Goal: Task Accomplishment & Management: Complete application form

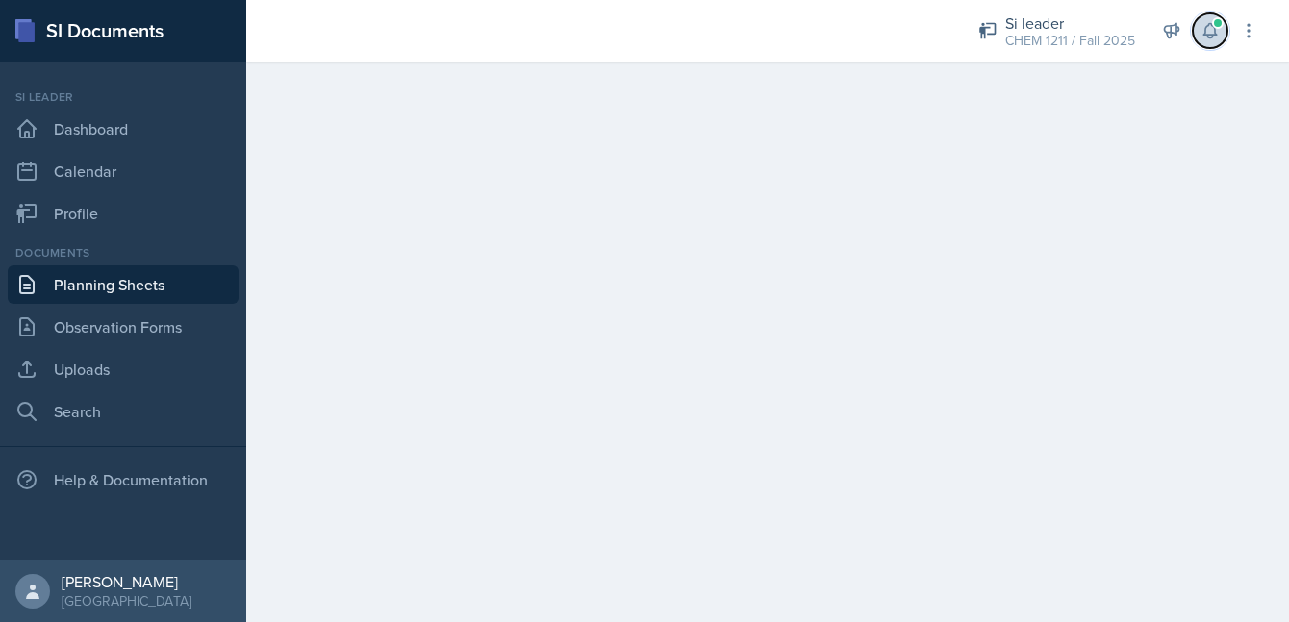
click at [1196, 20] on button at bounding box center [1210, 30] width 35 height 35
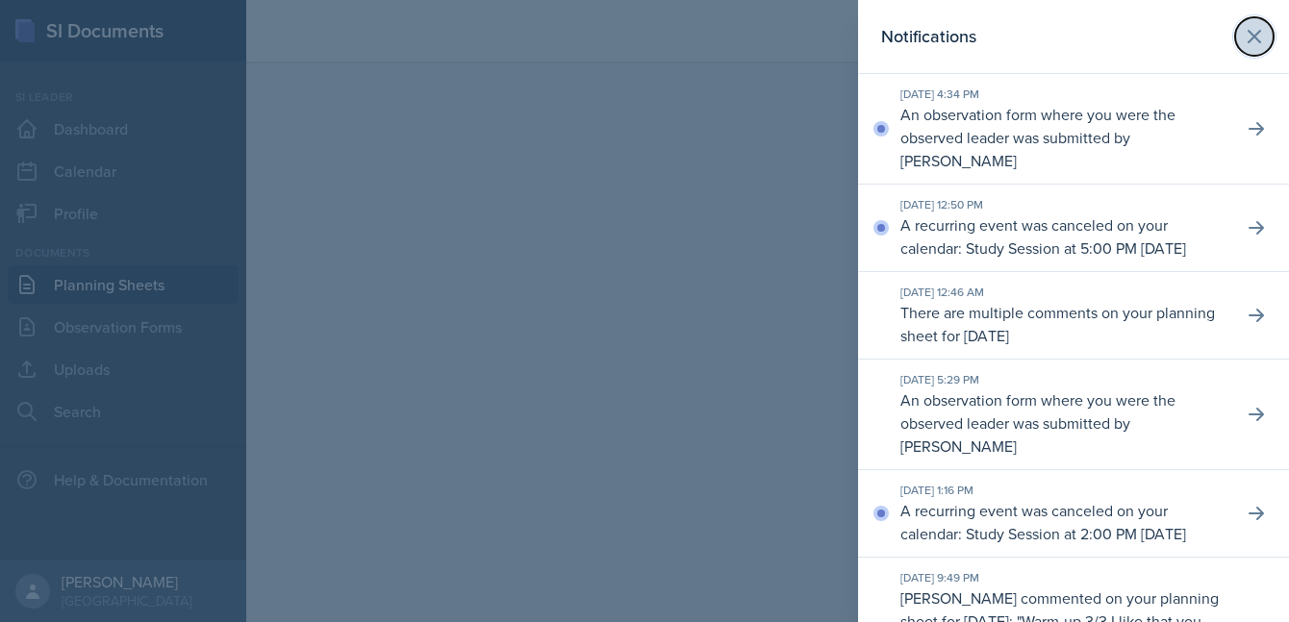
click at [1260, 34] on icon at bounding box center [1254, 36] width 23 height 23
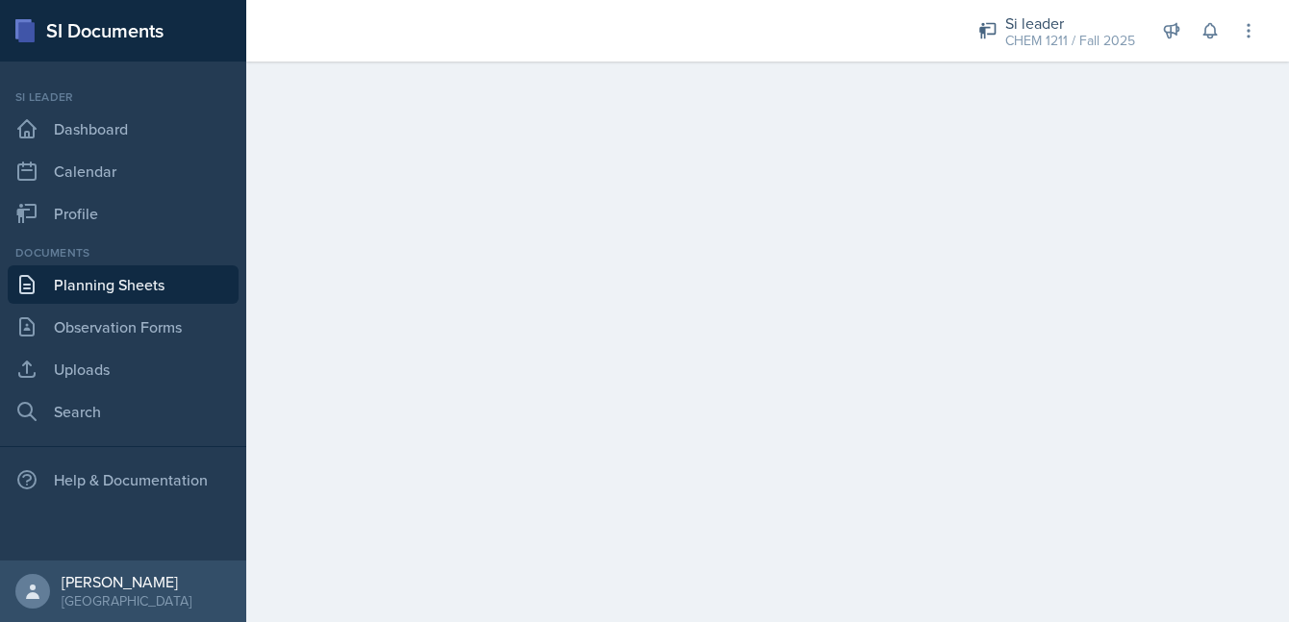
click at [156, 283] on link "Planning Sheets" at bounding box center [123, 284] width 231 height 38
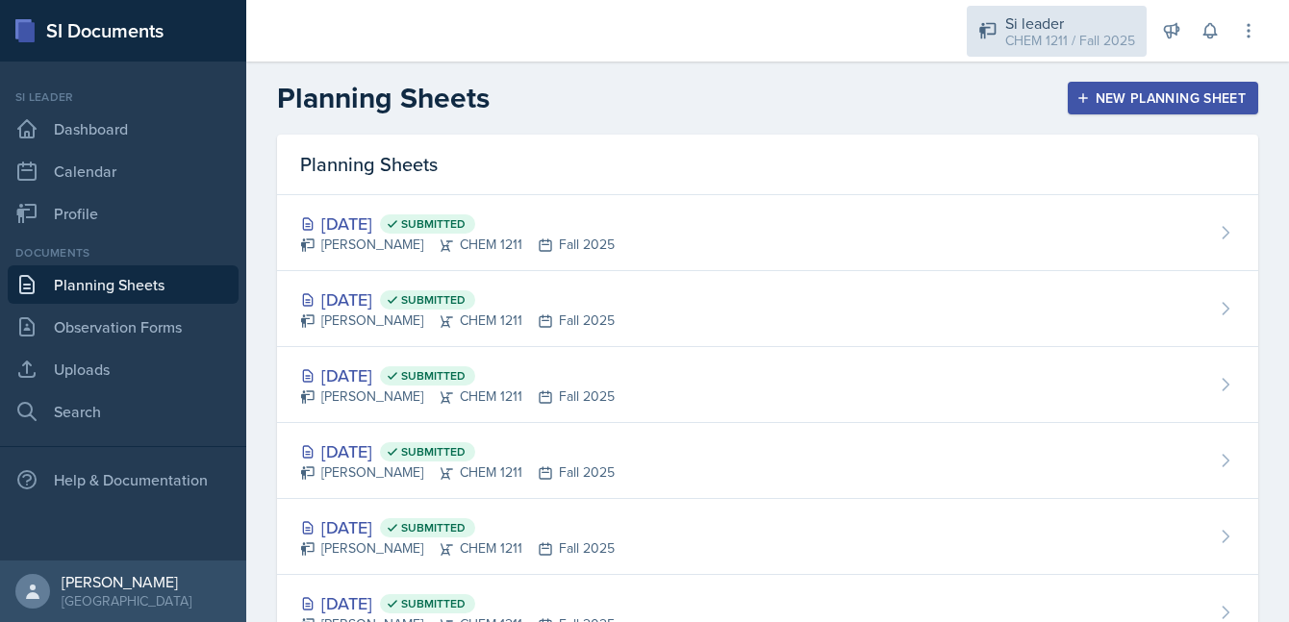
click at [1066, 36] on div "CHEM 1211 / Fall 2025" at bounding box center [1070, 41] width 130 height 20
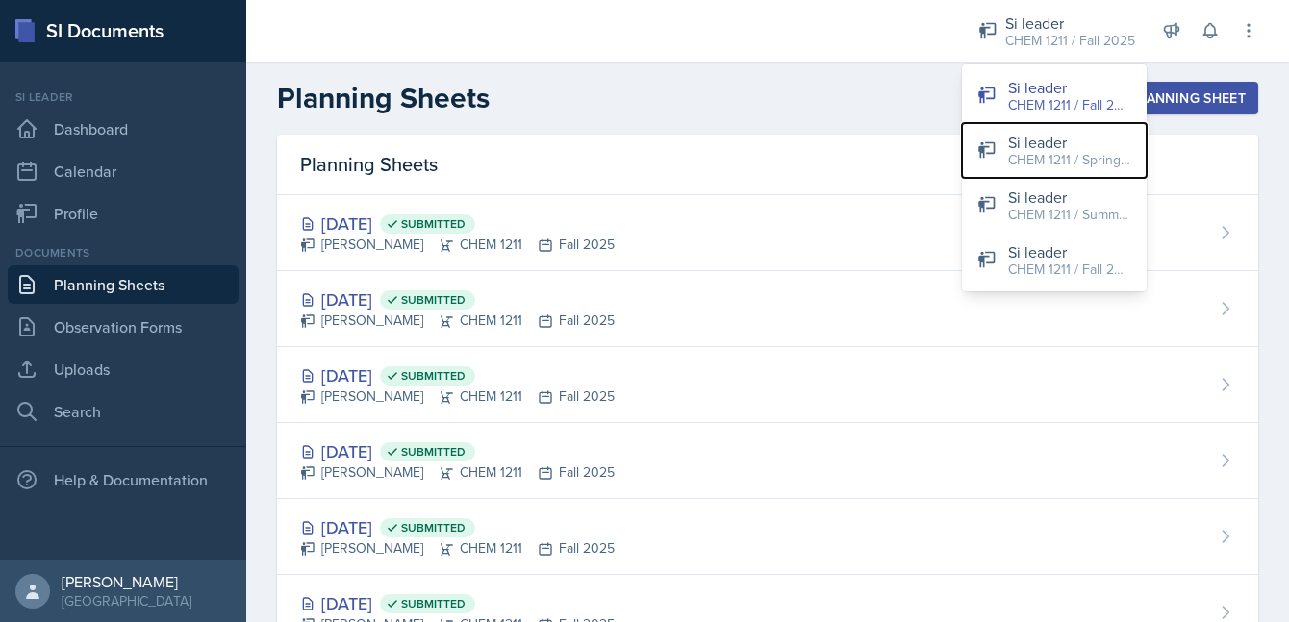
click at [1051, 158] on div "CHEM 1211 / Spring 2025" at bounding box center [1069, 160] width 123 height 20
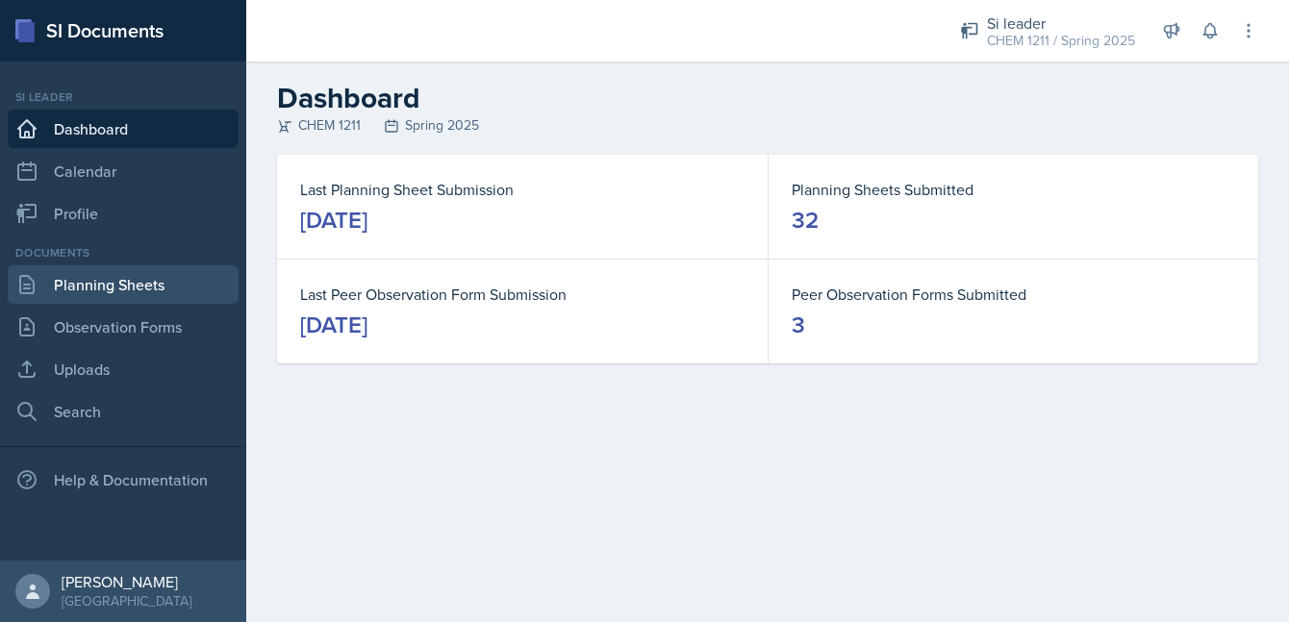
click at [105, 297] on link "Planning Sheets" at bounding box center [123, 284] width 231 height 38
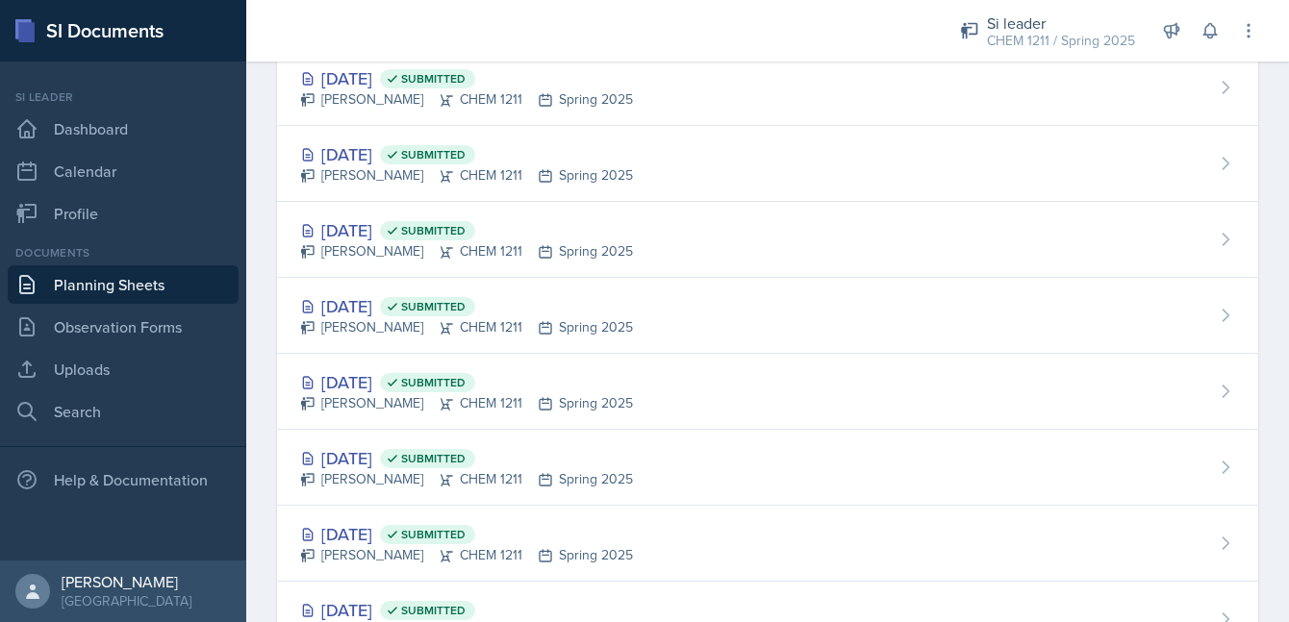
scroll to position [1342, 0]
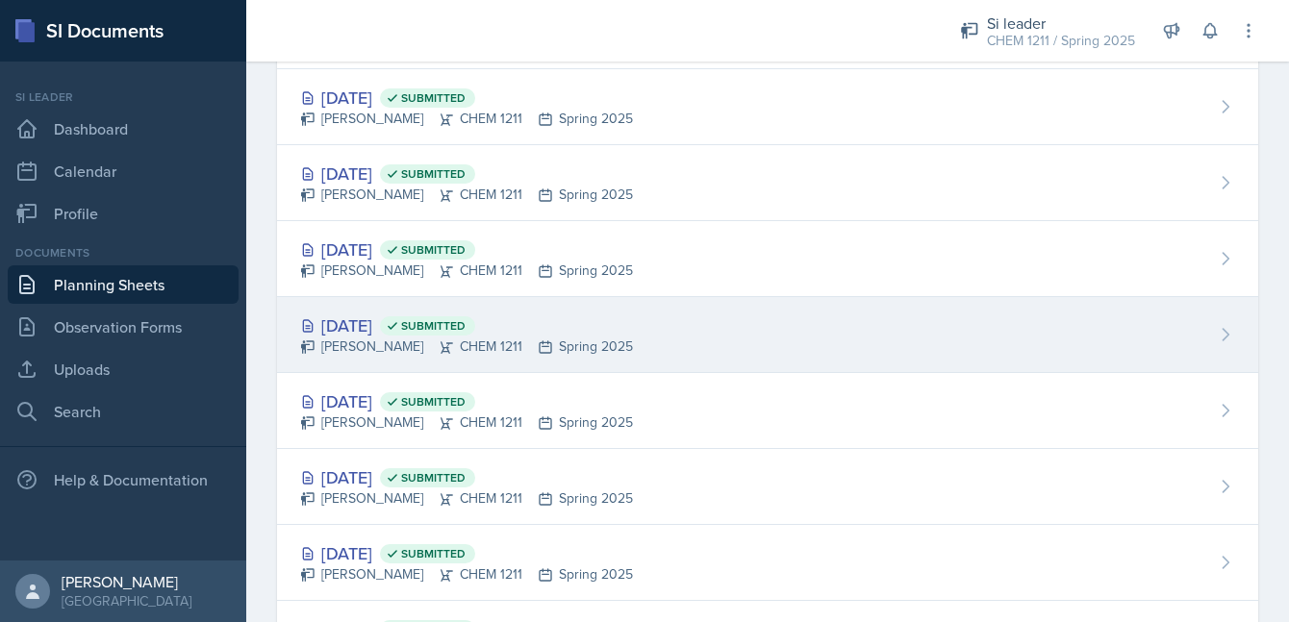
click at [372, 312] on div "[DATE] Submitted [PERSON_NAME] CHEM 1211 Spring 2025" at bounding box center [767, 335] width 981 height 76
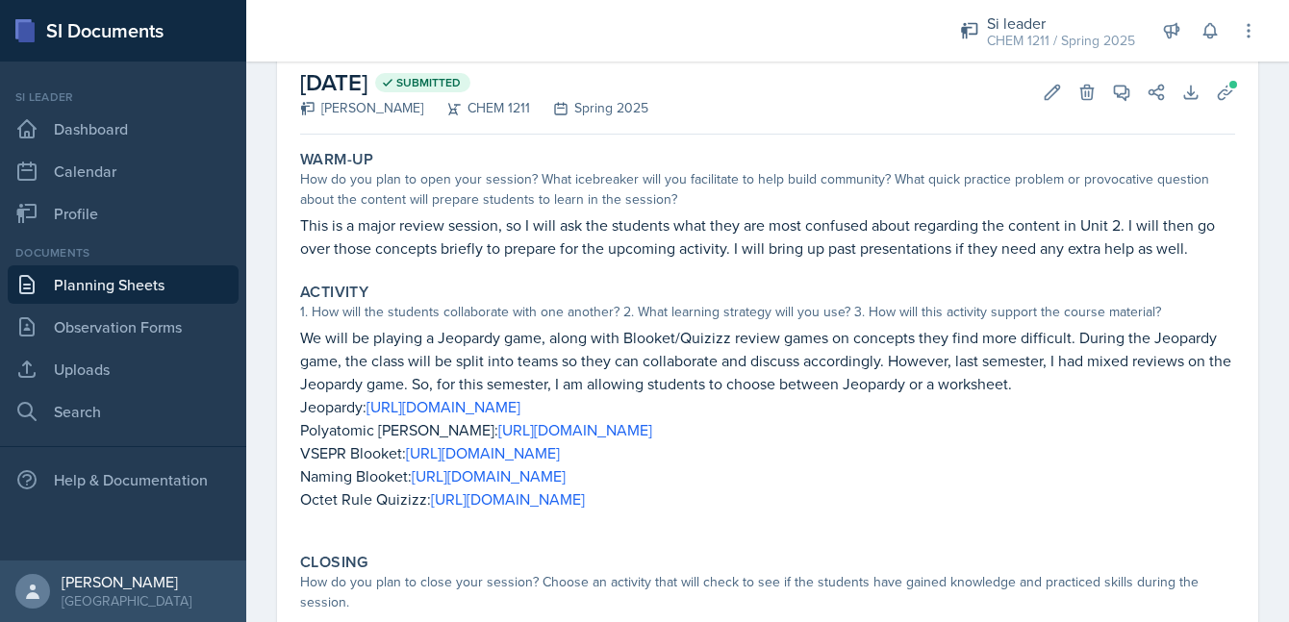
scroll to position [105, 0]
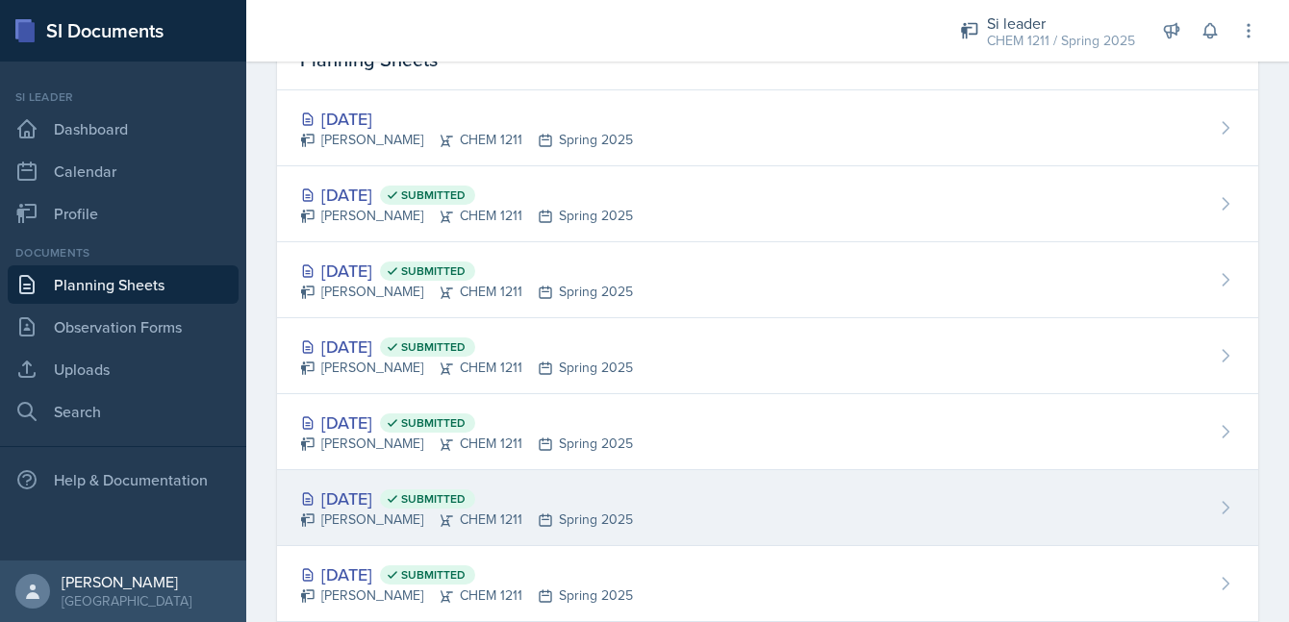
click at [378, 502] on div "[DATE] Submitted" at bounding box center [466, 499] width 333 height 26
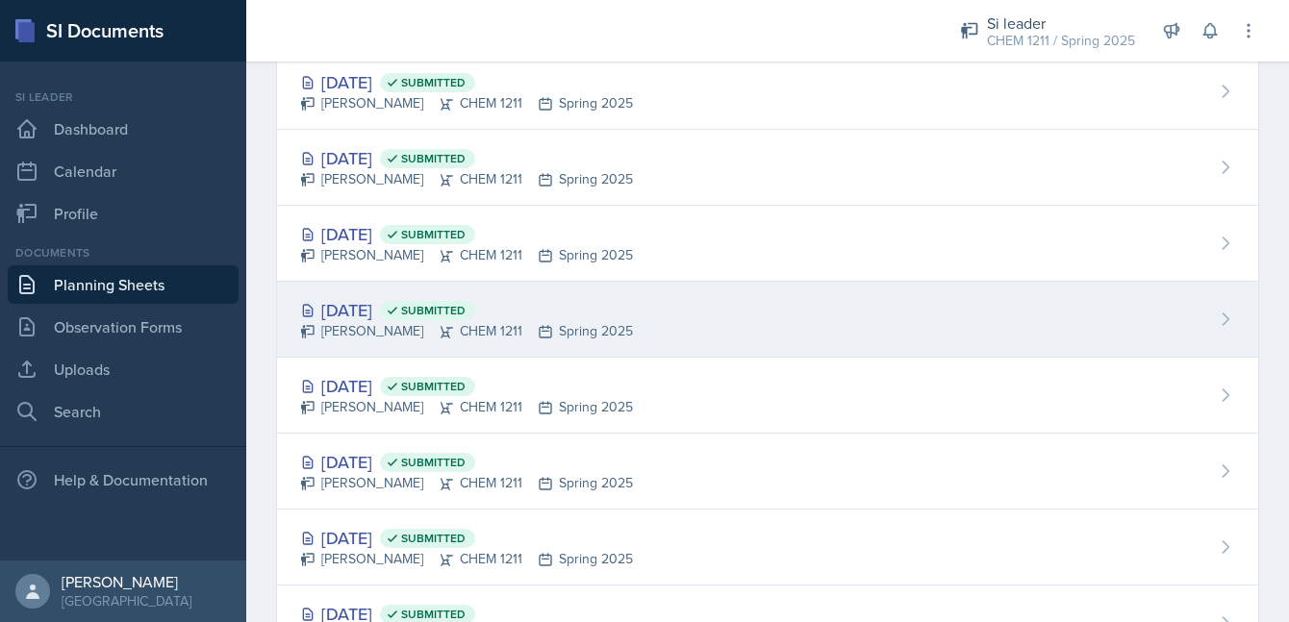
scroll to position [1430, 0]
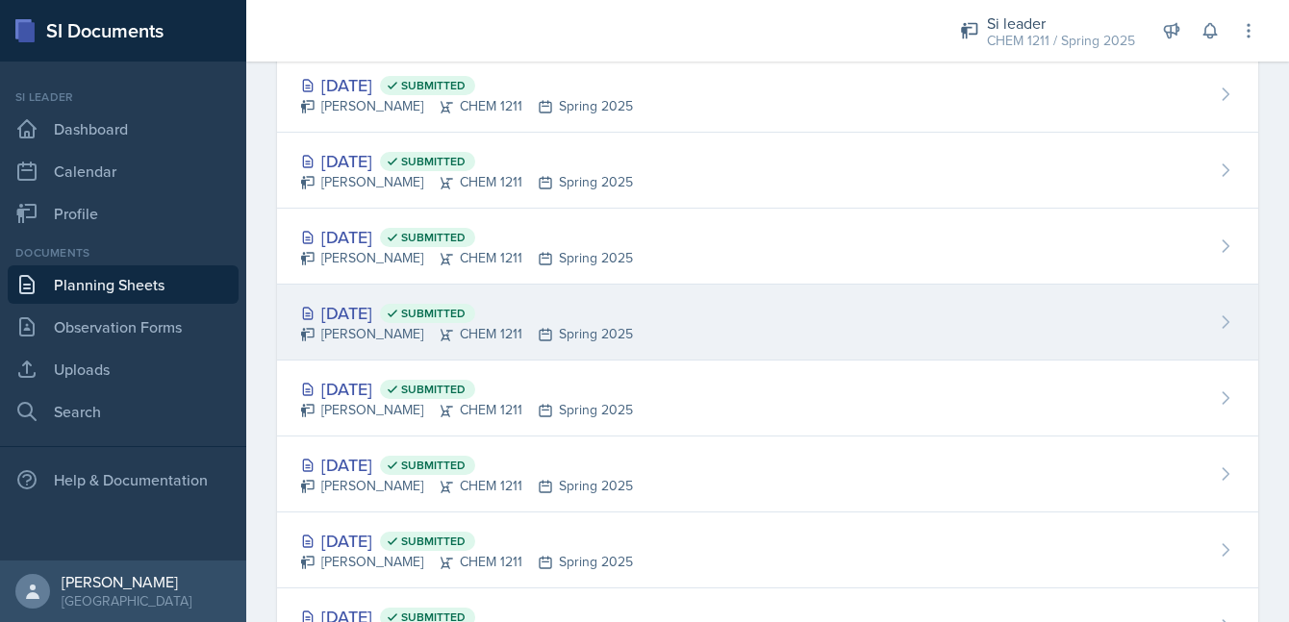
click at [369, 305] on div "[DATE] Submitted" at bounding box center [466, 313] width 333 height 26
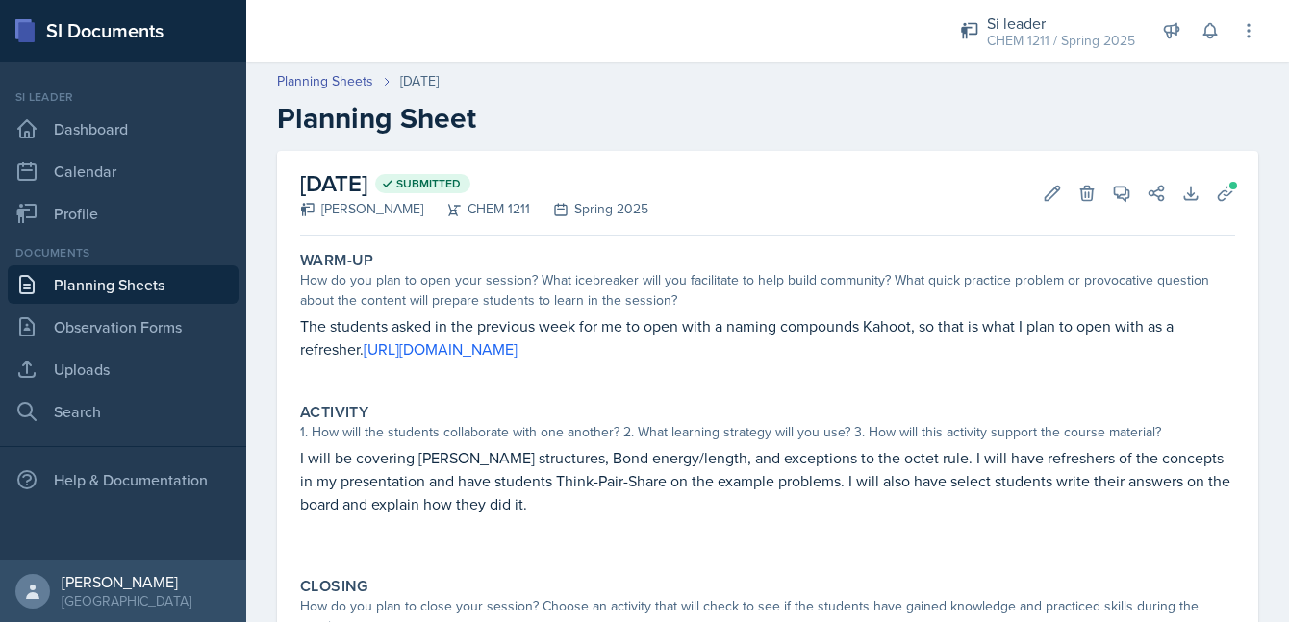
scroll to position [141, 0]
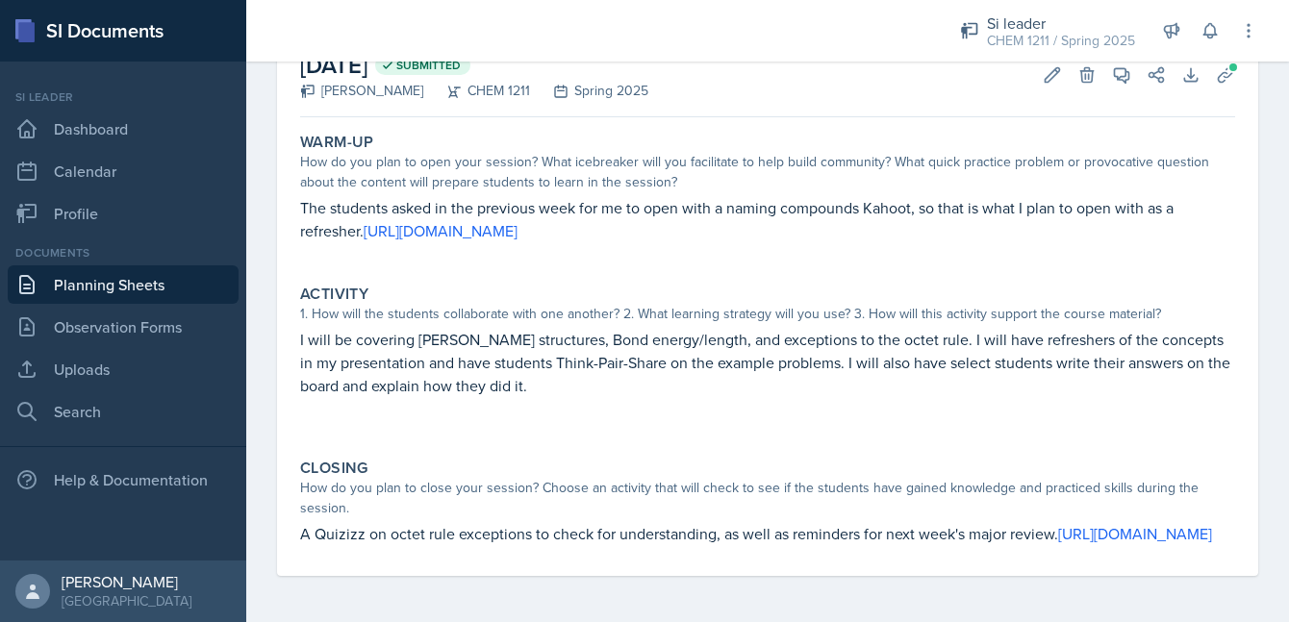
drag, startPoint x: 303, startPoint y: 186, endPoint x: 845, endPoint y: 533, distance: 644.0
click at [845, 533] on div "Warm-Up How do you plan to open your session? What icebreaker will you facilita…" at bounding box center [767, 350] width 935 height 451
copy div "Lor ipsumdol sitam co adi elitsedd eius tem in ut labo etdo m aliqua enimadmin …"
click at [817, 416] on p at bounding box center [767, 425] width 935 height 19
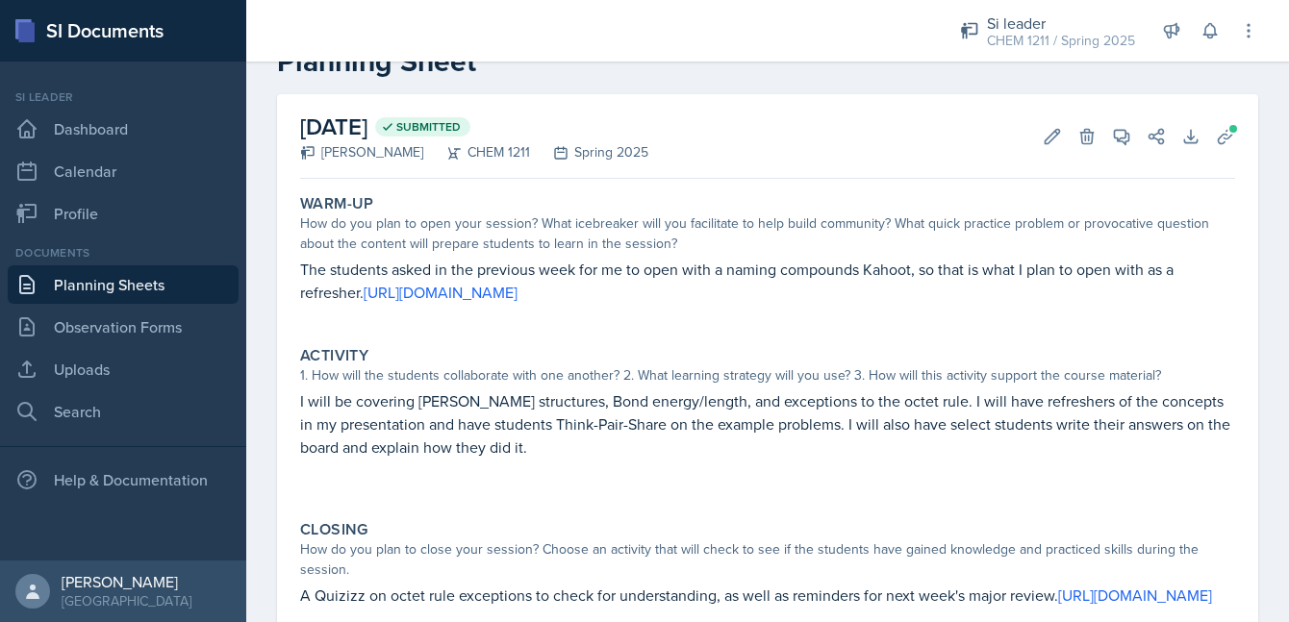
scroll to position [3, 0]
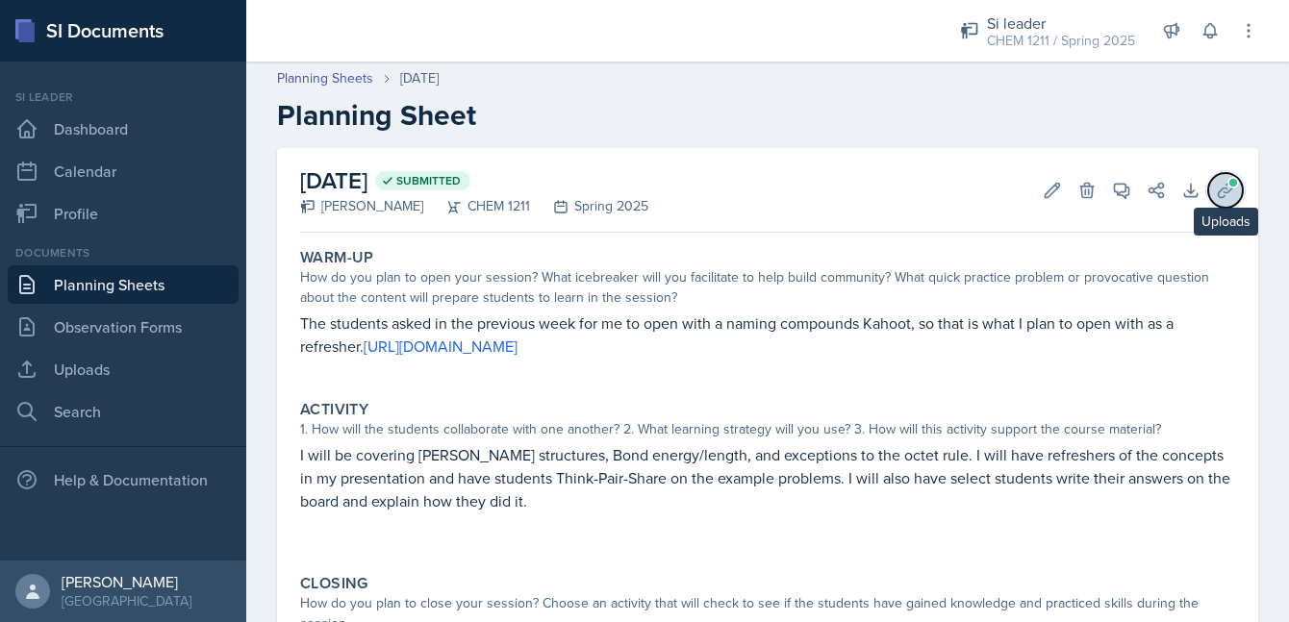
click at [1233, 186] on span at bounding box center [1233, 183] width 12 height 12
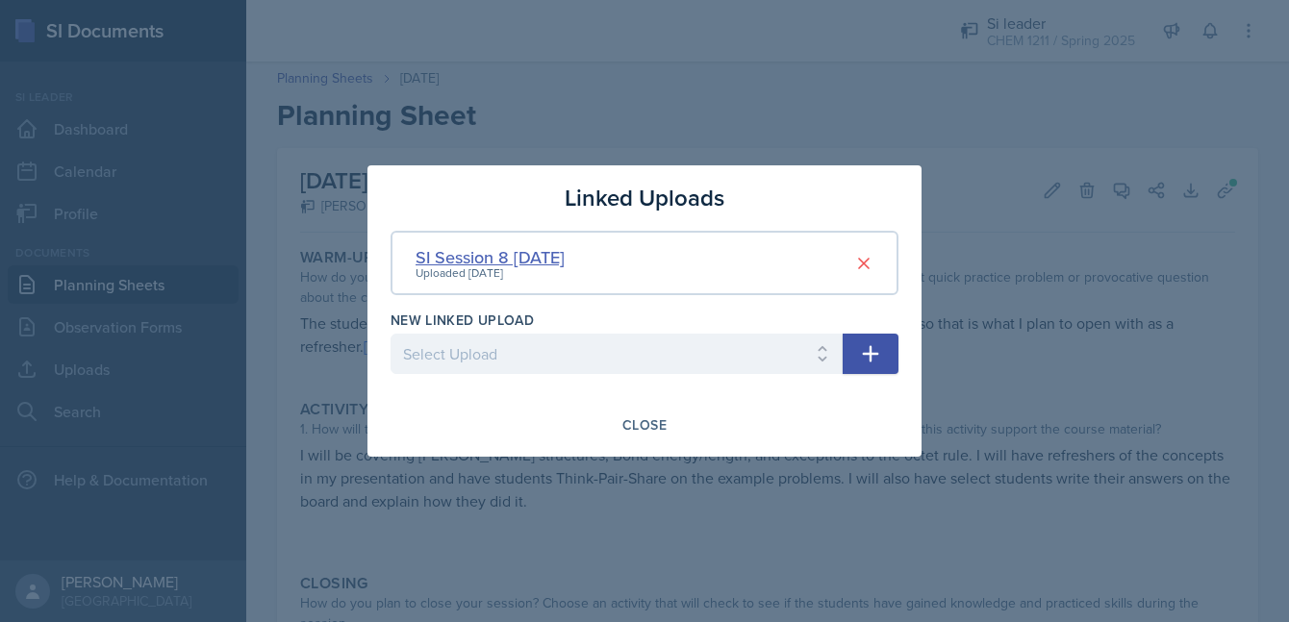
click at [520, 251] on div "SI Session 8 [DATE]" at bounding box center [489, 257] width 149 height 26
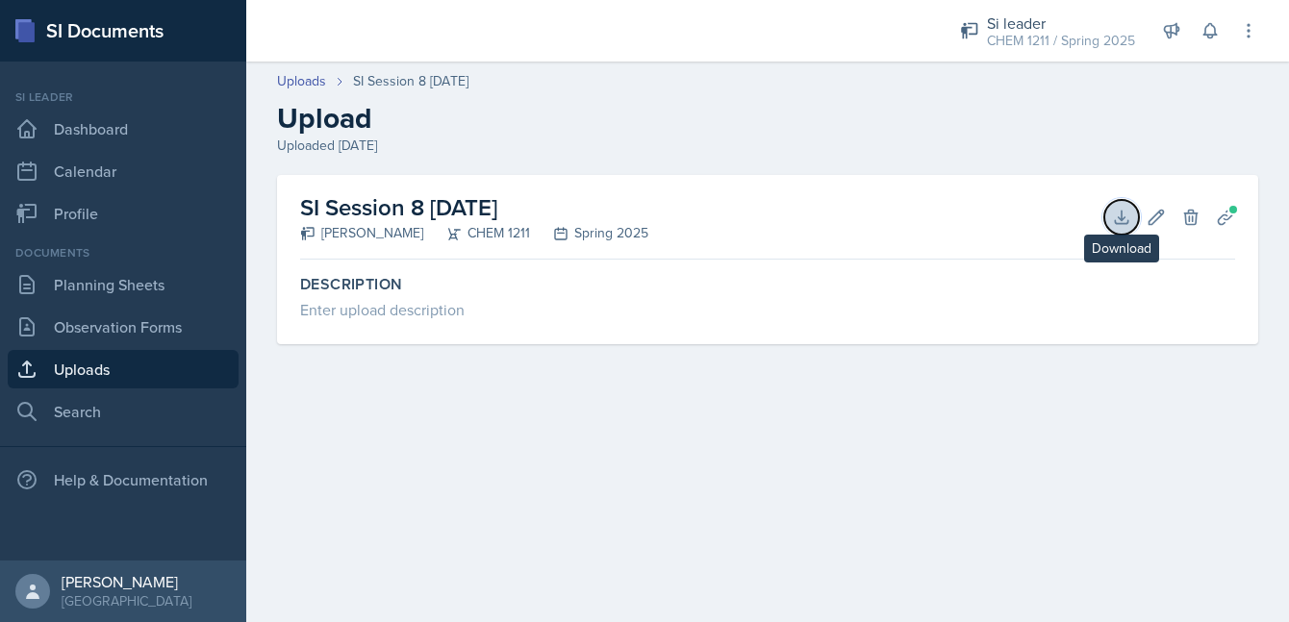
click at [1114, 220] on icon at bounding box center [1121, 217] width 19 height 19
click at [928, 168] on header "Uploads SI Session 8 [DATE] Upload Uploaded [DATE]" at bounding box center [767, 113] width 1043 height 123
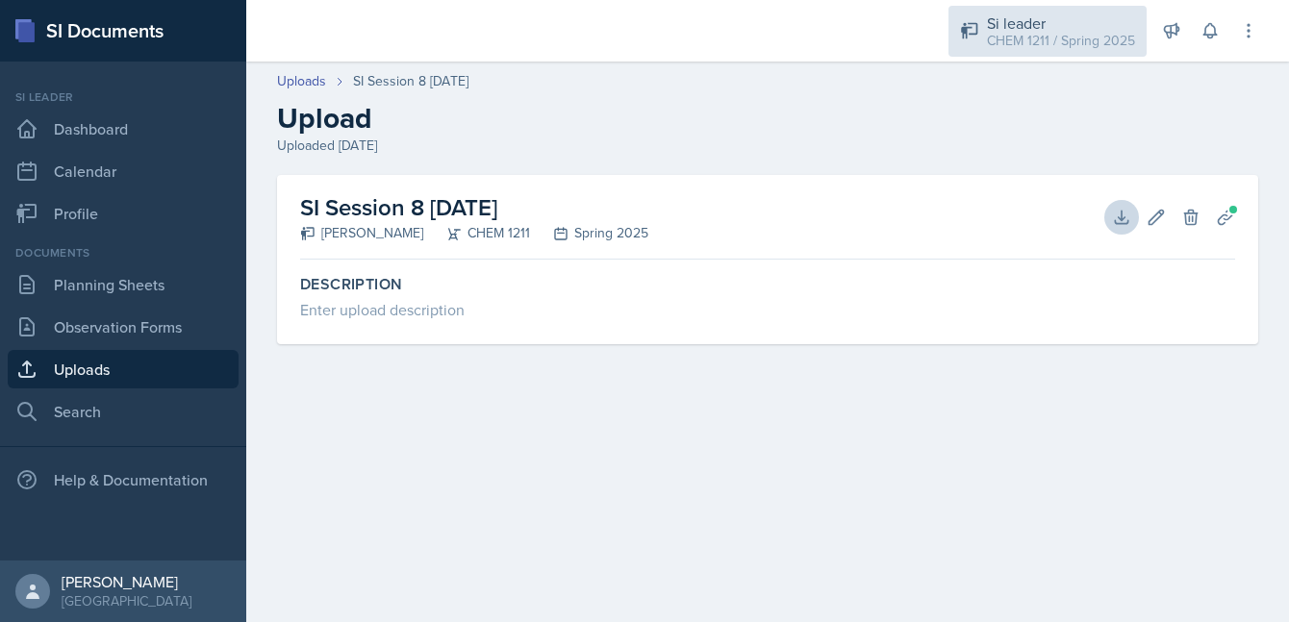
click at [1029, 42] on div "CHEM 1211 / Spring 2025" at bounding box center [1061, 41] width 148 height 20
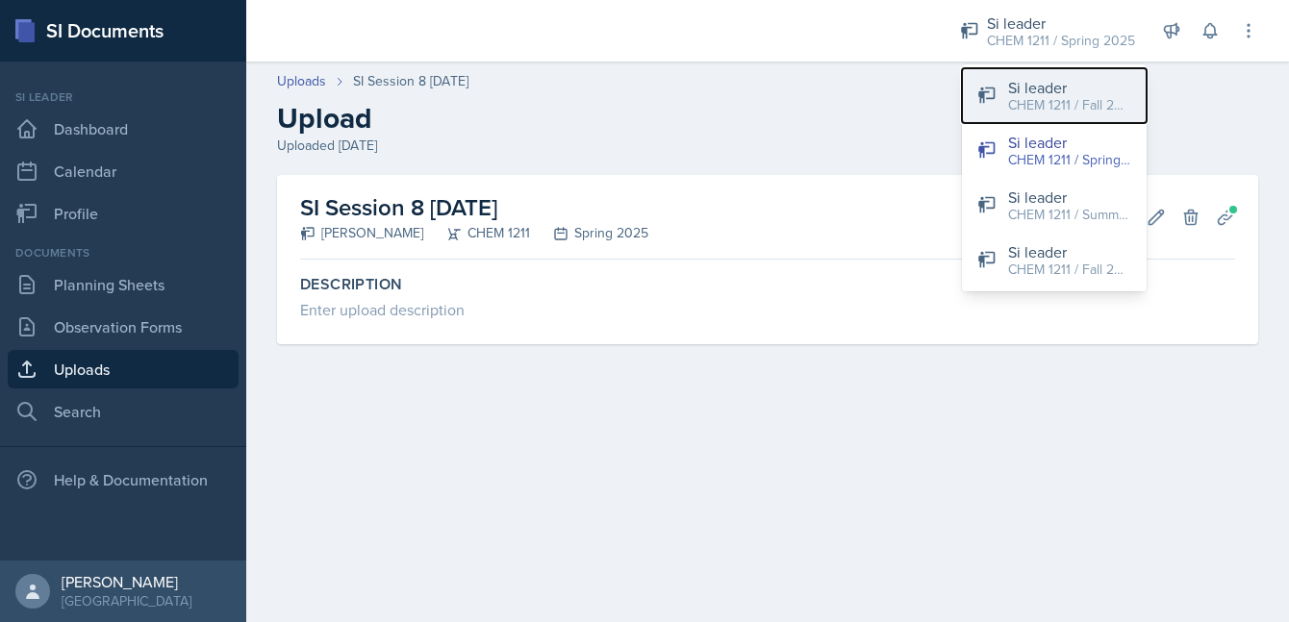
click at [1034, 104] on div "CHEM 1211 / Fall 2025" at bounding box center [1069, 105] width 123 height 20
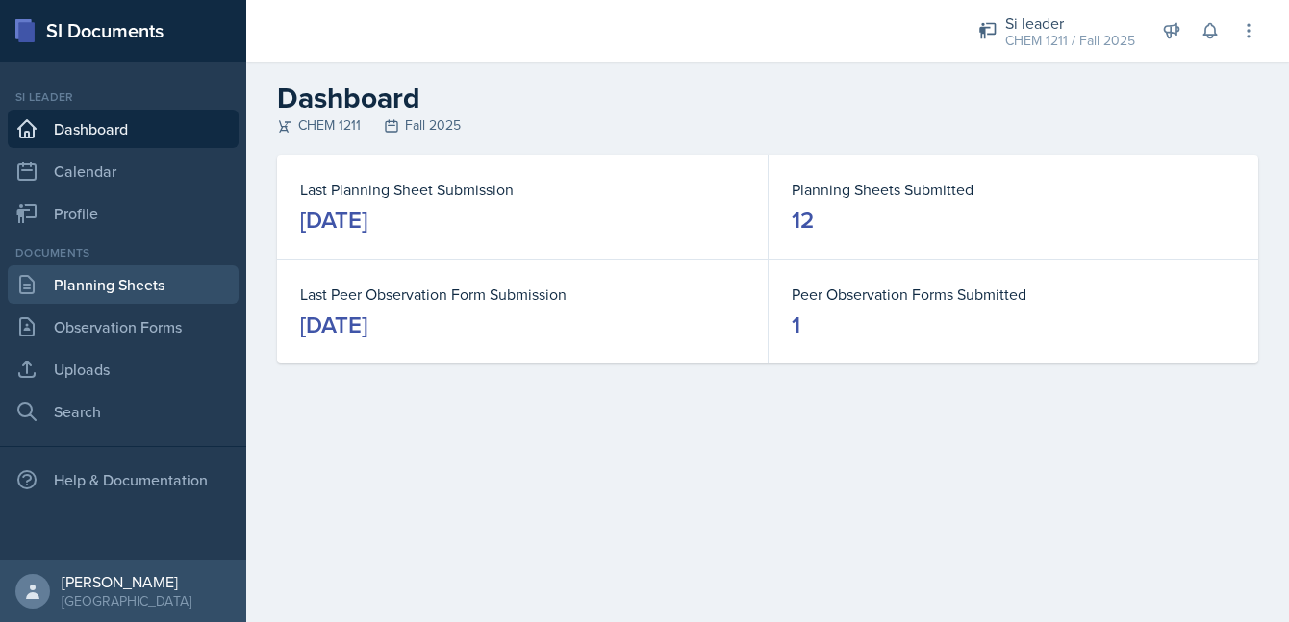
click at [155, 280] on link "Planning Sheets" at bounding box center [123, 284] width 231 height 38
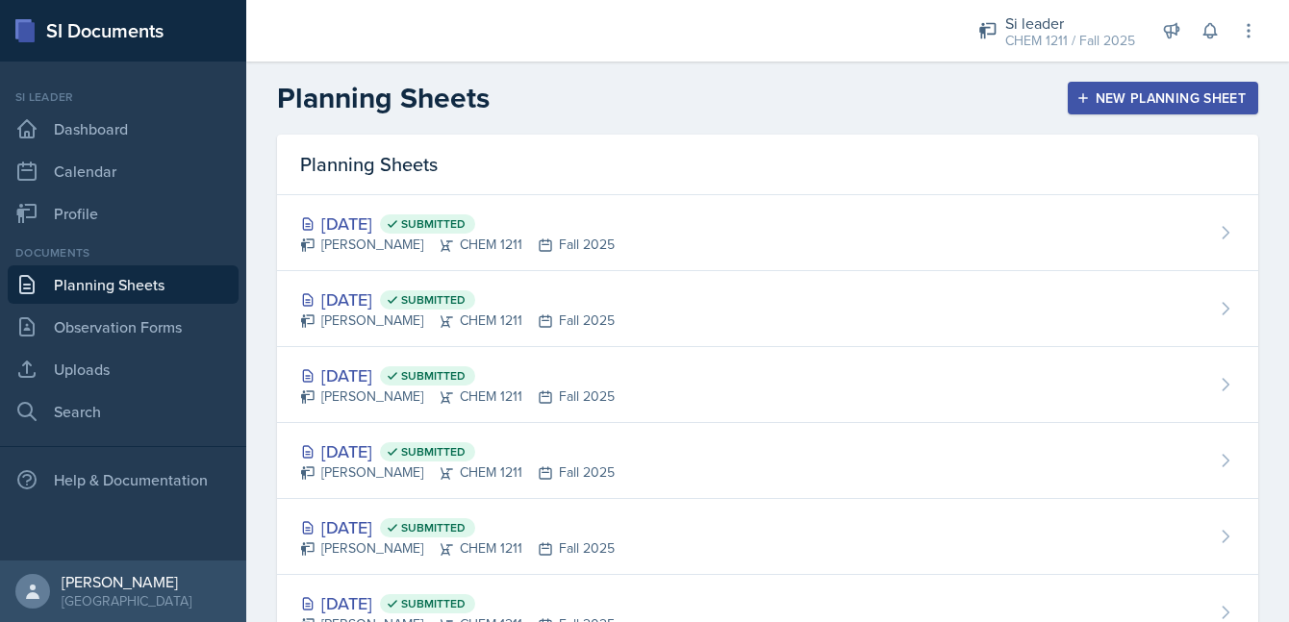
click at [1128, 101] on div "New Planning Sheet" at bounding box center [1162, 97] width 165 height 15
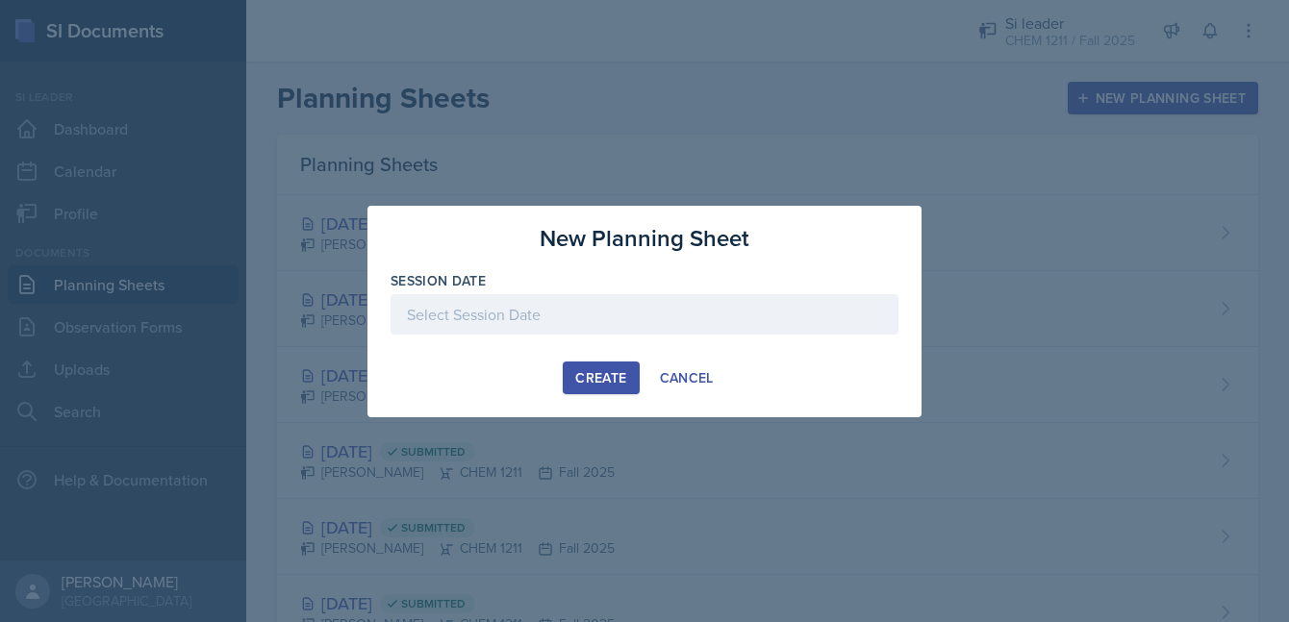
click at [603, 314] on div at bounding box center [644, 314] width 508 height 40
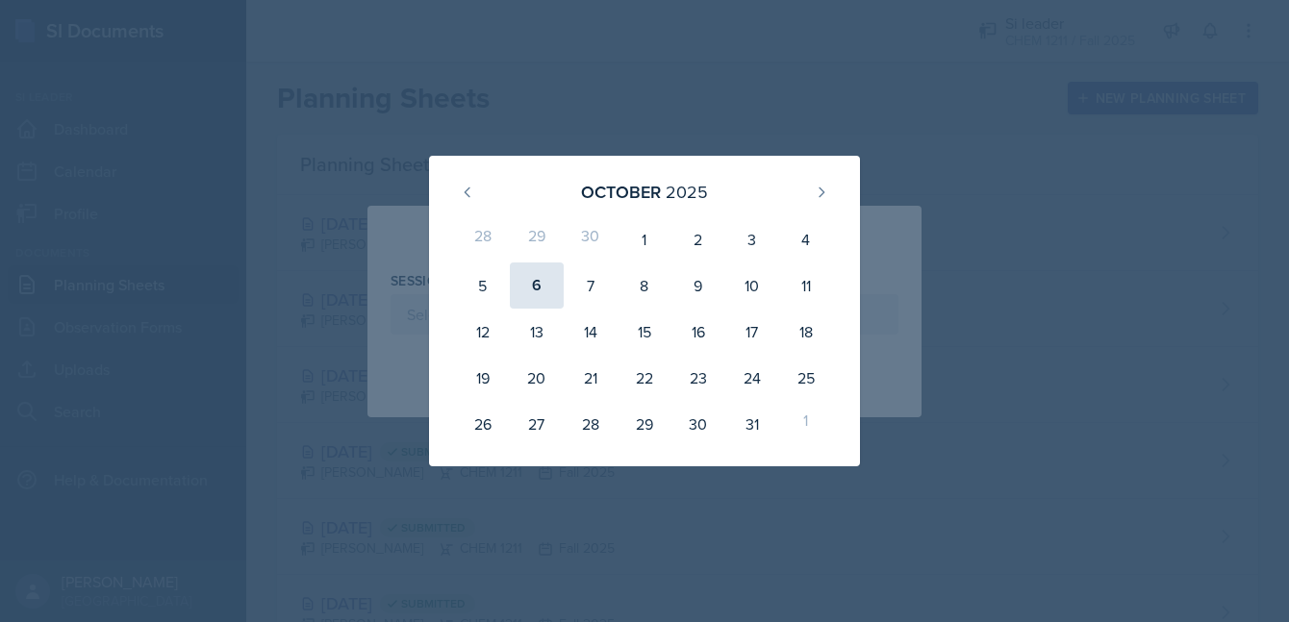
click at [537, 284] on div "6" at bounding box center [537, 286] width 54 height 46
type input "[DATE]"
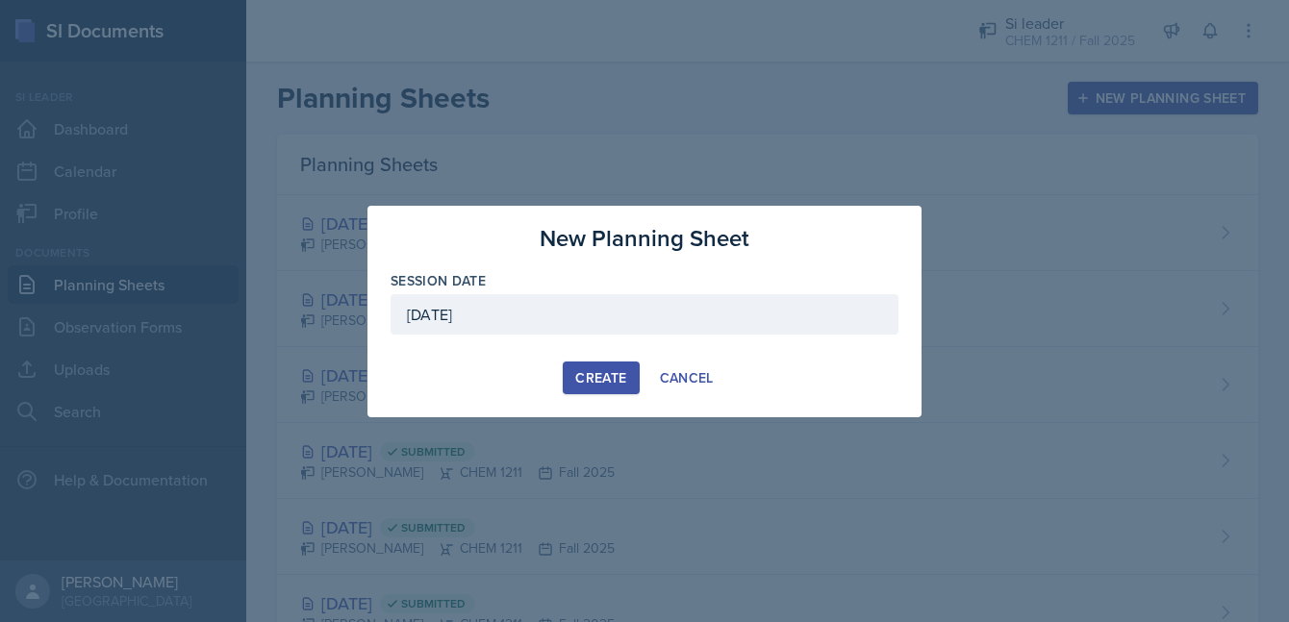
click at [592, 380] on div "Create" at bounding box center [600, 377] width 51 height 15
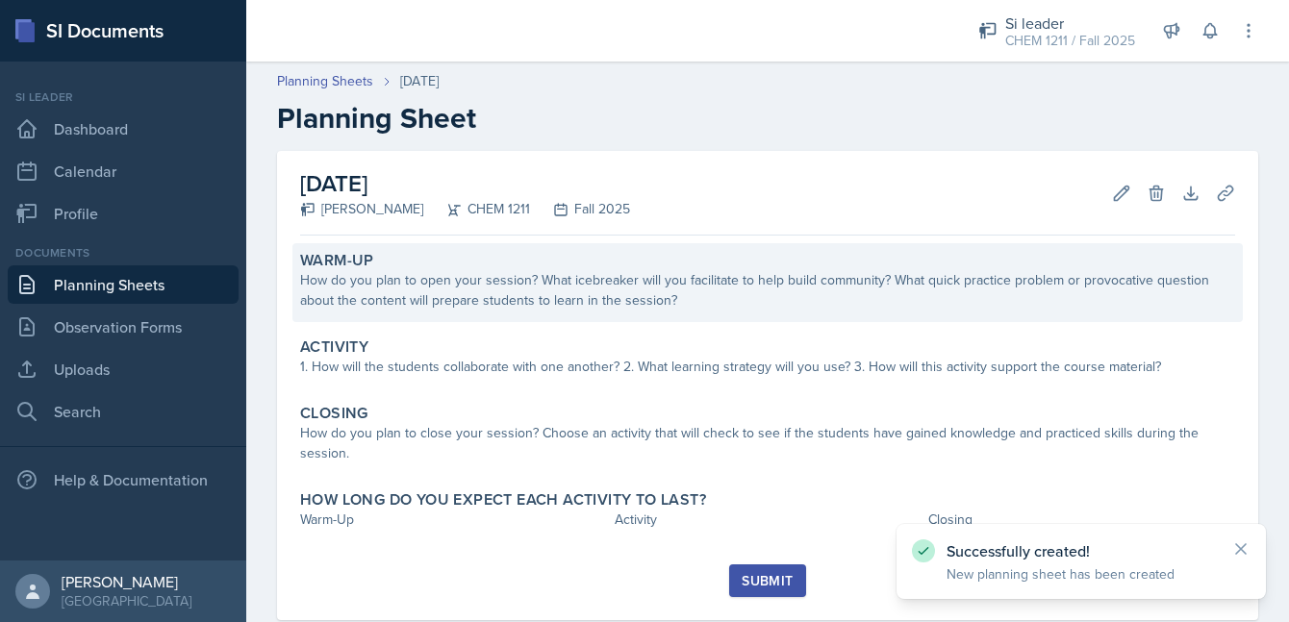
click at [578, 271] on div "How do you plan to open your session? What icebreaker will you facilitate to he…" at bounding box center [767, 290] width 935 height 40
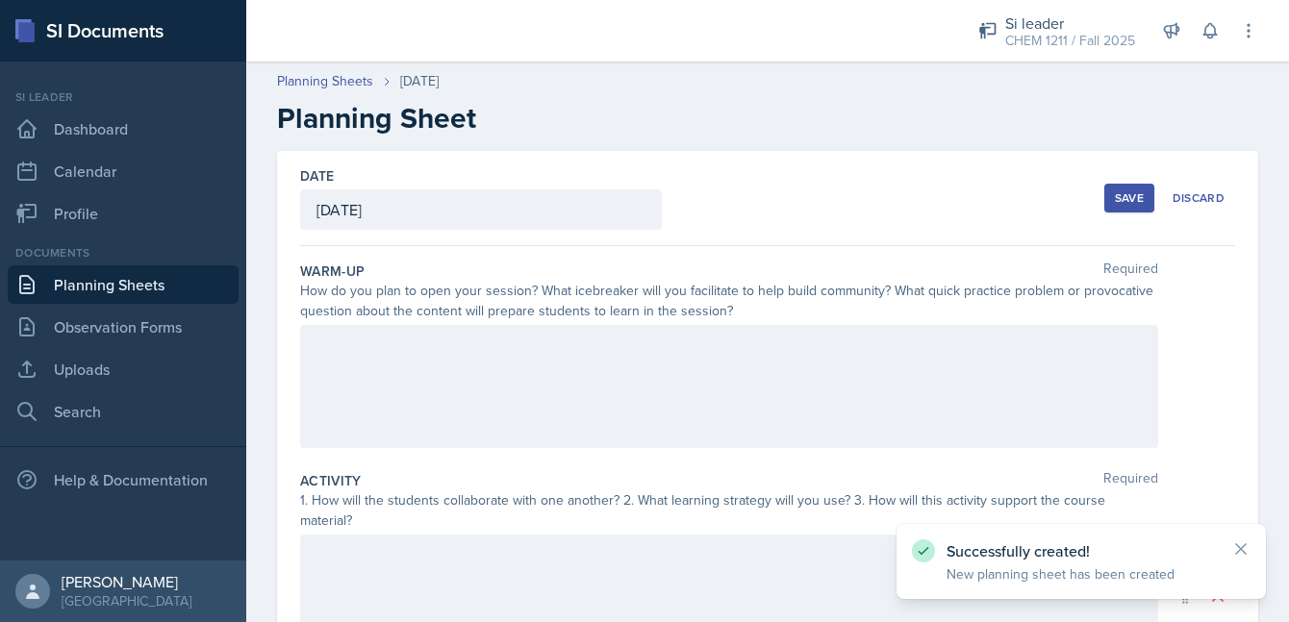
click at [538, 374] on div at bounding box center [729, 386] width 858 height 123
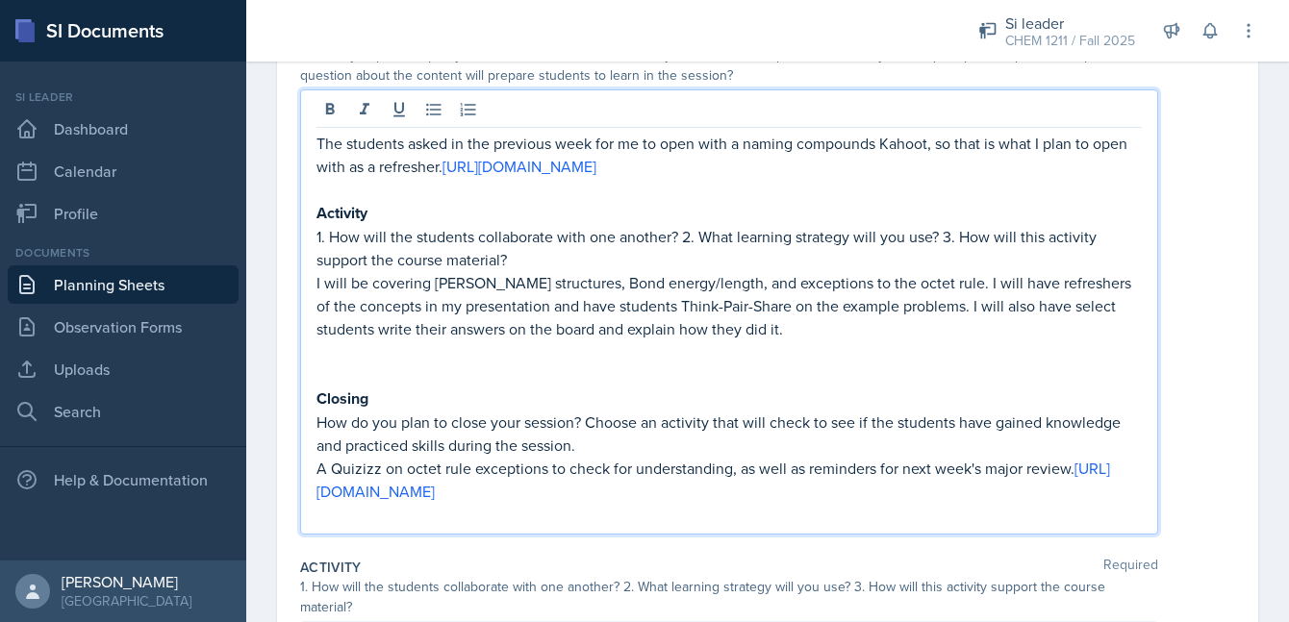
scroll to position [253, 0]
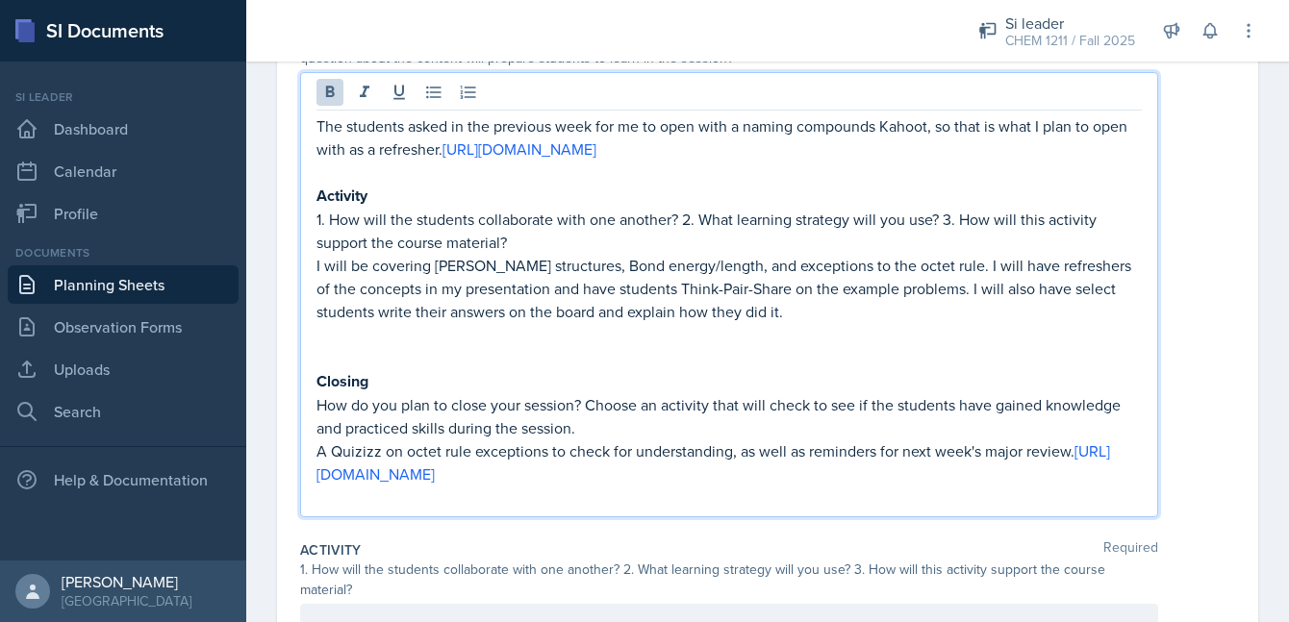
drag, startPoint x: 815, startPoint y: 493, endPoint x: 316, endPoint y: 204, distance: 576.2
click at [315, 204] on div "The students asked in the previous week for me to open with a naming compounds …" at bounding box center [729, 294] width 858 height 445
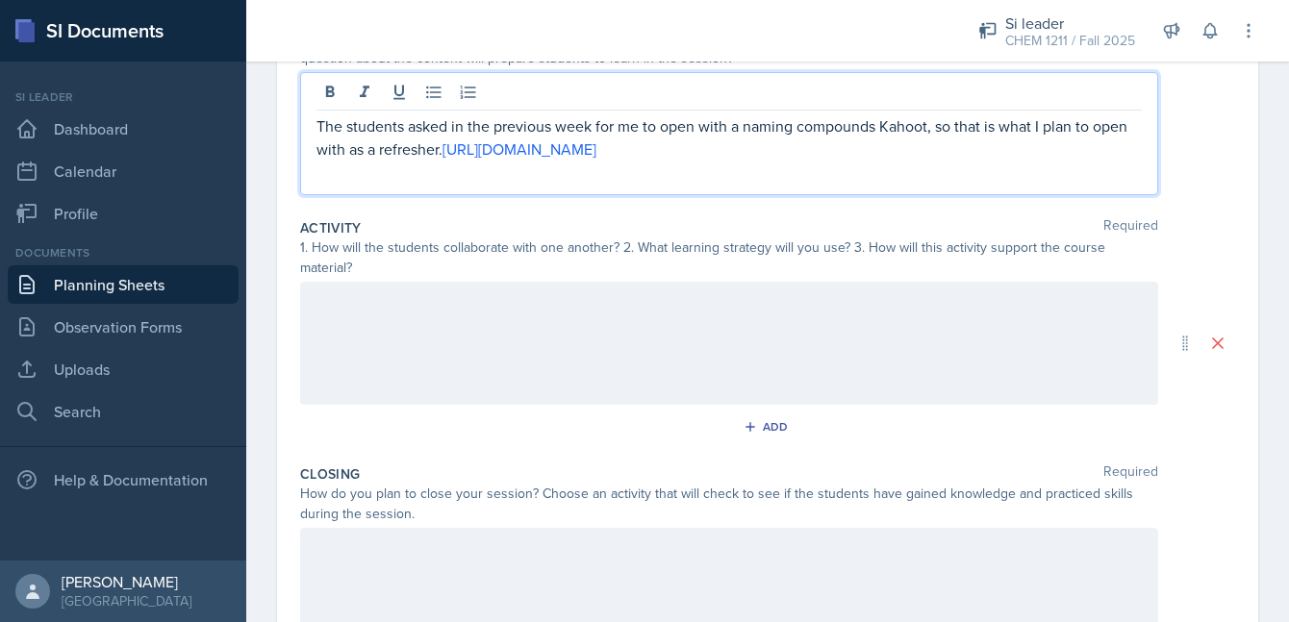
click at [399, 339] on div at bounding box center [729, 343] width 858 height 123
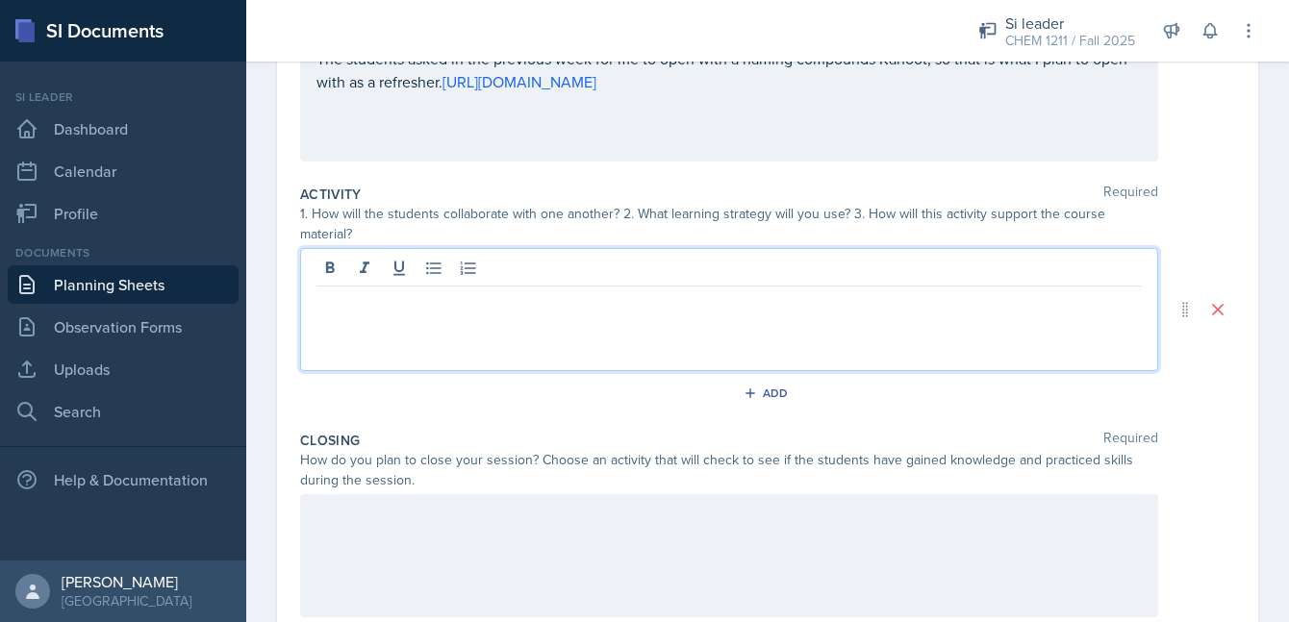
scroll to position [332, 0]
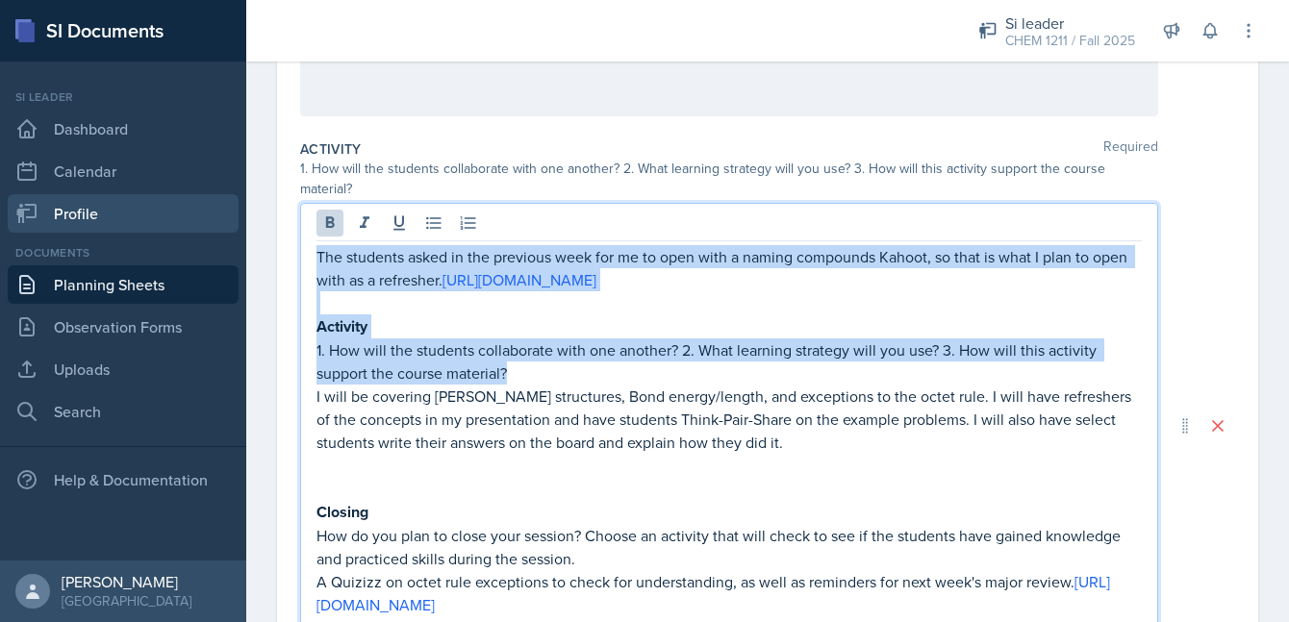
drag, startPoint x: 520, startPoint y: 378, endPoint x: 215, endPoint y: 212, distance: 347.3
click at [214, 210] on div "SI Documents Si leader Dashboard Calendar Profile Documents Planning Sheets Obs…" at bounding box center [644, 311] width 1289 height 622
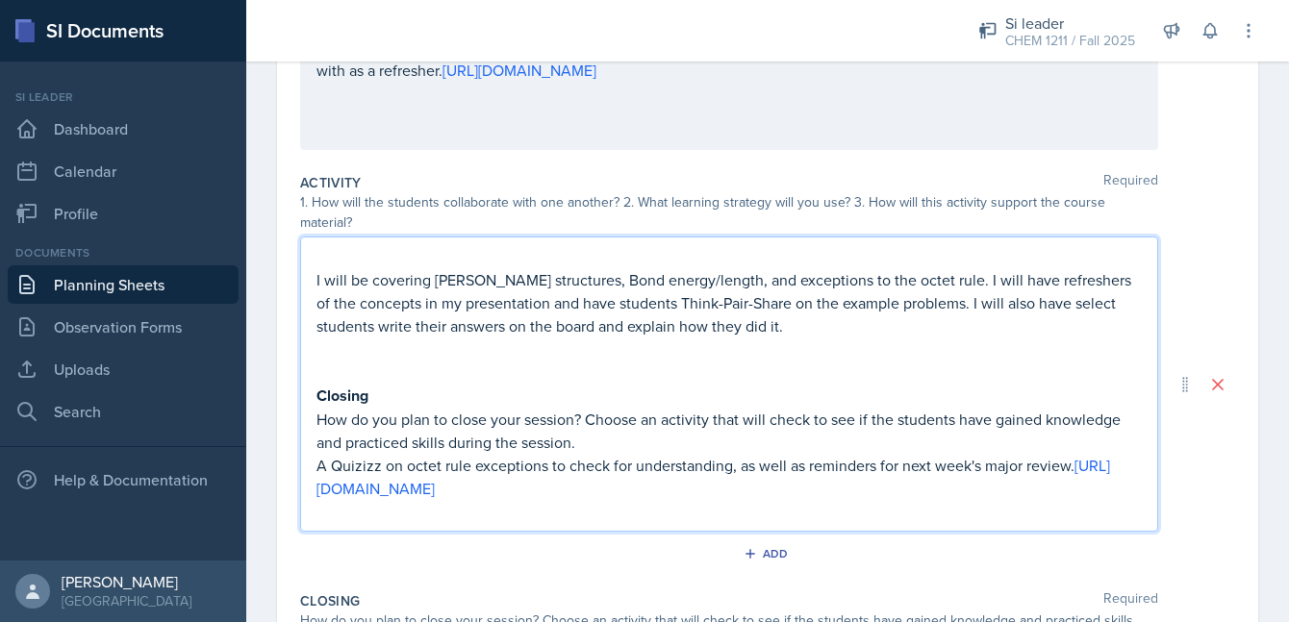
click at [316, 268] on p "I will be covering [PERSON_NAME] structures, Bond energy/length, and exceptions…" at bounding box center [728, 302] width 825 height 69
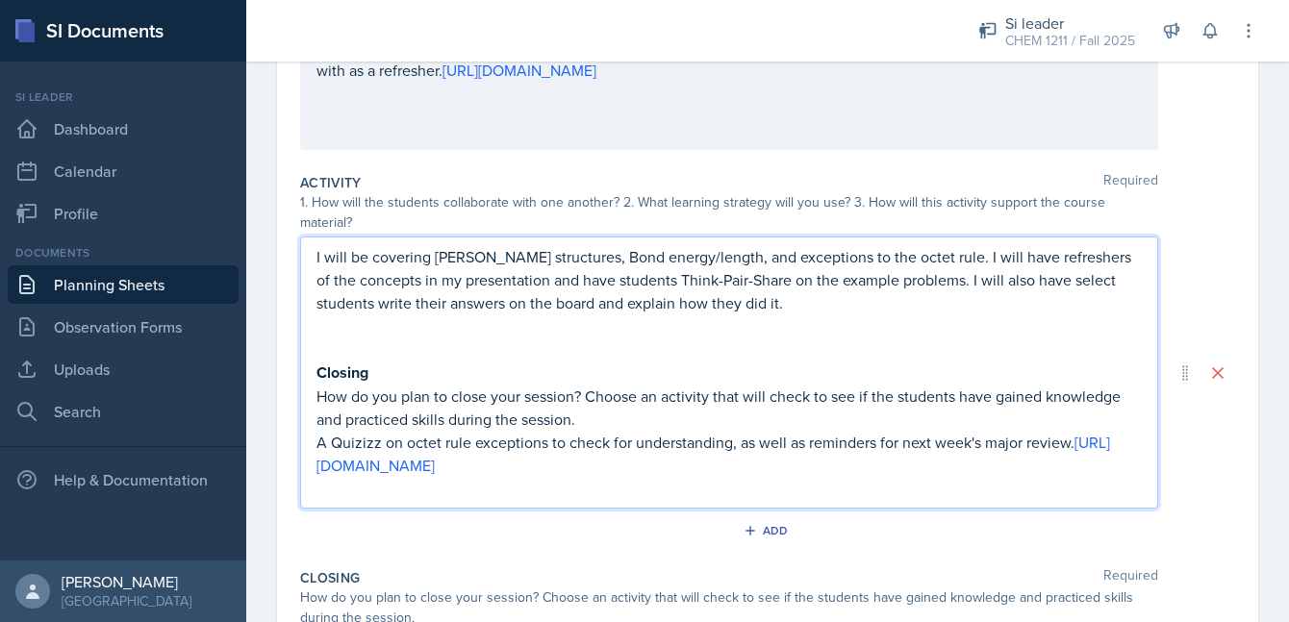
click at [754, 263] on p "I will be covering [PERSON_NAME] structures, Bond energy/length, and exceptions…" at bounding box center [728, 279] width 825 height 69
click at [1058, 338] on p at bounding box center [728, 349] width 825 height 23
click at [774, 284] on p "I will be covering [PERSON_NAME] structures, Bond energy/length, and exceptions…" at bounding box center [728, 279] width 825 height 69
click at [777, 289] on p "I will be covering [PERSON_NAME] structures, Bond energy/length, and exceptions…" at bounding box center [728, 279] width 825 height 69
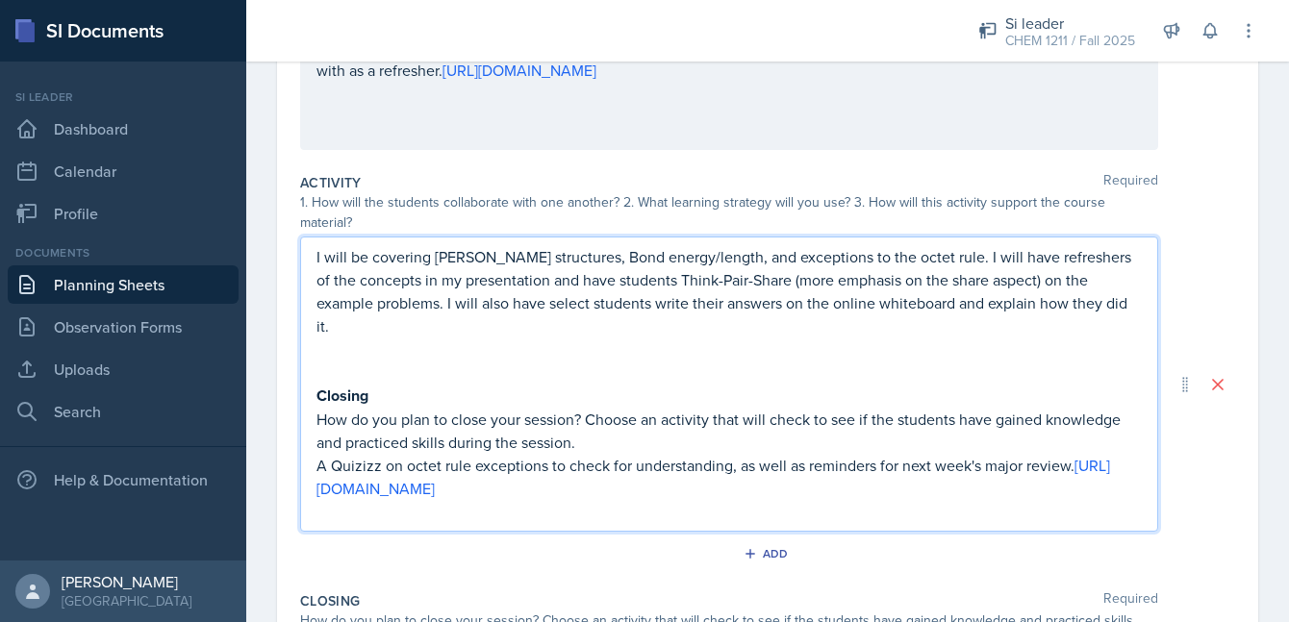
click at [827, 384] on p "Closing" at bounding box center [728, 396] width 825 height 24
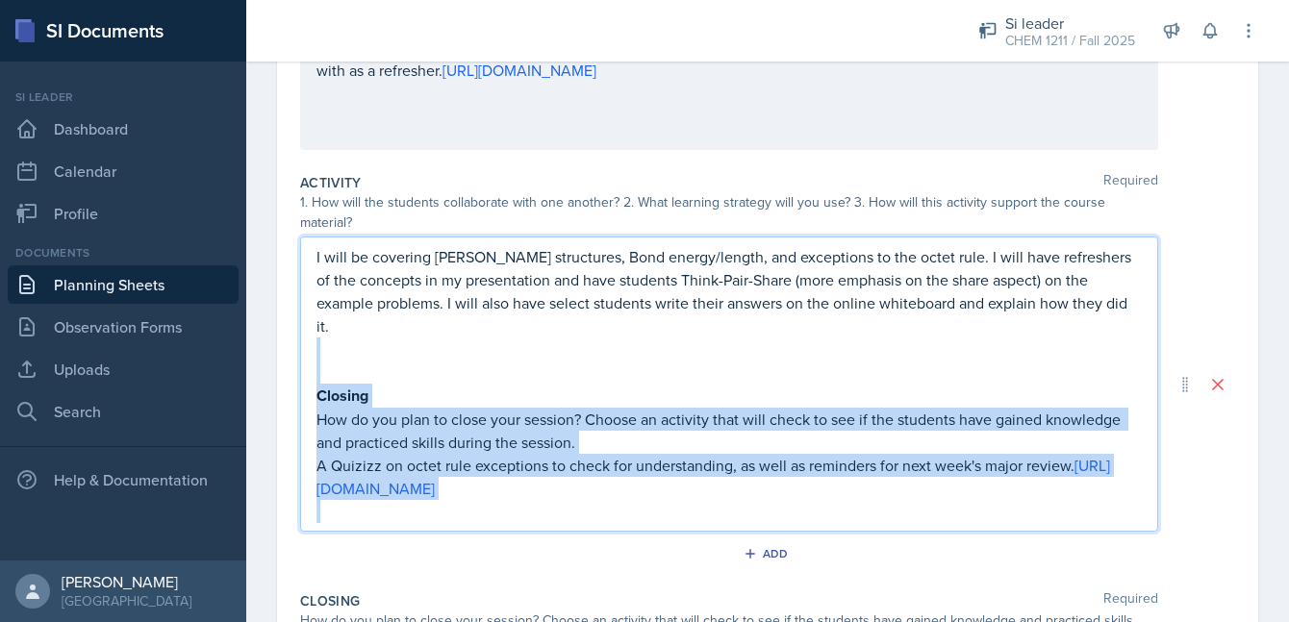
drag, startPoint x: 848, startPoint y: 456, endPoint x: 357, endPoint y: 305, distance: 514.1
click at [354, 303] on div "I will be covering [PERSON_NAME] structures, Bond energy/length, and exceptions…" at bounding box center [728, 384] width 825 height 278
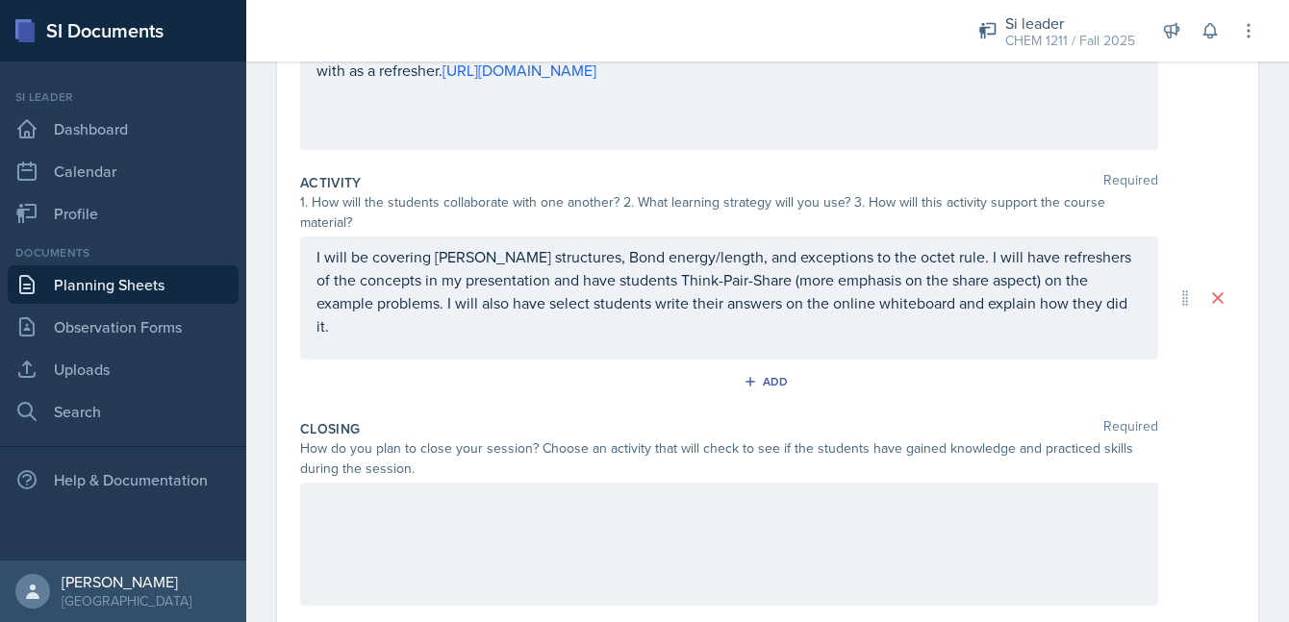
click at [387, 526] on div at bounding box center [729, 544] width 858 height 123
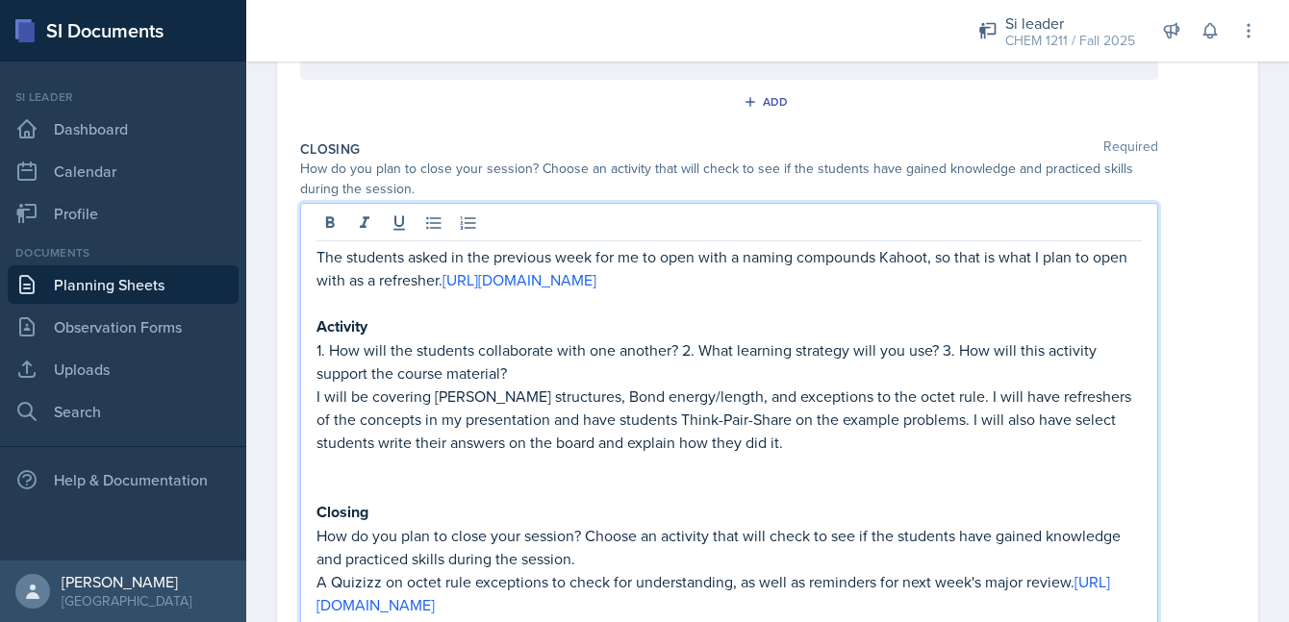
scroll to position [617, 0]
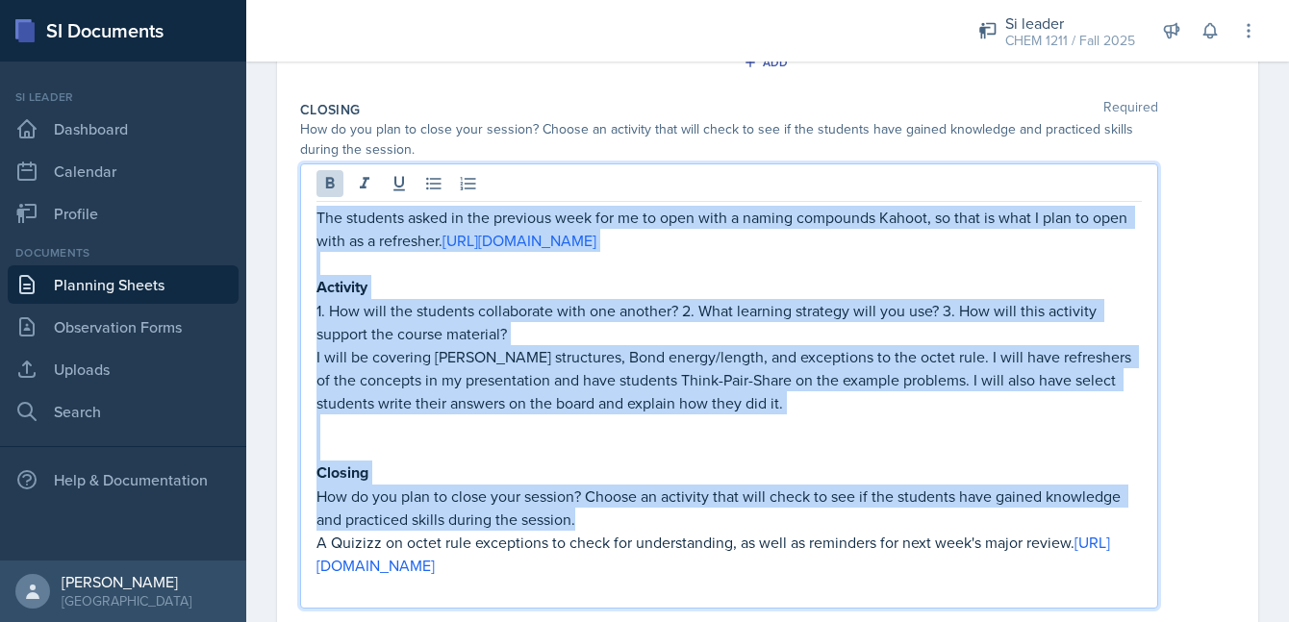
drag, startPoint x: 582, startPoint y: 519, endPoint x: 300, endPoint y: 184, distance: 438.3
click at [300, 183] on div "The students asked in the previous week for me to open with a naming compounds …" at bounding box center [729, 386] width 858 height 445
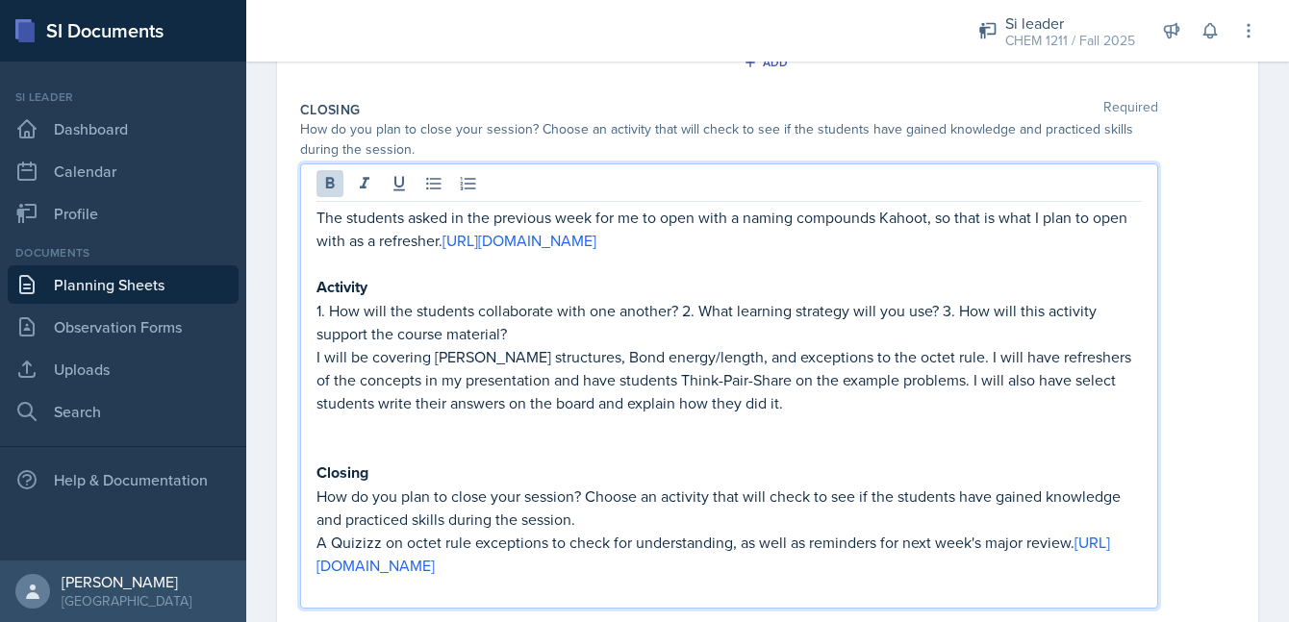
scroll to position [466, 0]
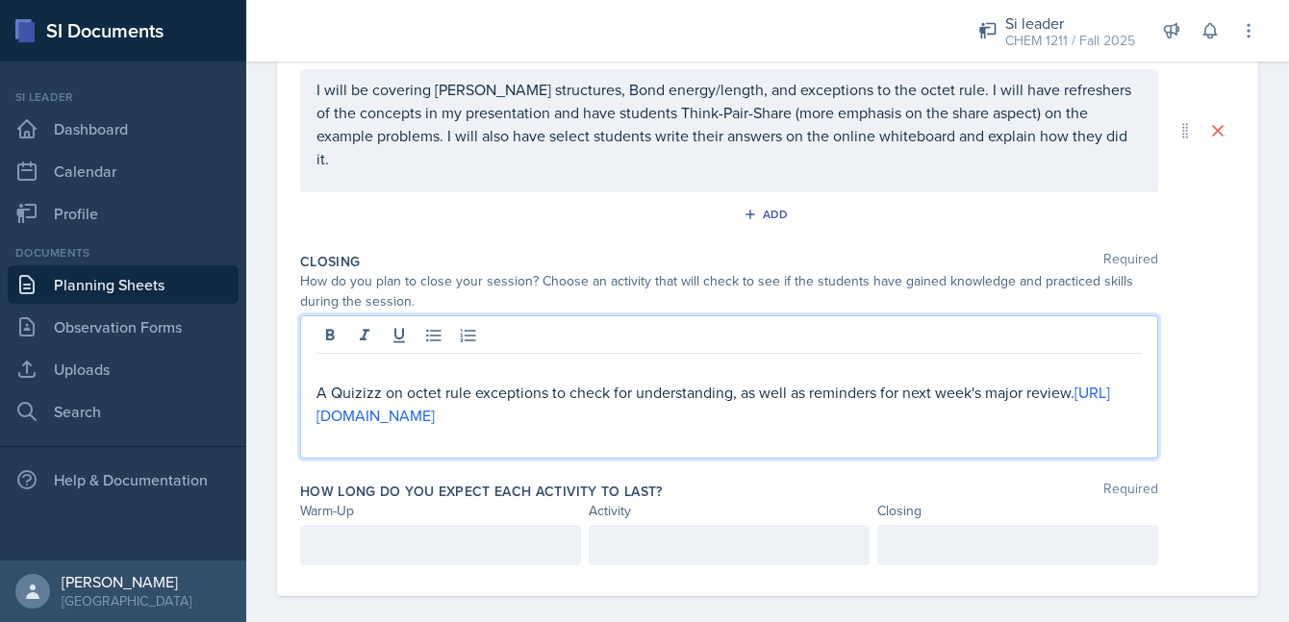
click at [314, 382] on div "A Quizizz on octet rule exceptions to check for understanding, as well as remin…" at bounding box center [729, 386] width 858 height 143
click at [315, 379] on div "A Quizizz on octet rule exceptions to check for understanding, as well as remin…" at bounding box center [729, 386] width 858 height 143
click at [320, 381] on p "A Quizizz on octet rule exceptions to check for understanding, as well as remin…" at bounding box center [728, 404] width 825 height 46
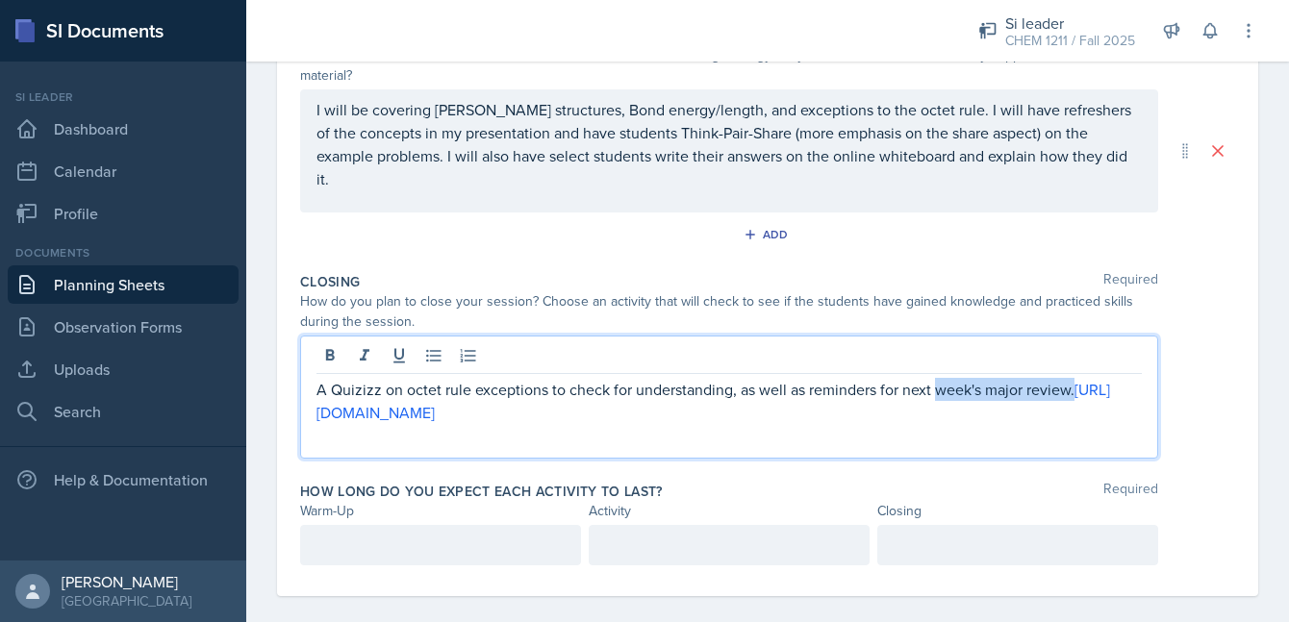
drag, startPoint x: 364, startPoint y: 398, endPoint x: 935, endPoint y: 368, distance: 572.1
click at [935, 378] on p "A Quizizz on octet rule exceptions to check for understanding, as well as remin…" at bounding box center [728, 401] width 825 height 46
click at [923, 378] on p "A Quizizz on octet rule exceptions to check for understanding, as well as remin…" at bounding box center [728, 401] width 825 height 46
click at [975, 424] on p at bounding box center [728, 435] width 825 height 23
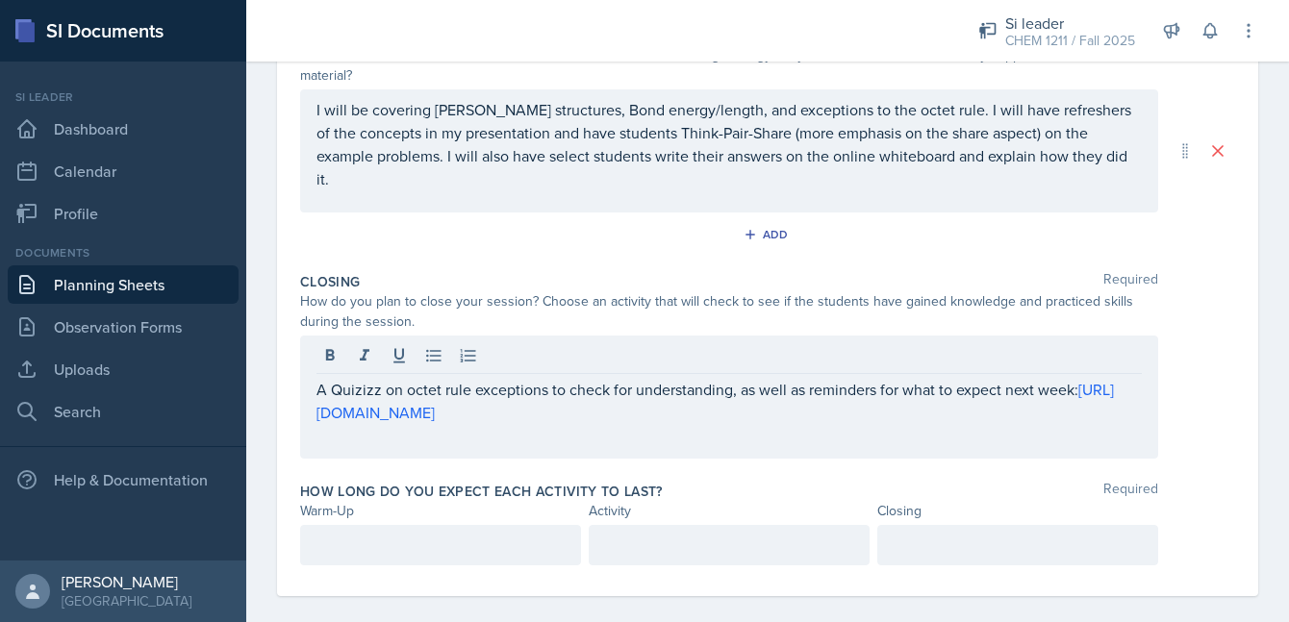
click at [389, 525] on div at bounding box center [440, 545] width 281 height 40
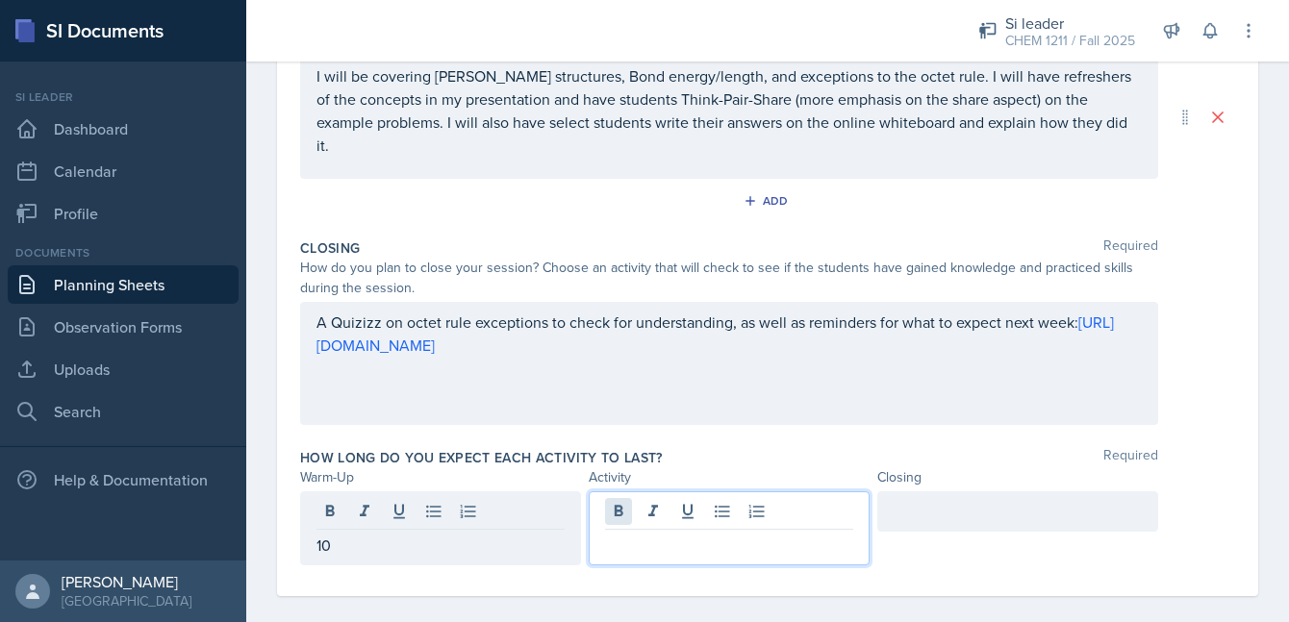
click at [628, 499] on div at bounding box center [729, 528] width 281 height 74
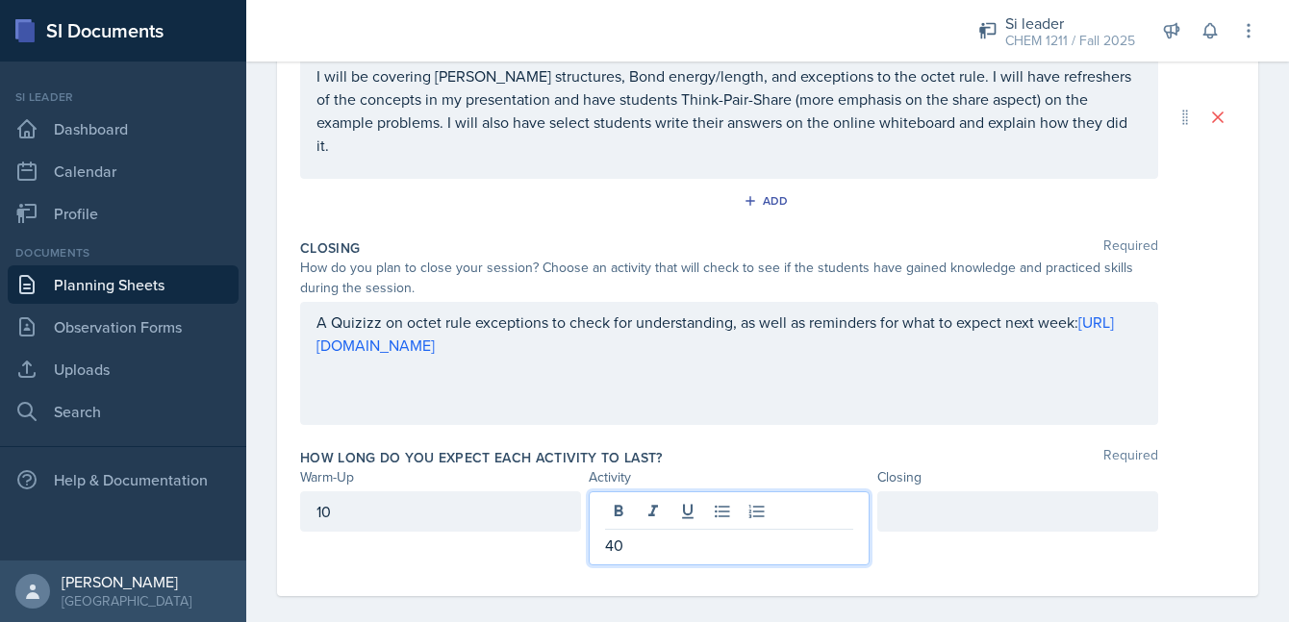
click at [920, 491] on div at bounding box center [1017, 511] width 281 height 40
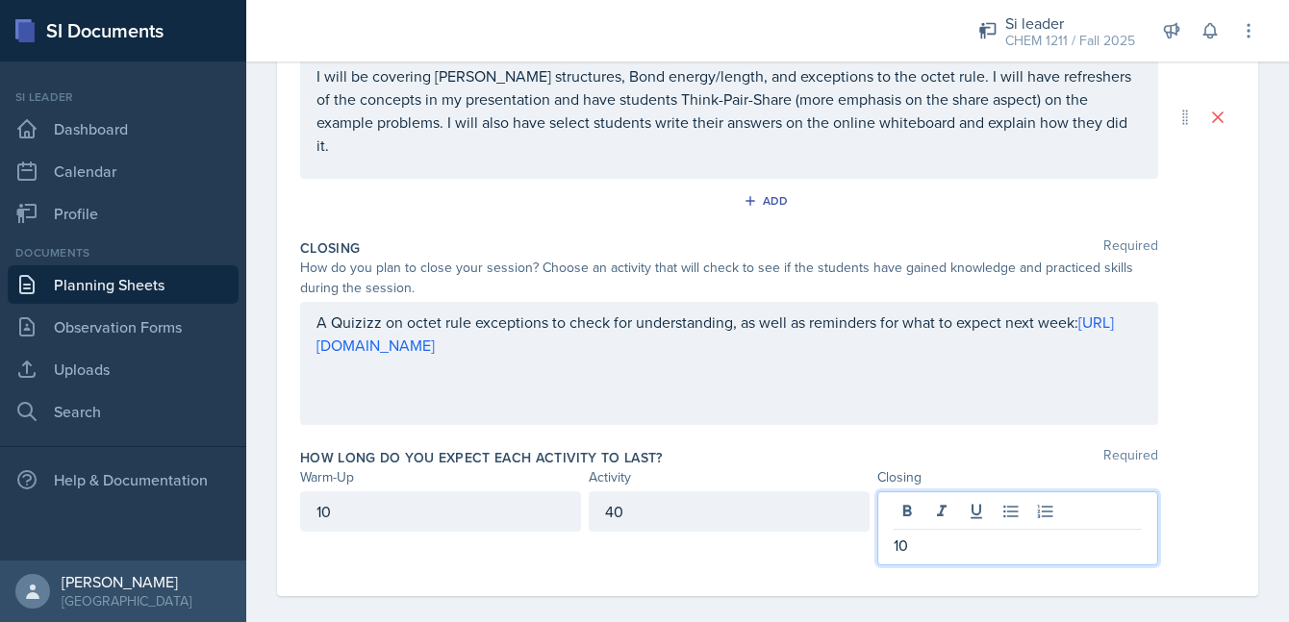
click at [915, 440] on div "How long do you expect each activity to last? Required Warm-Up Activity Closing…" at bounding box center [767, 510] width 935 height 140
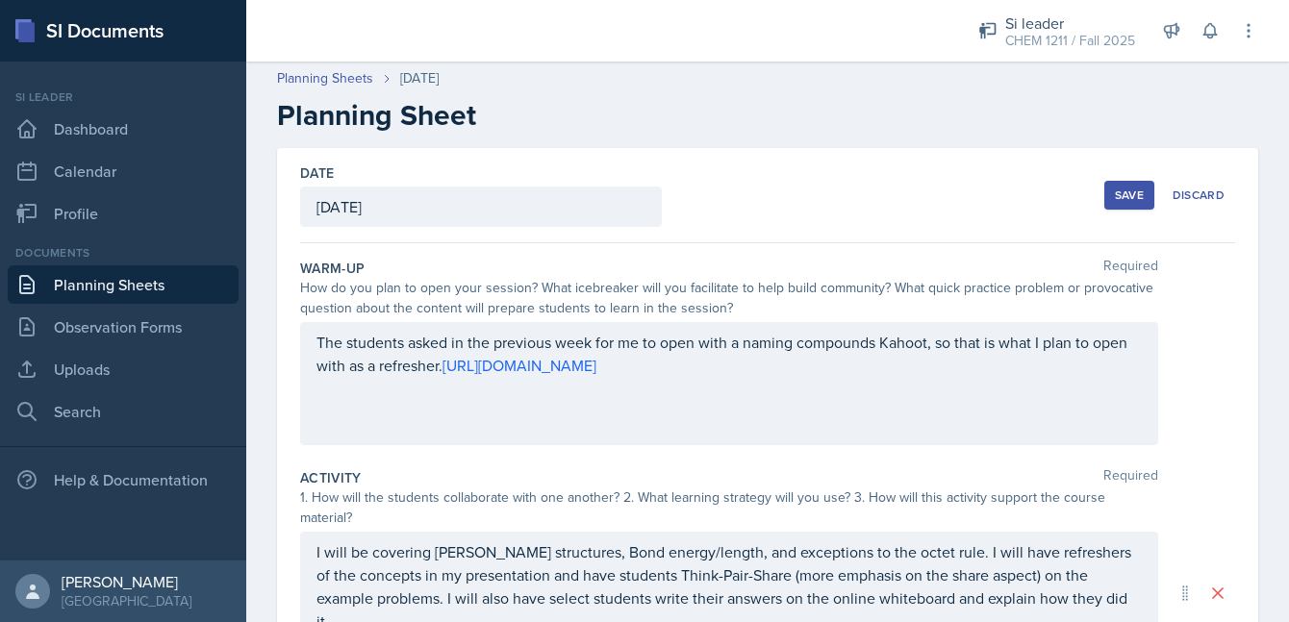
scroll to position [0, 0]
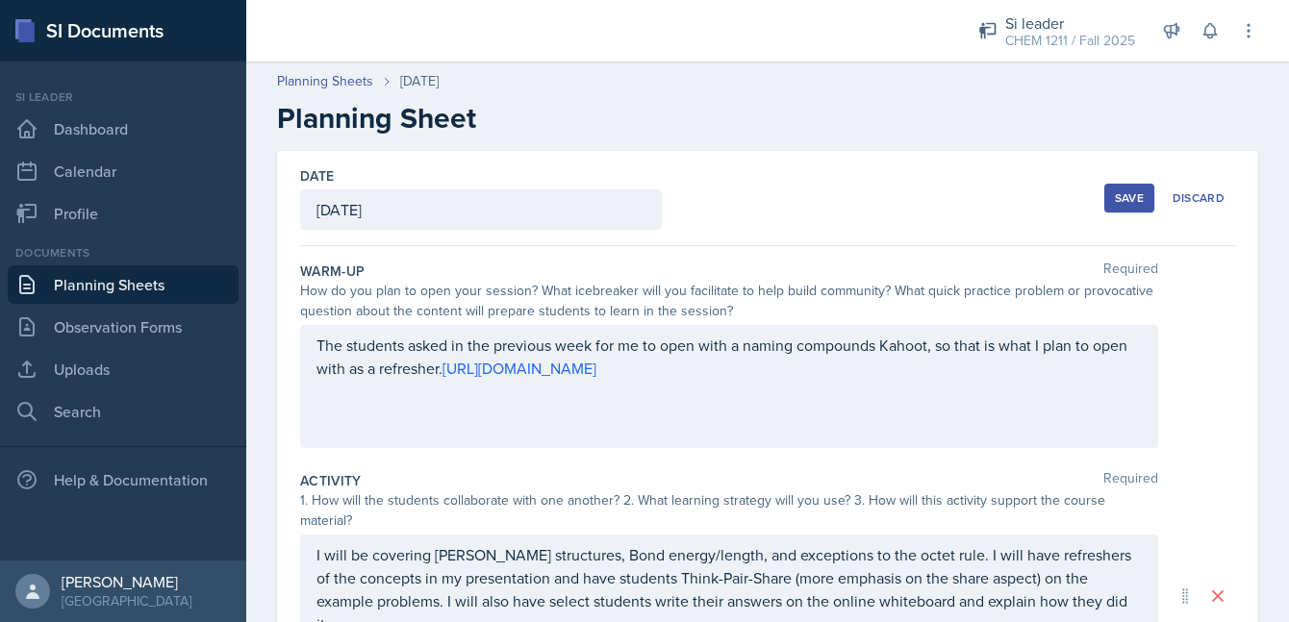
click at [1119, 193] on div "Save" at bounding box center [1129, 197] width 29 height 15
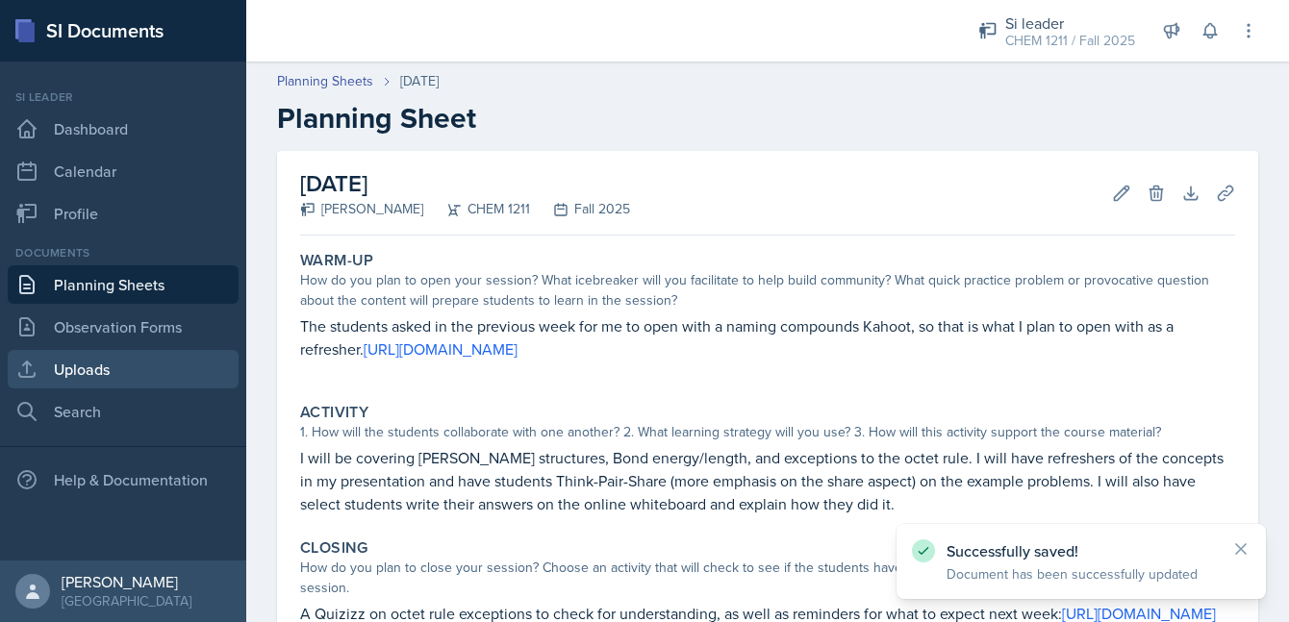
click at [148, 368] on link "Uploads" at bounding box center [123, 369] width 231 height 38
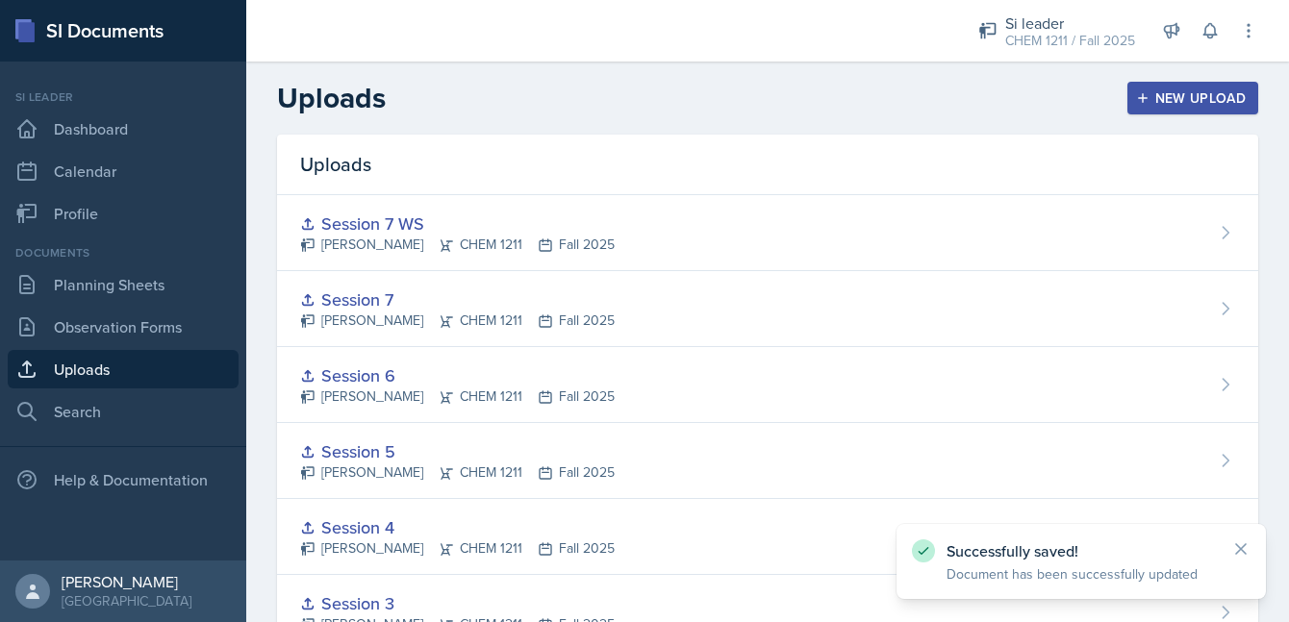
click at [1151, 92] on div "New Upload" at bounding box center [1193, 97] width 107 height 15
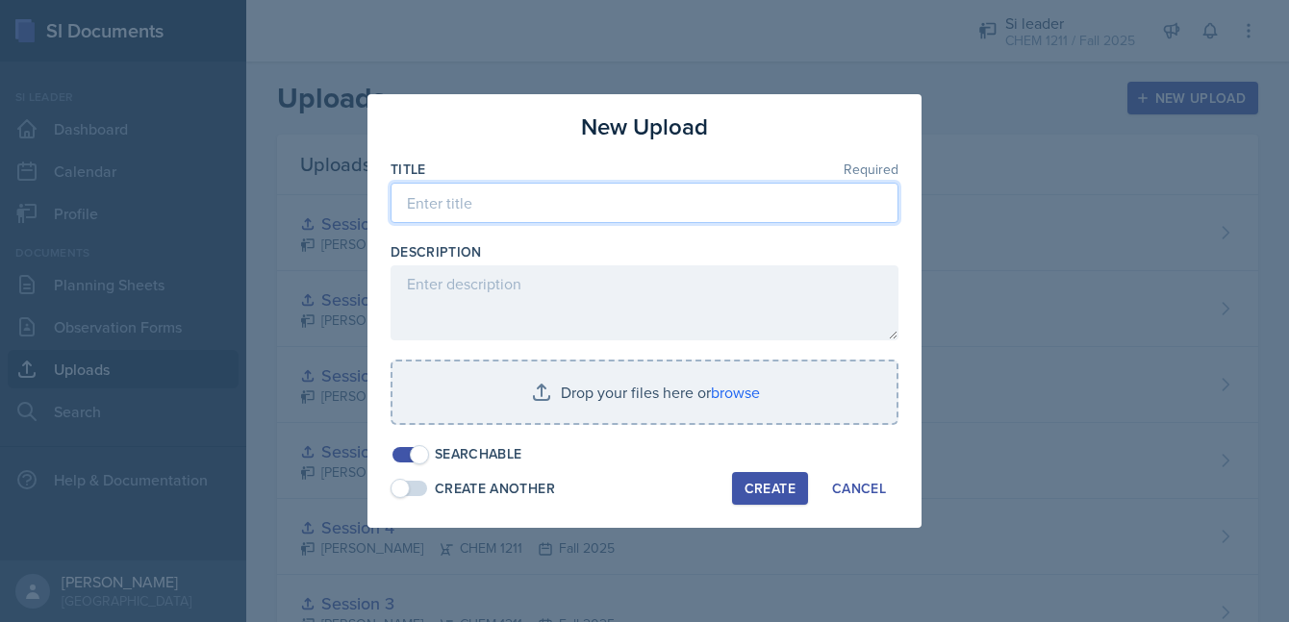
click at [596, 218] on input at bounding box center [644, 203] width 508 height 40
type input "SI Session 8"
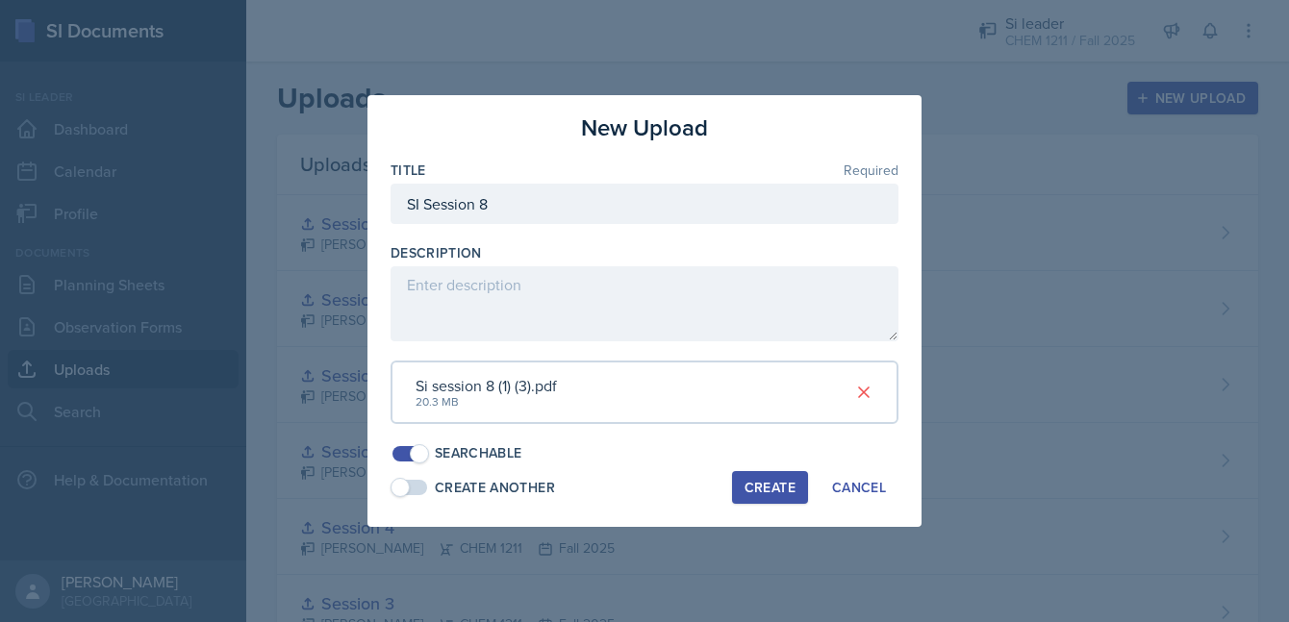
click at [763, 474] on button "Create" at bounding box center [770, 487] width 76 height 33
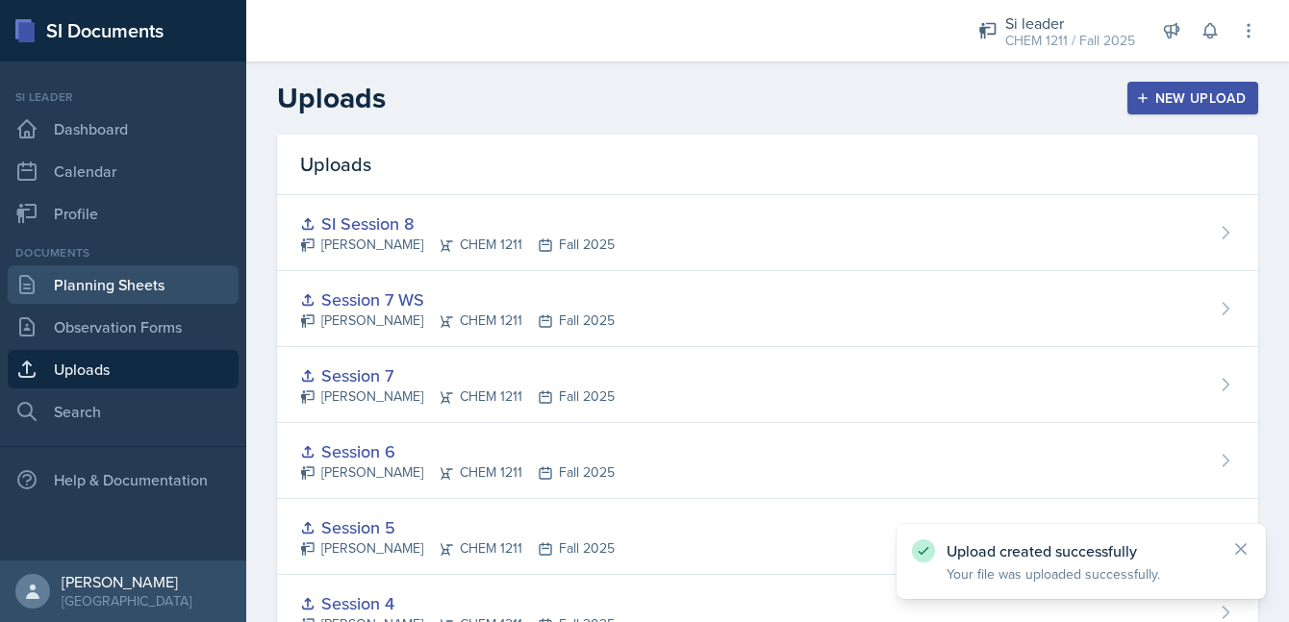
click at [150, 288] on link "Planning Sheets" at bounding box center [123, 284] width 231 height 38
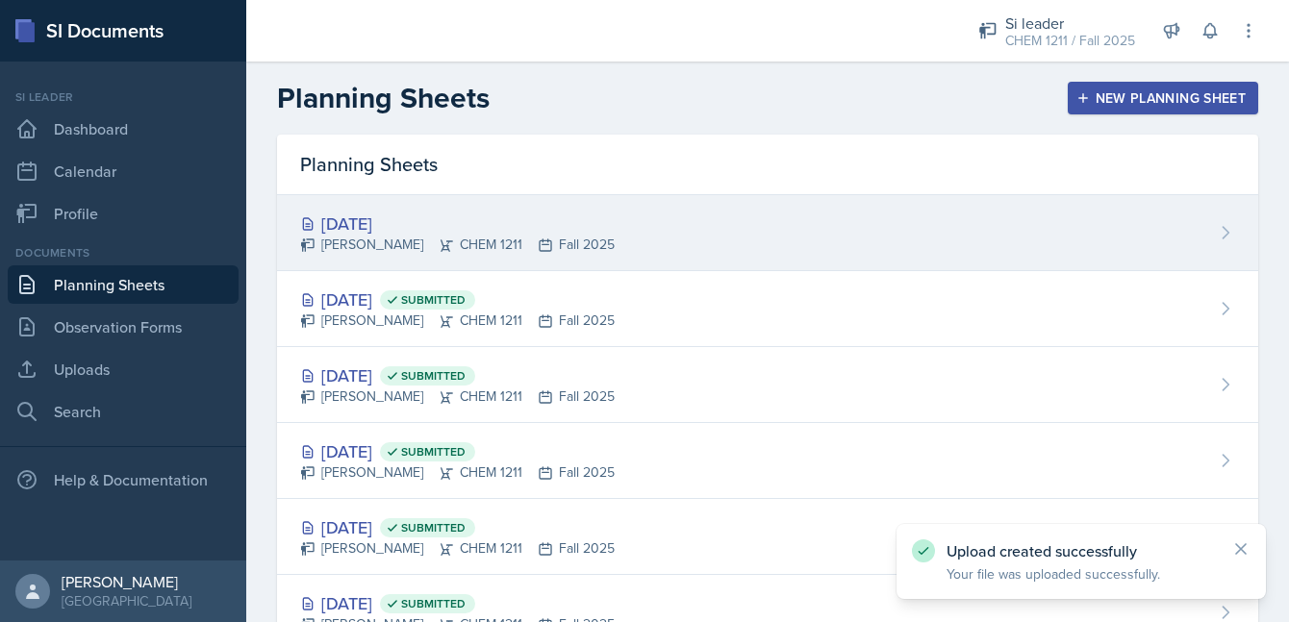
click at [470, 230] on div "[DATE]" at bounding box center [457, 224] width 315 height 26
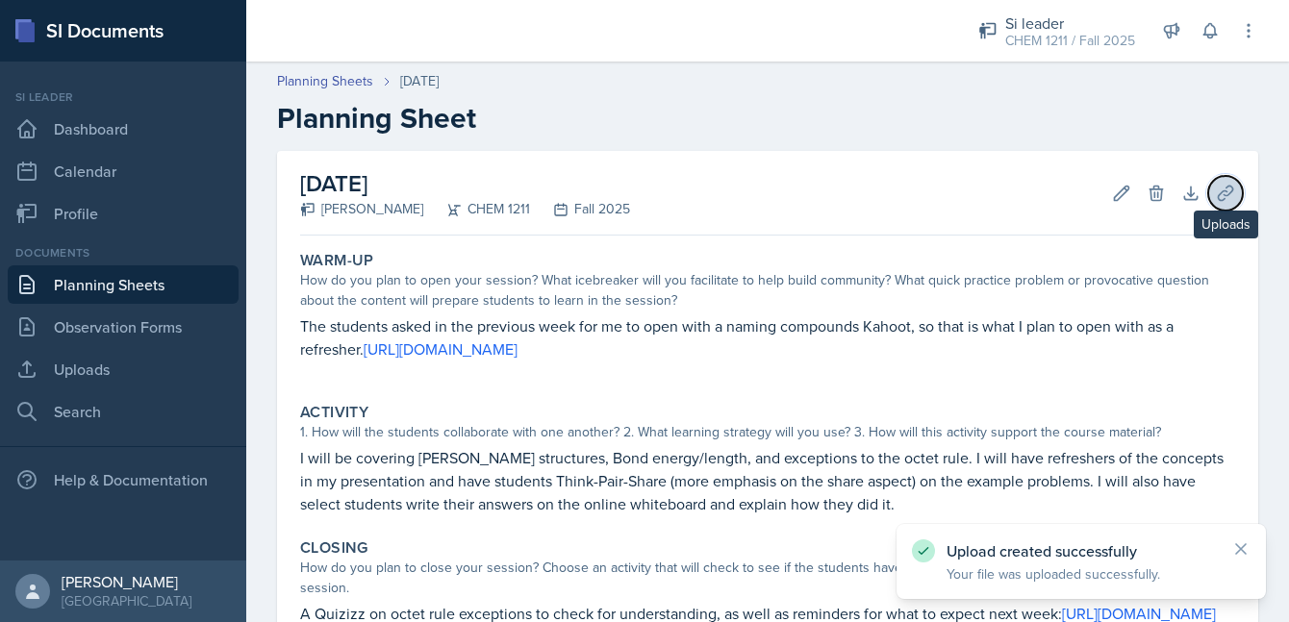
click at [1226, 181] on button "Uploads" at bounding box center [1225, 193] width 35 height 35
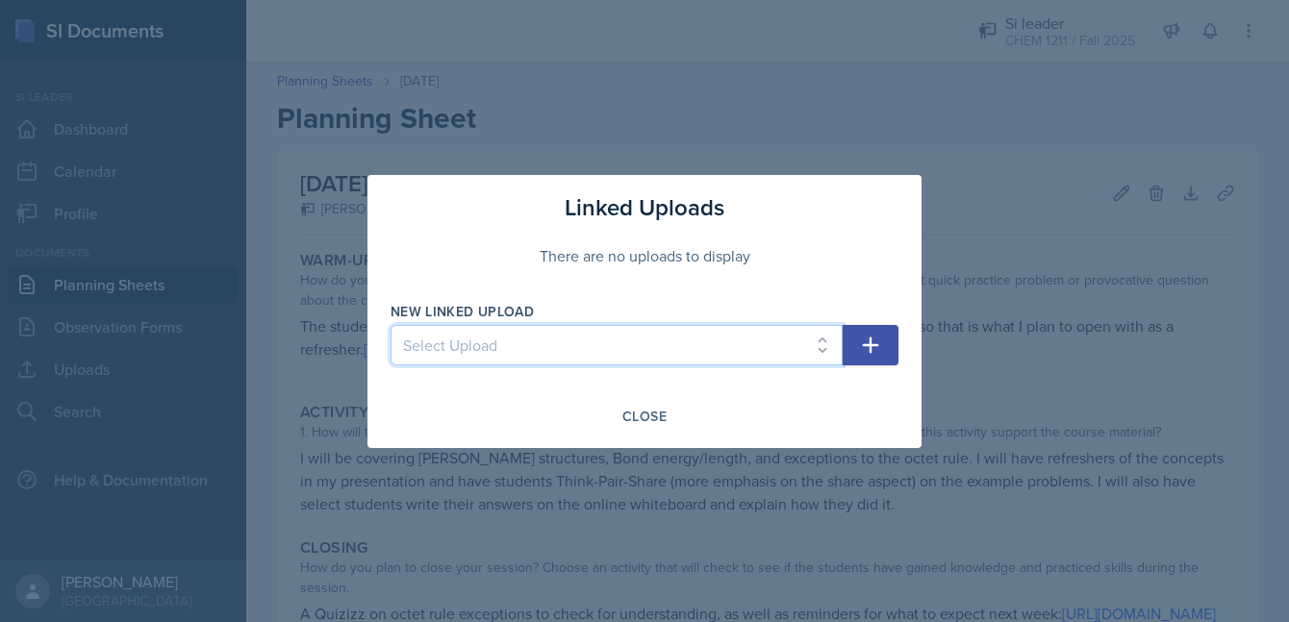
click at [742, 335] on select "Select Upload Session 1 Session 2 Session 2 Worksheet Session 3 Session 4 Sessi…" at bounding box center [616, 345] width 452 height 40
select select "3e97783c-c0db-46db-90b5-37ab77c47509"
click at [390, 325] on select "Select Upload Session 1 Session 2 Session 2 Worksheet Session 3 Session 4 Sessi…" at bounding box center [616, 345] width 452 height 40
click at [877, 340] on icon "button" at bounding box center [870, 345] width 23 height 23
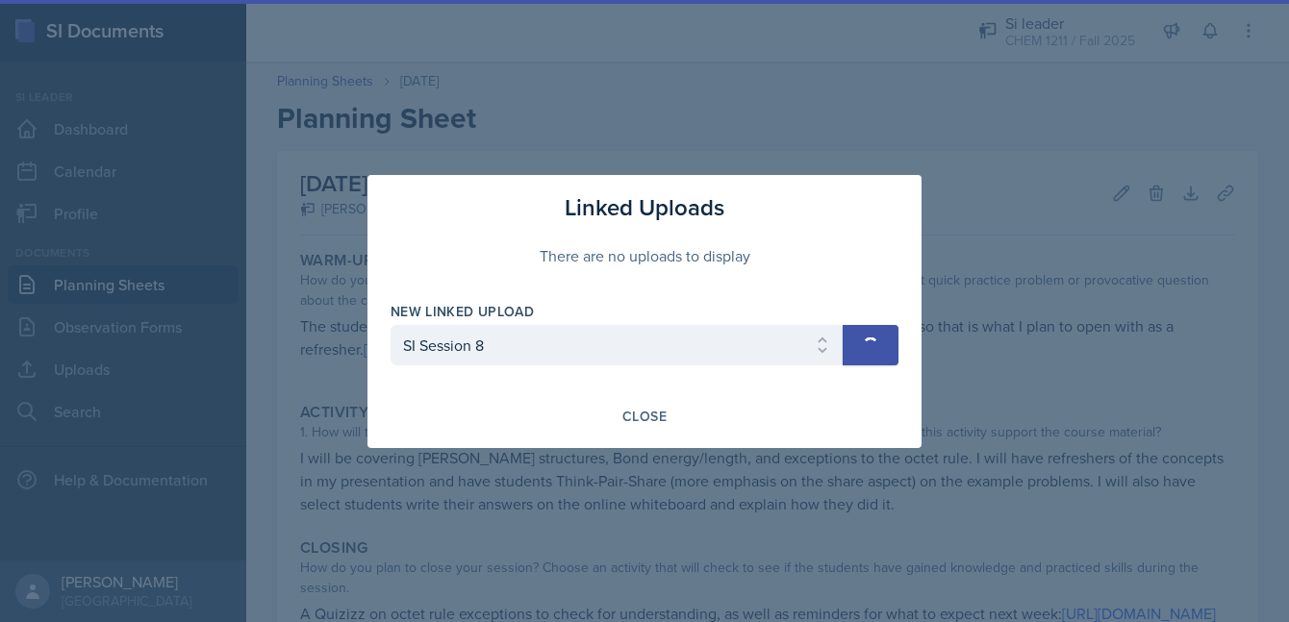
select select
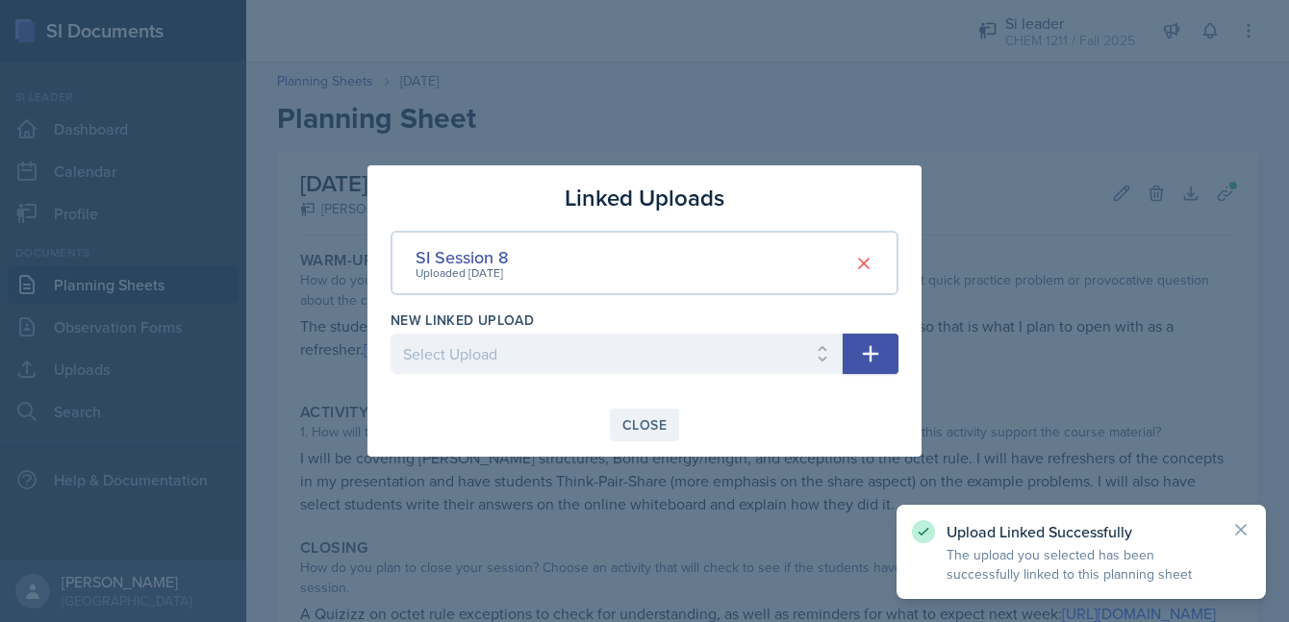
click at [658, 427] on div "Close" at bounding box center [644, 424] width 44 height 15
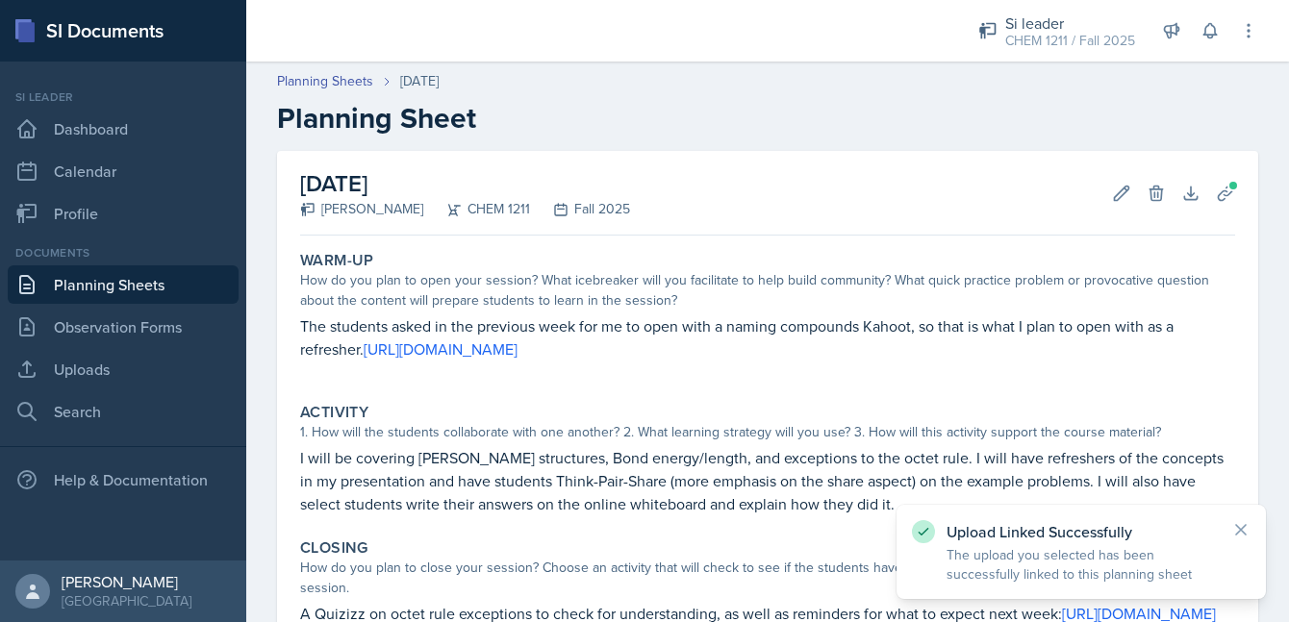
scroll to position [267, 0]
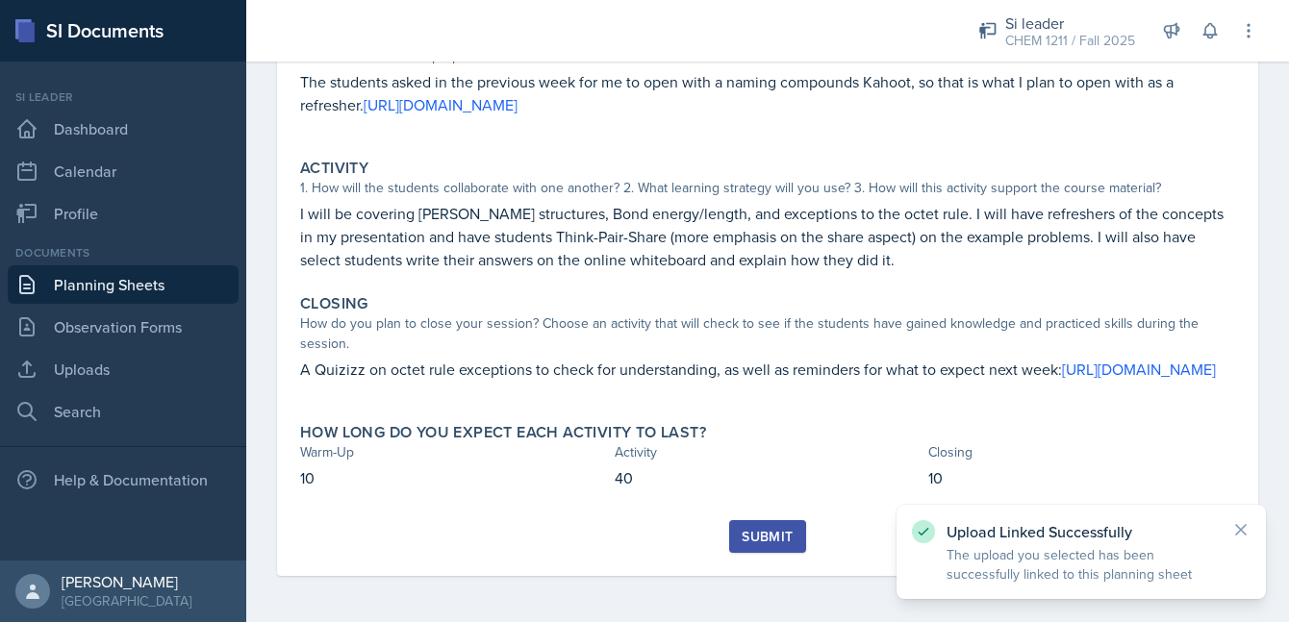
click at [763, 536] on div "Submit" at bounding box center [767, 536] width 51 height 15
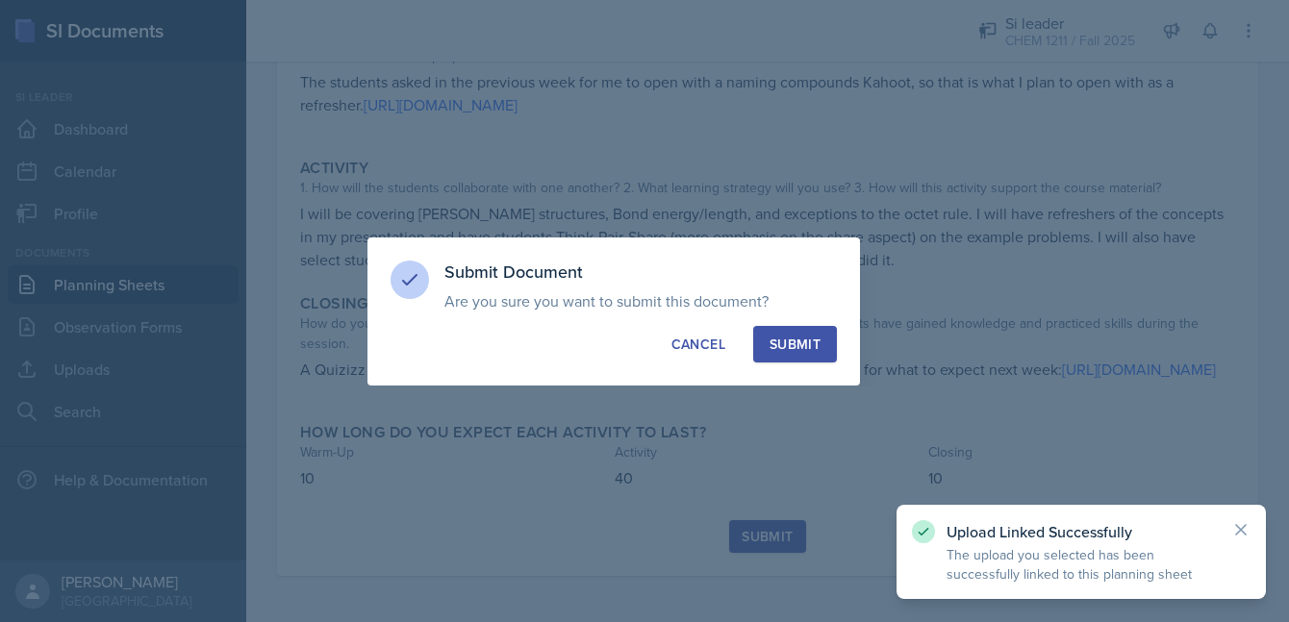
click at [798, 340] on div "Submit" at bounding box center [794, 344] width 51 height 19
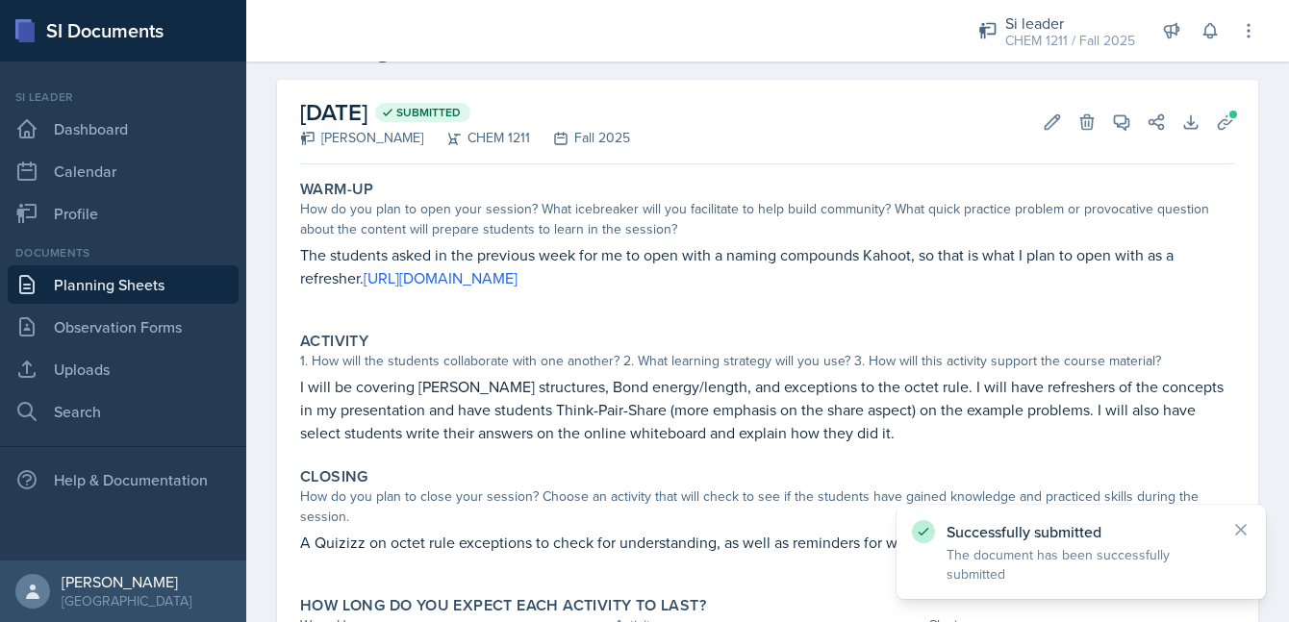
scroll to position [0, 0]
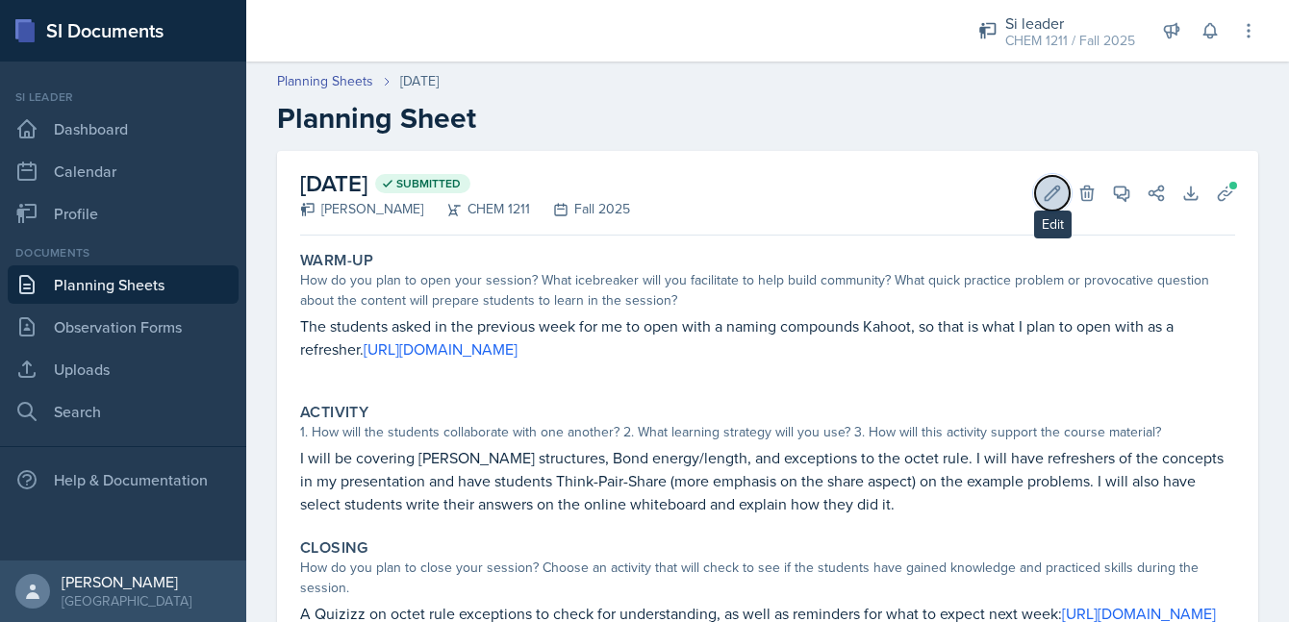
click at [1048, 197] on icon at bounding box center [1052, 193] width 19 height 19
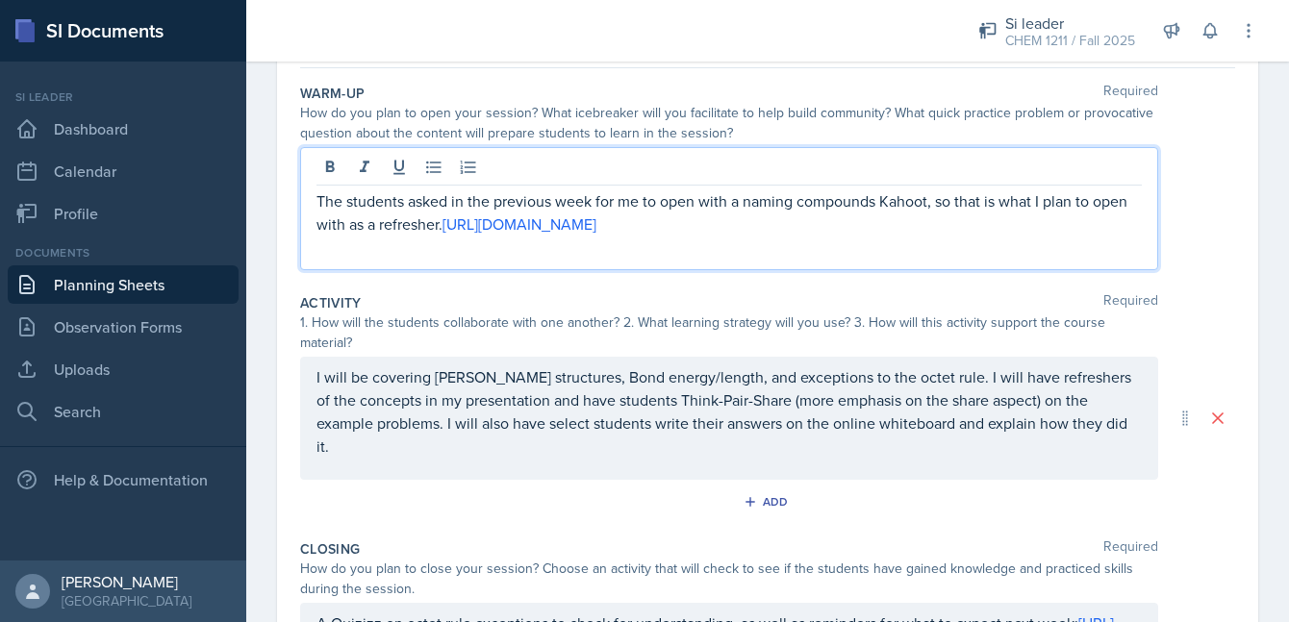
scroll to position [212, 0]
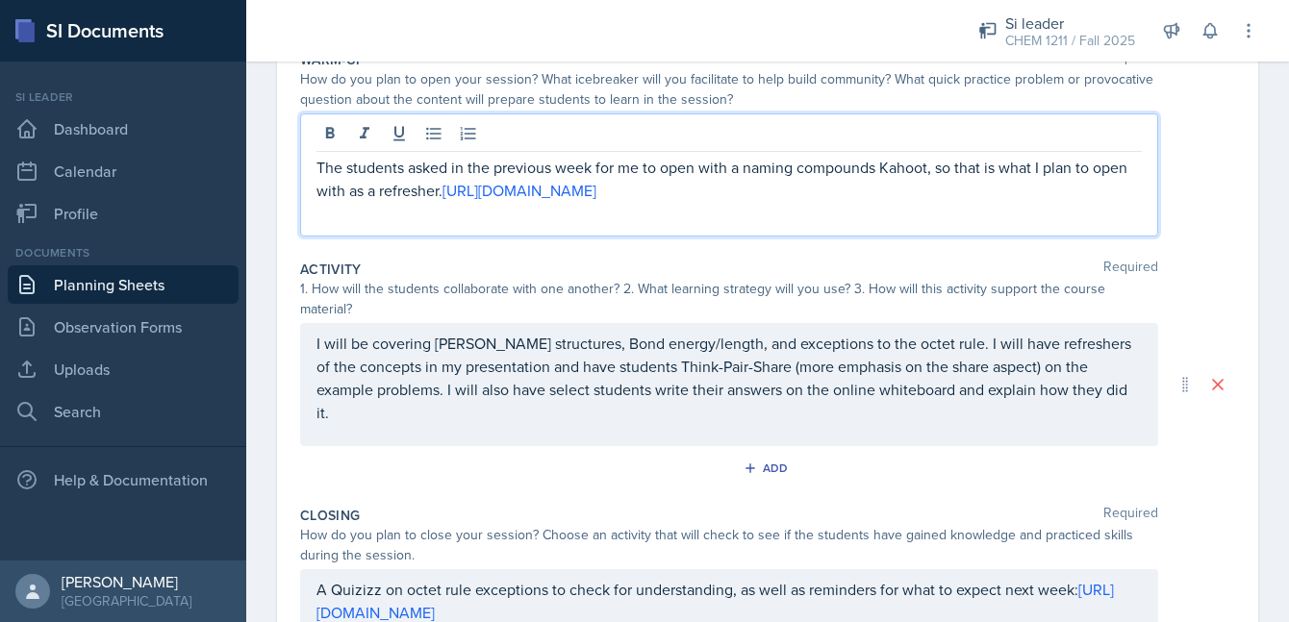
click at [442, 193] on p "The students asked in the previous week for me to open with a naming compounds …" at bounding box center [728, 179] width 825 height 46
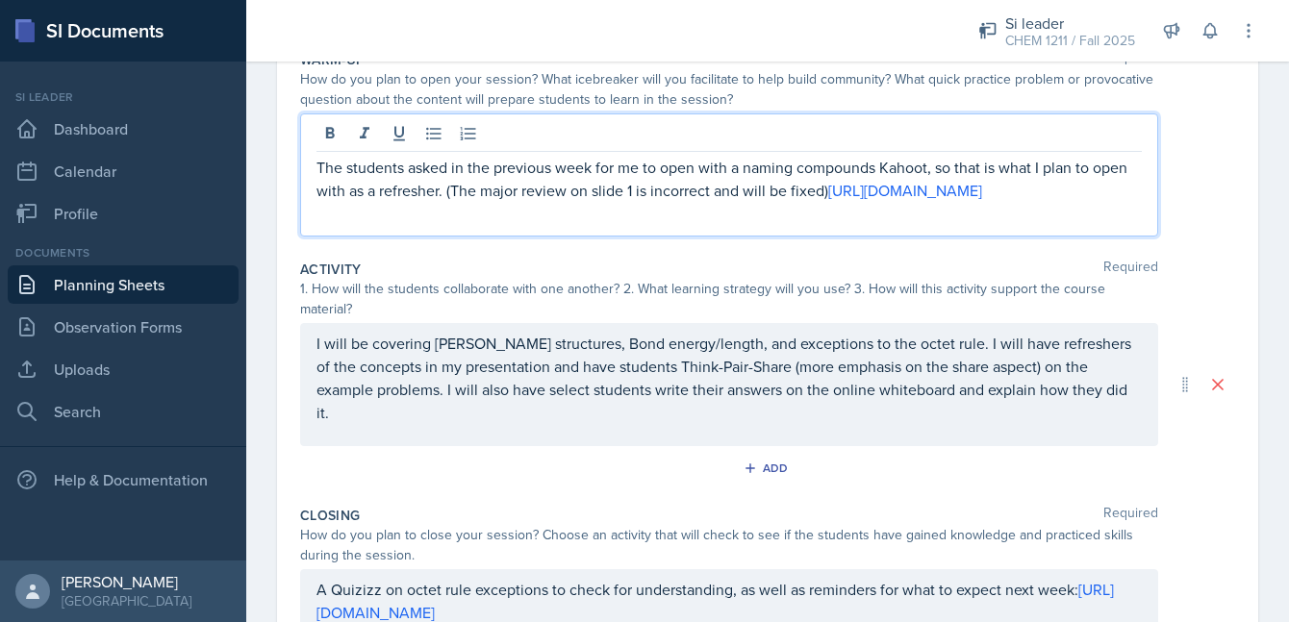
click at [473, 438] on div "I will be covering [PERSON_NAME] structures, Bond energy/length, and exceptions…" at bounding box center [729, 384] width 858 height 123
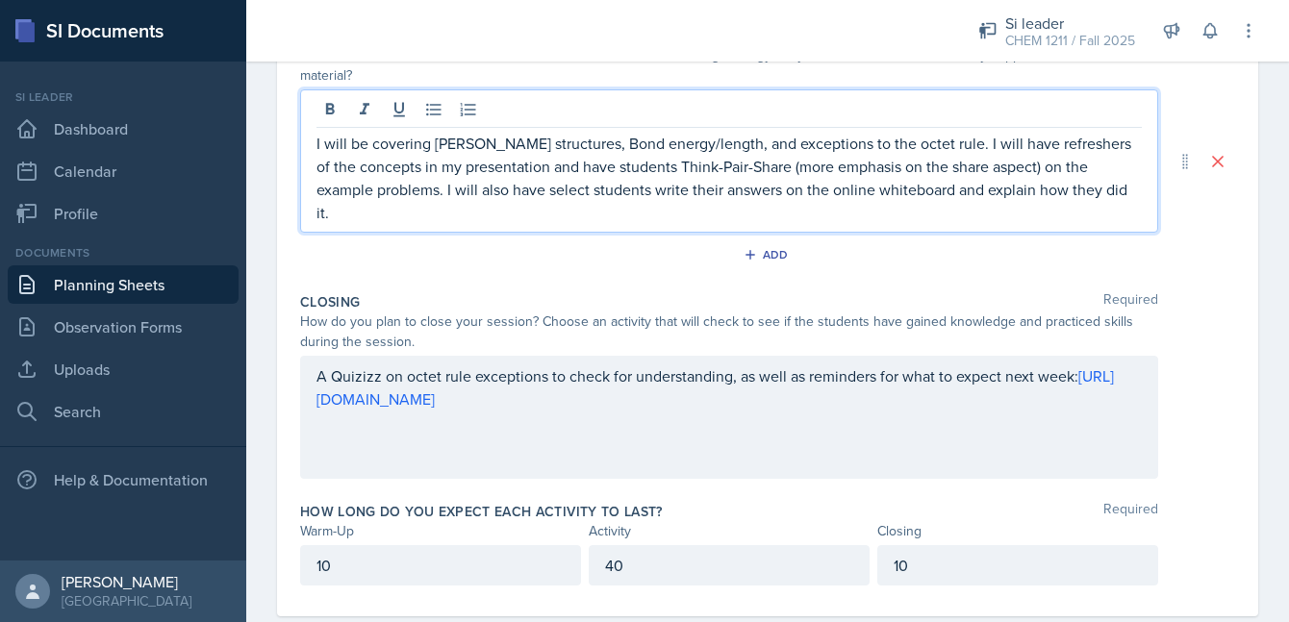
scroll to position [0, 0]
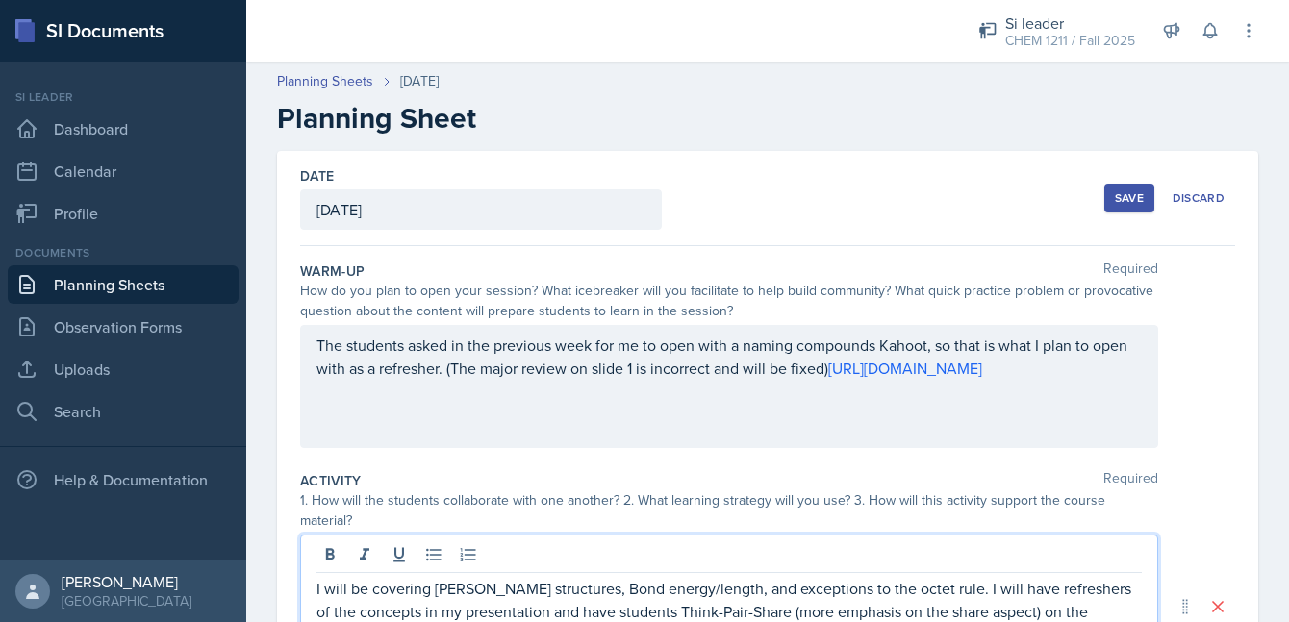
click at [1135, 201] on div "Save" at bounding box center [1129, 197] width 29 height 15
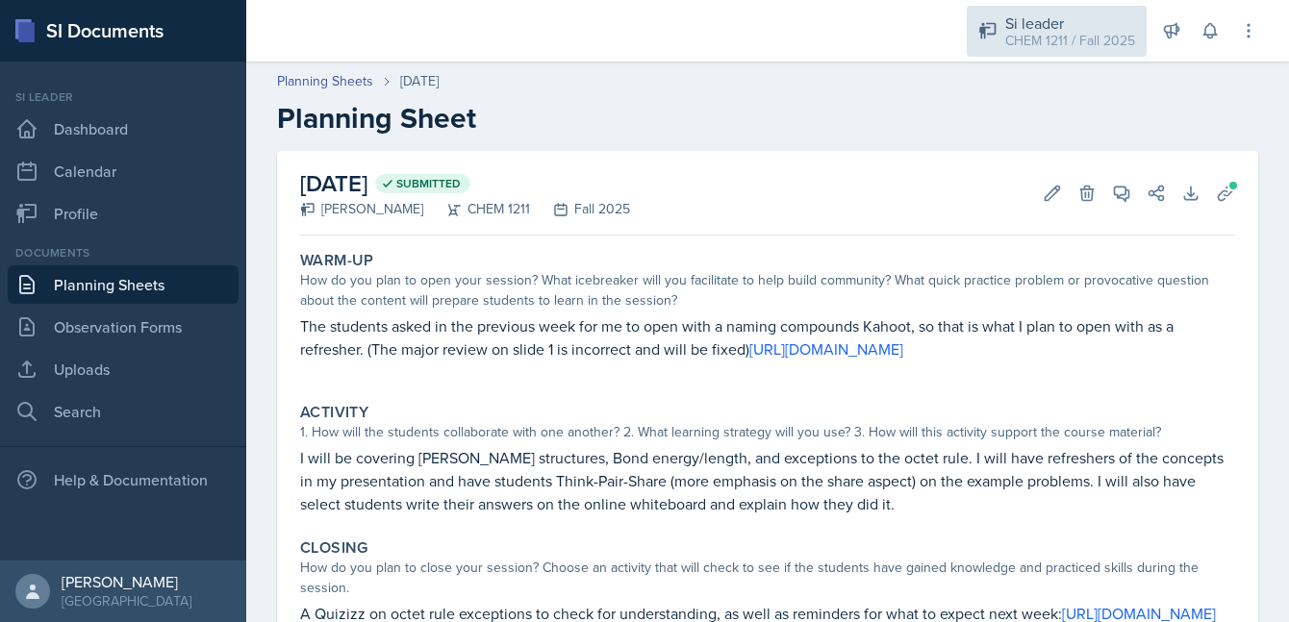
click at [1006, 51] on div "Si leader CHEM 1211 / Fall 2025" at bounding box center [1057, 31] width 180 height 51
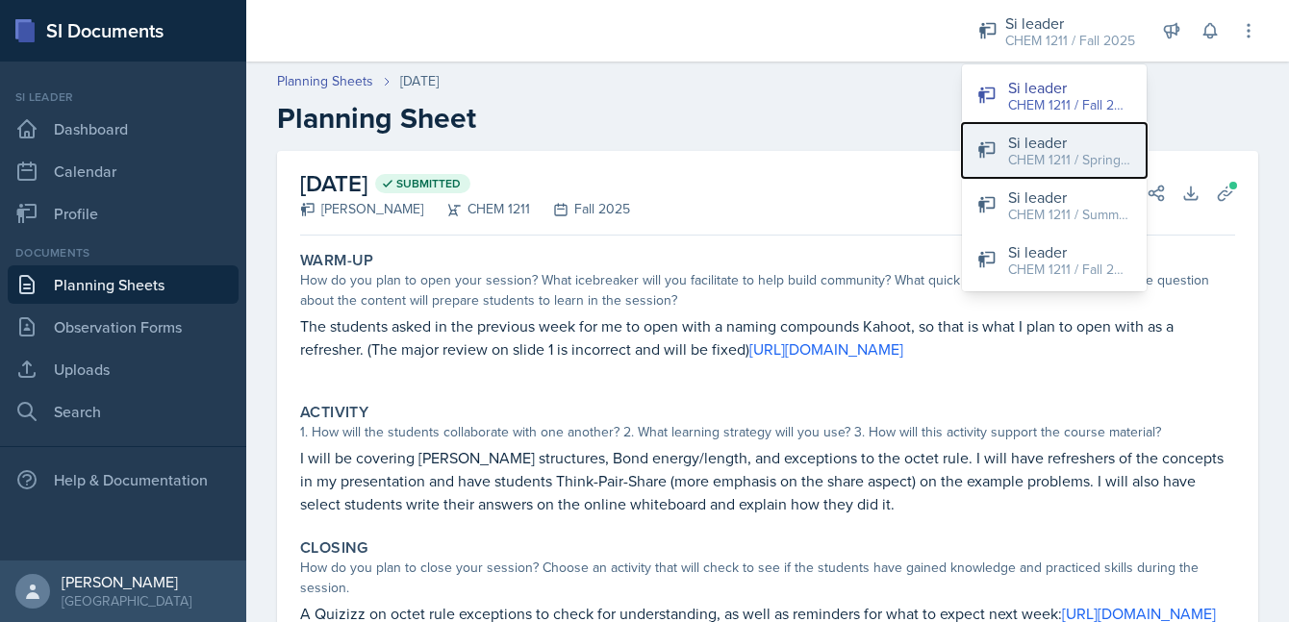
click at [1013, 170] on button "Si leader CHEM 1211 / Spring 2025" at bounding box center [1054, 150] width 185 height 55
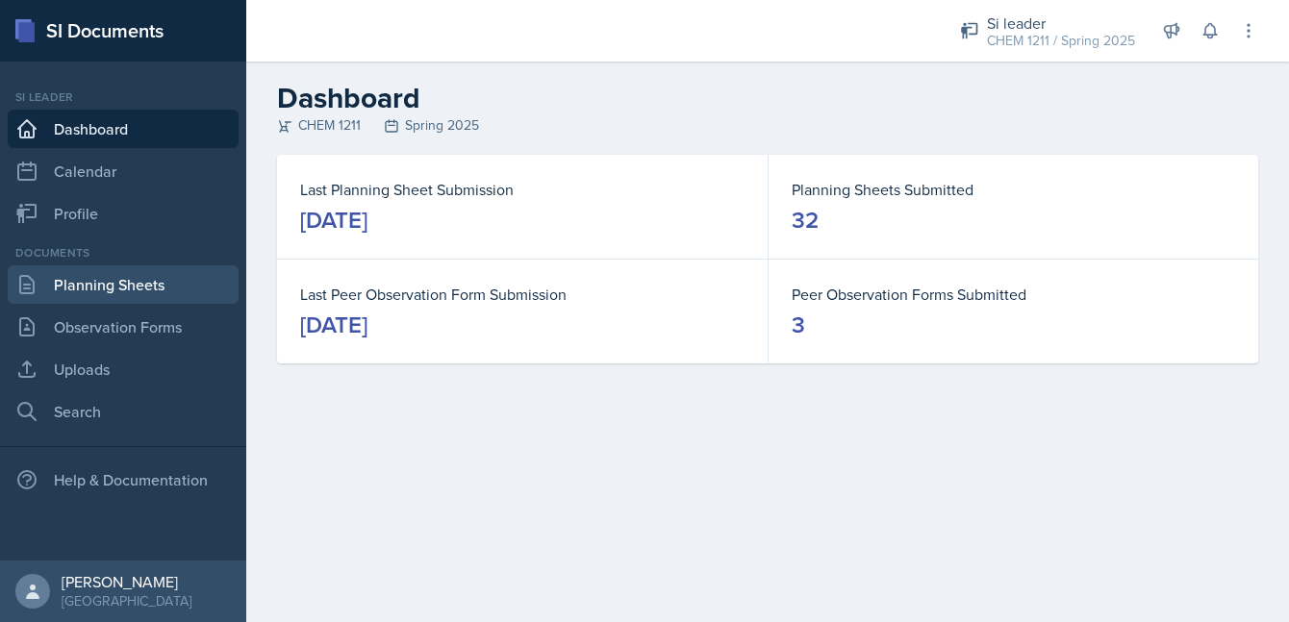
click at [130, 295] on link "Planning Sheets" at bounding box center [123, 284] width 231 height 38
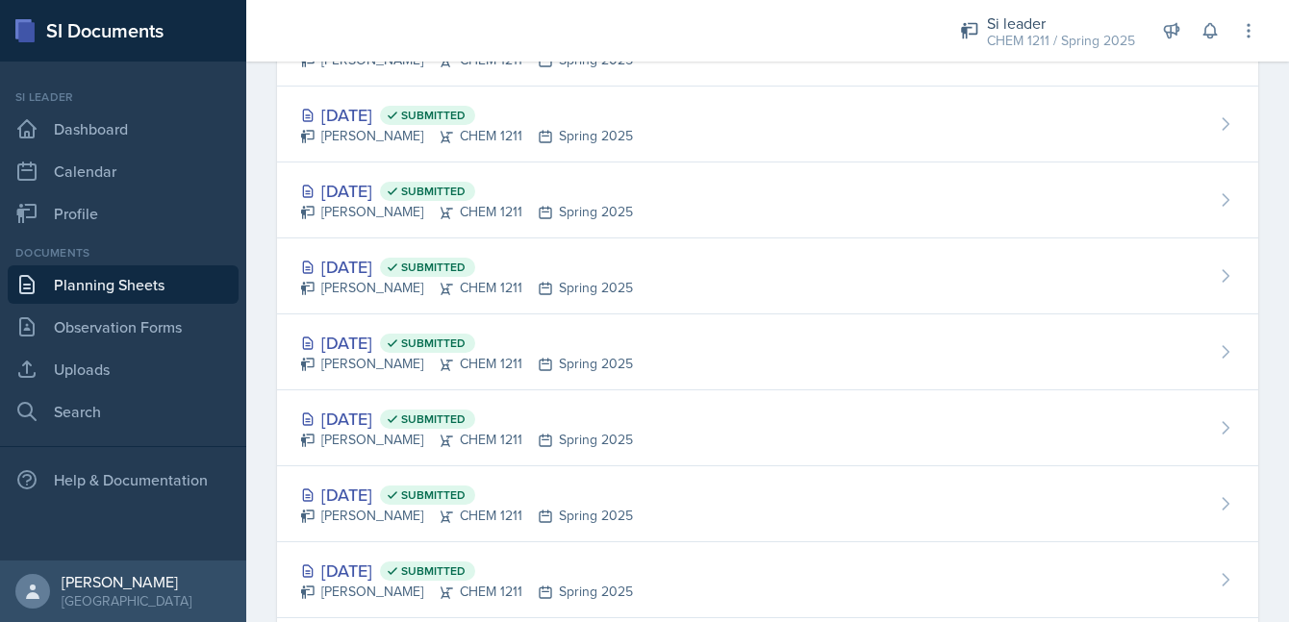
scroll to position [1437, 0]
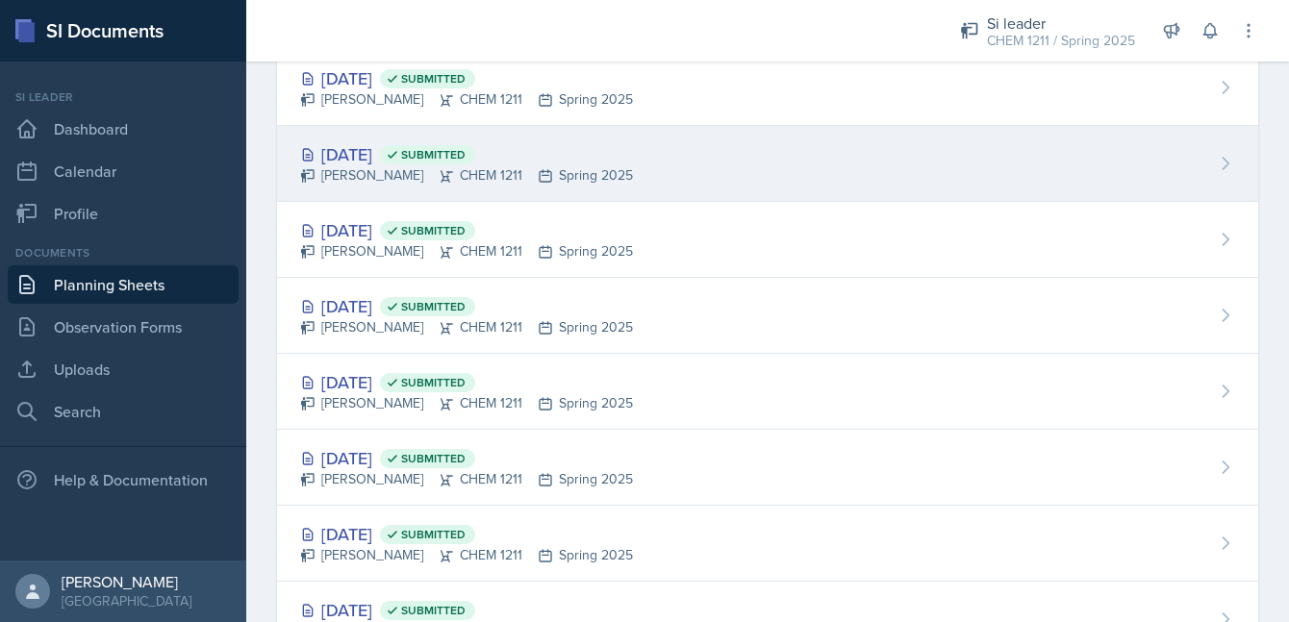
click at [360, 167] on div "[PERSON_NAME] CHEM 1211 Spring 2025" at bounding box center [466, 175] width 333 height 20
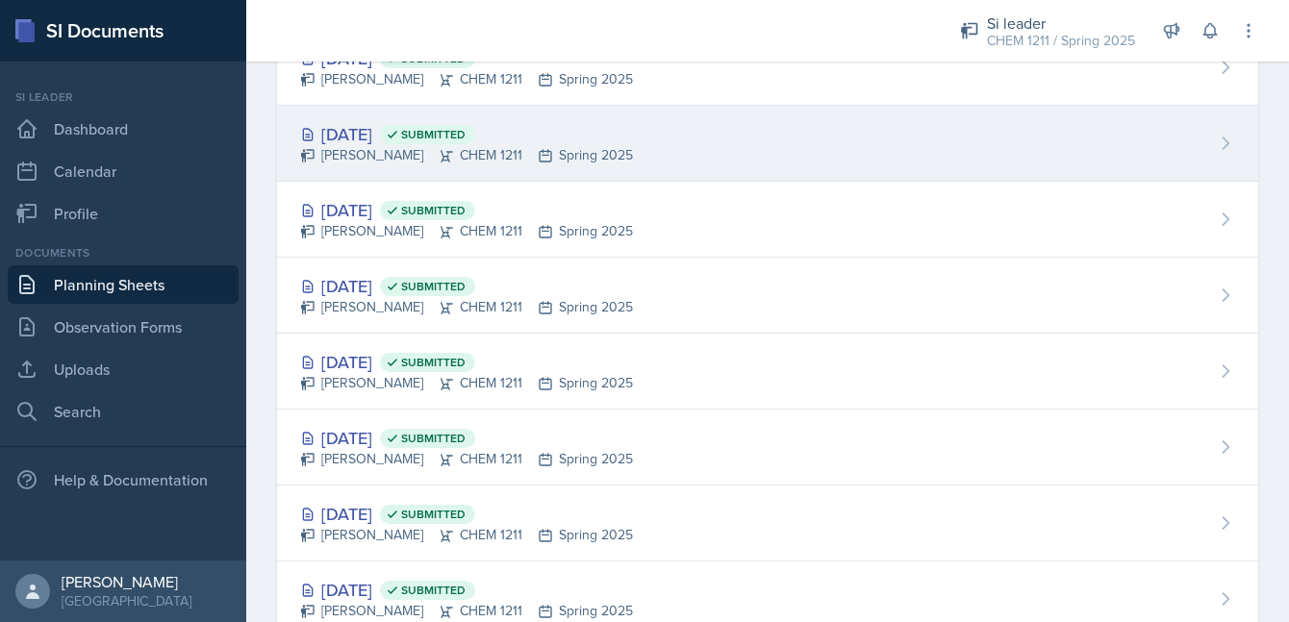
scroll to position [1331, 0]
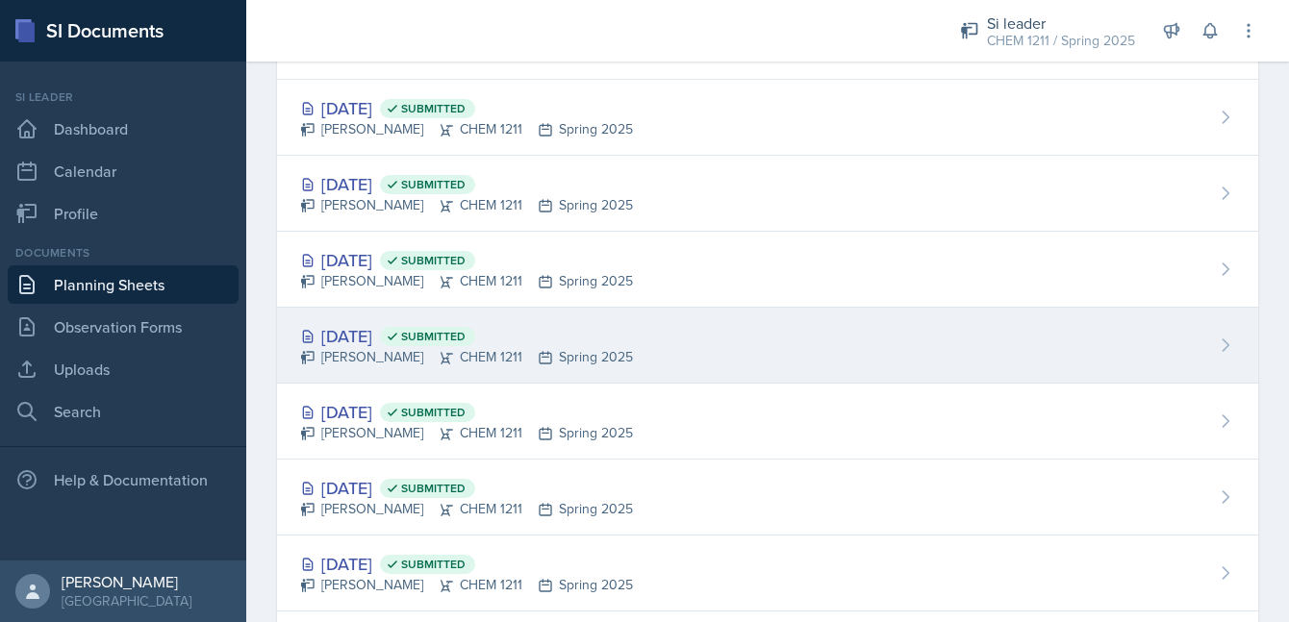
click at [377, 342] on div "[DATE] Submitted" at bounding box center [466, 336] width 333 height 26
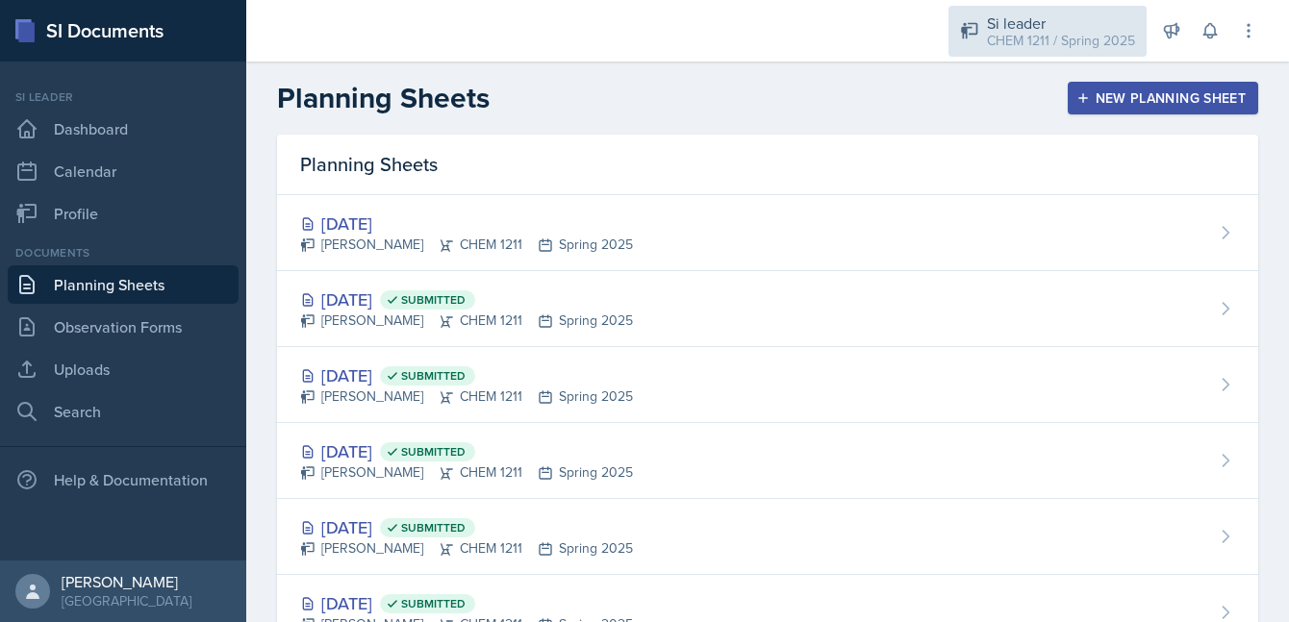
click at [1073, 23] on div "Si leader" at bounding box center [1061, 23] width 148 height 23
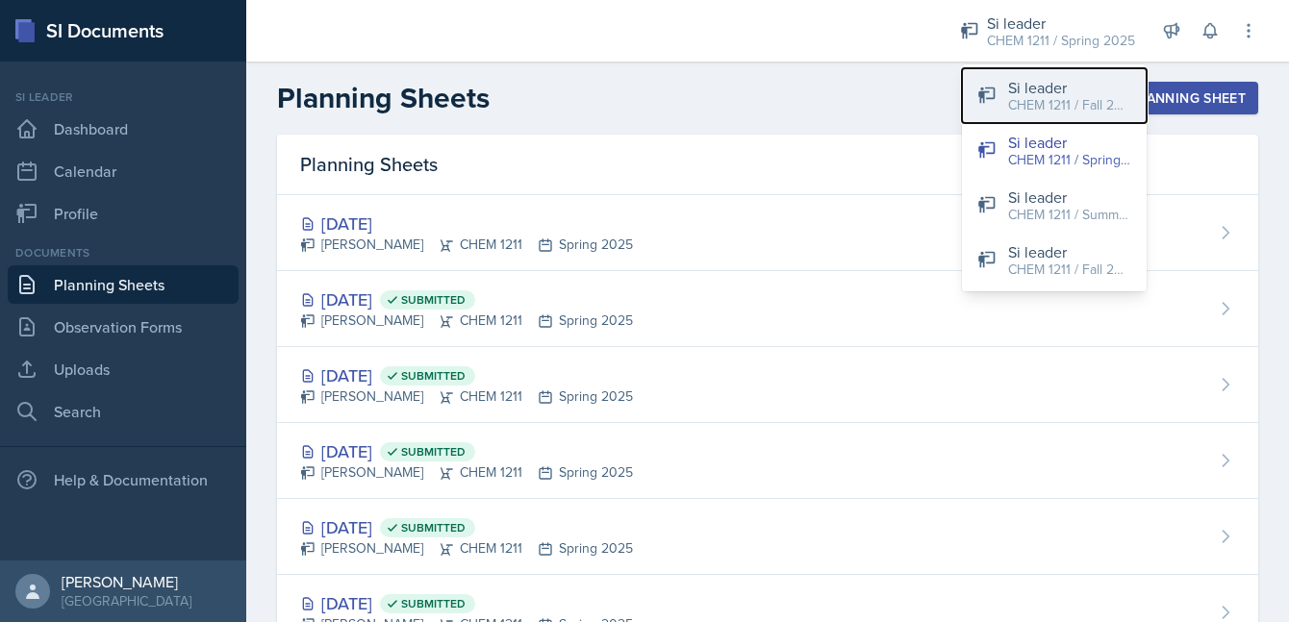
click at [1030, 95] on div "CHEM 1211 / Fall 2025" at bounding box center [1069, 105] width 123 height 20
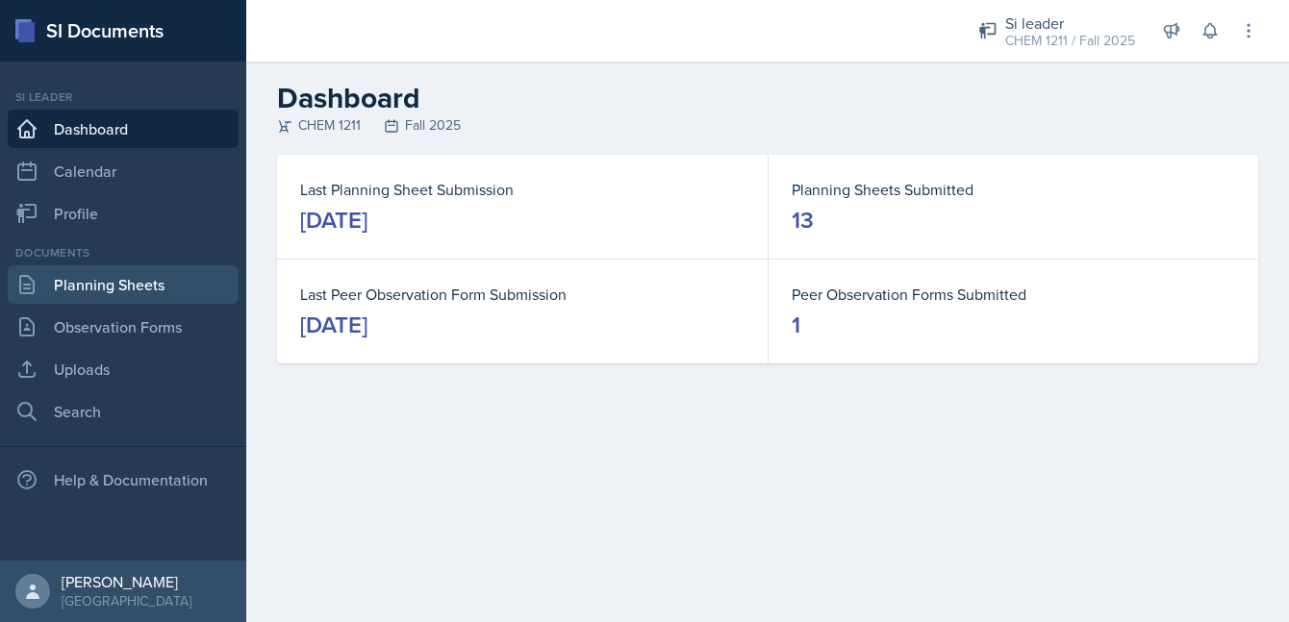
click at [175, 283] on link "Planning Sheets" at bounding box center [123, 284] width 231 height 38
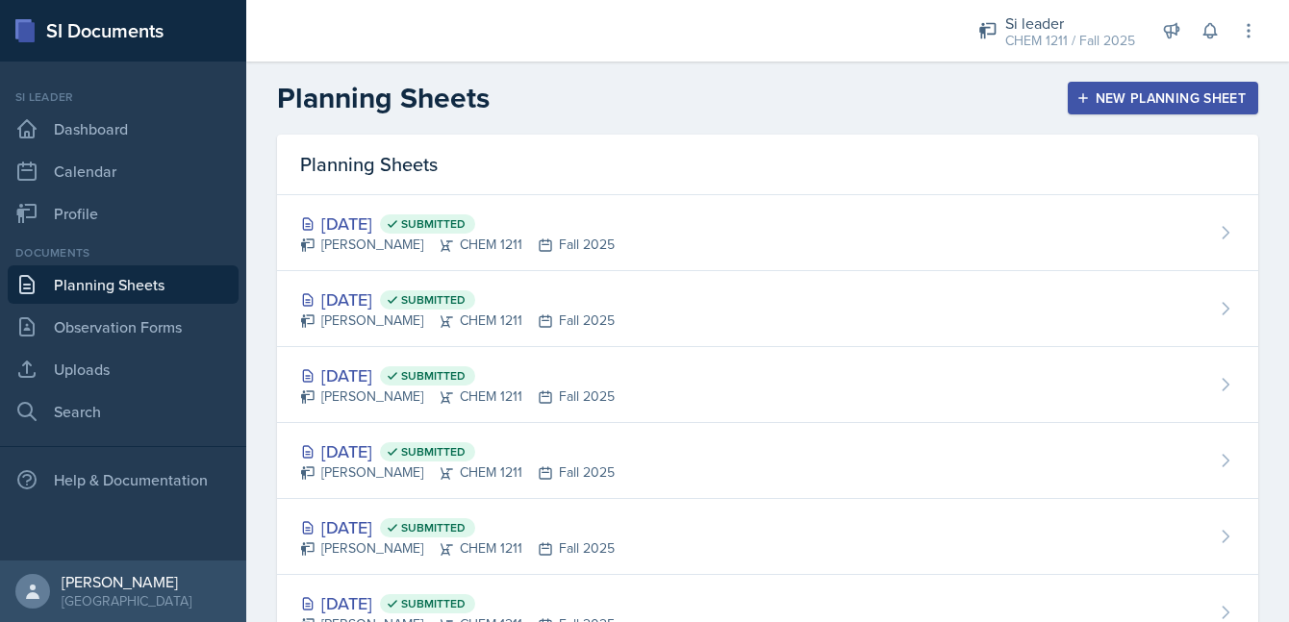
click at [1126, 98] on div "New Planning Sheet" at bounding box center [1162, 97] width 165 height 15
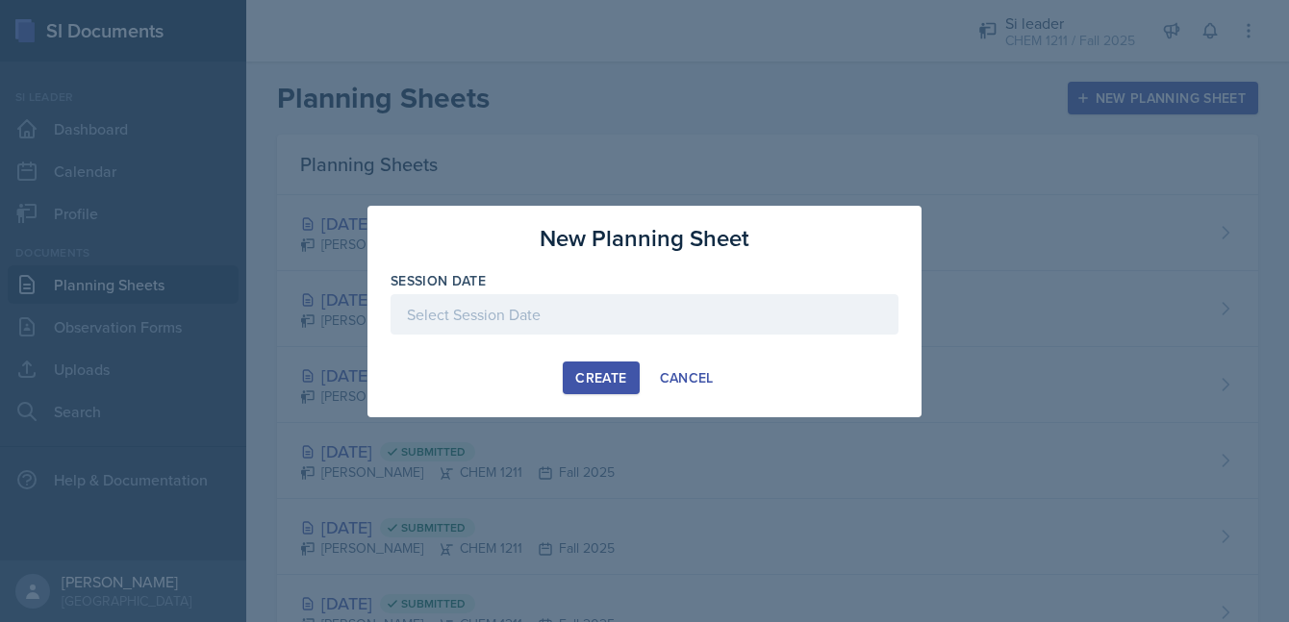
click at [472, 316] on div at bounding box center [644, 314] width 508 height 40
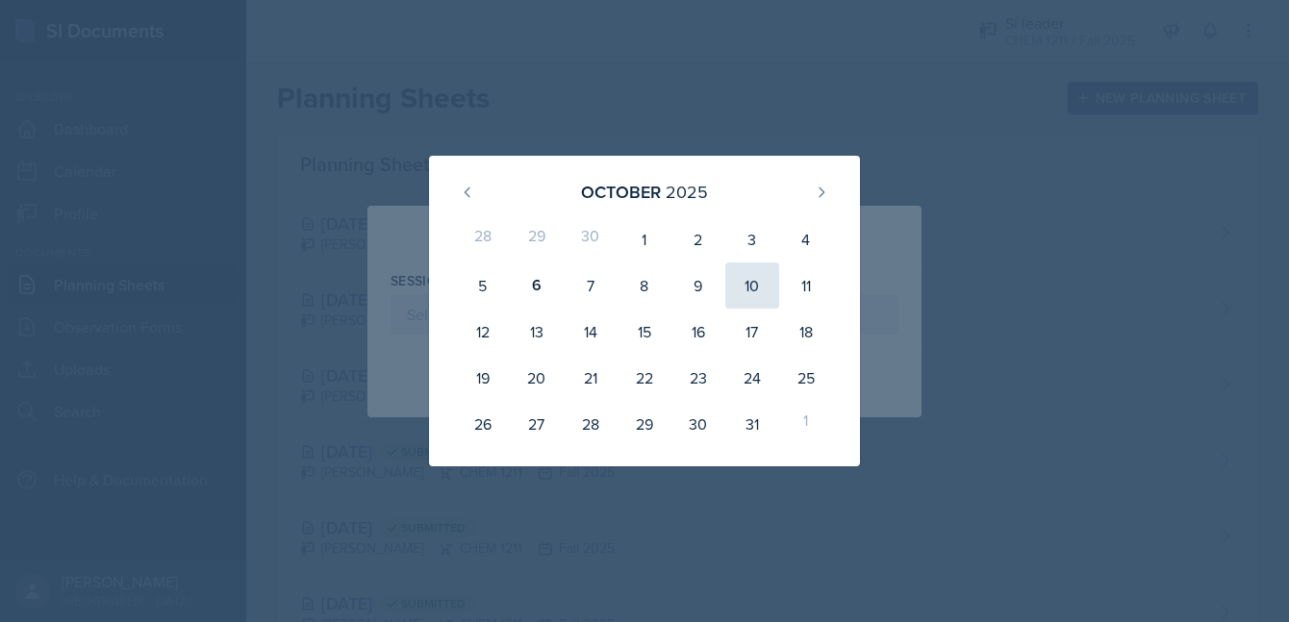
click at [755, 295] on div "10" at bounding box center [752, 286] width 54 height 46
type input "[DATE]"
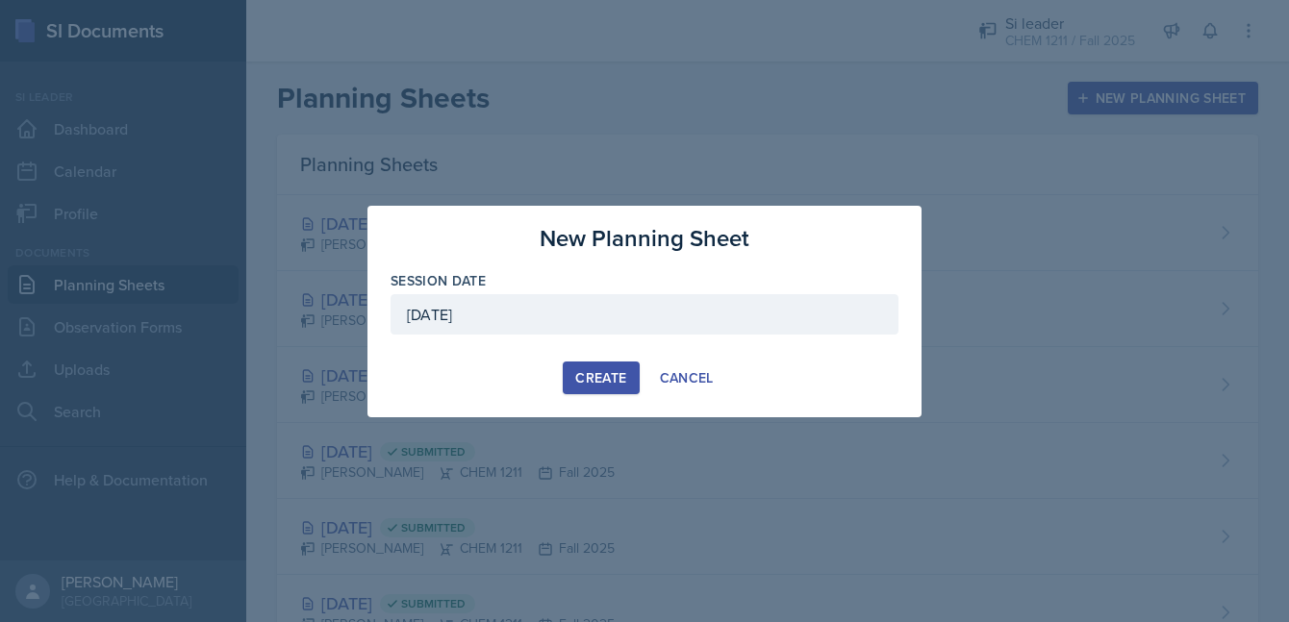
click at [597, 381] on div "Create" at bounding box center [600, 377] width 51 height 15
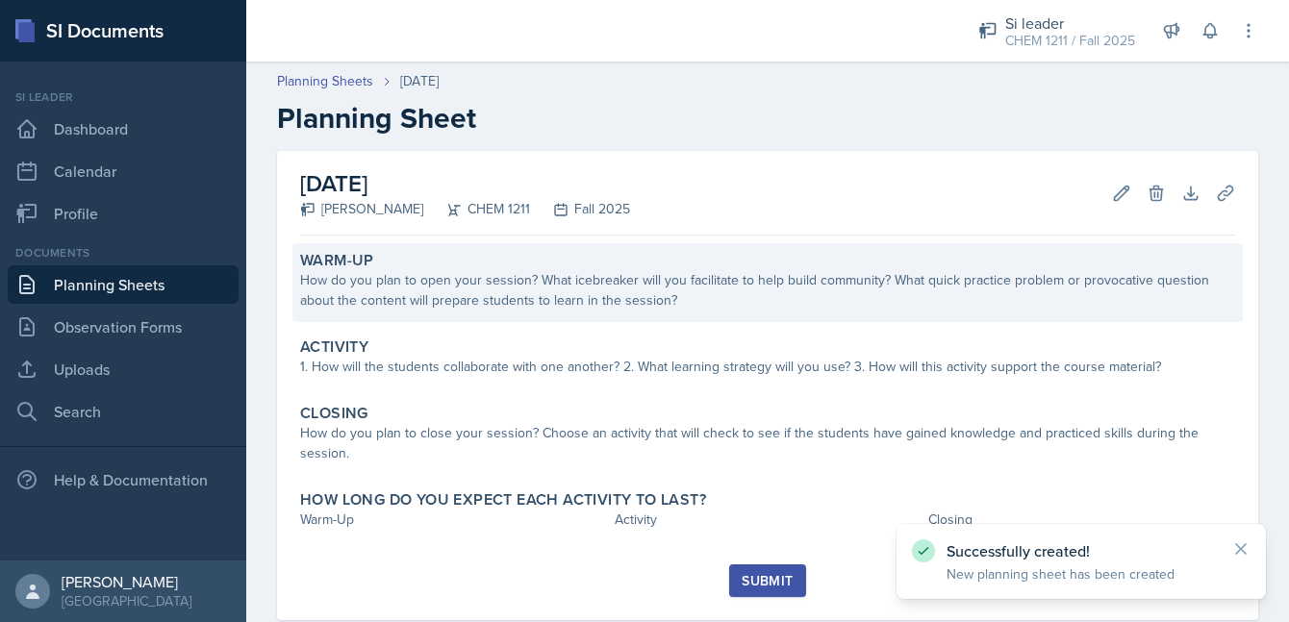
click at [503, 290] on div "How do you plan to open your session? What icebreaker will you facilitate to he…" at bounding box center [767, 290] width 935 height 40
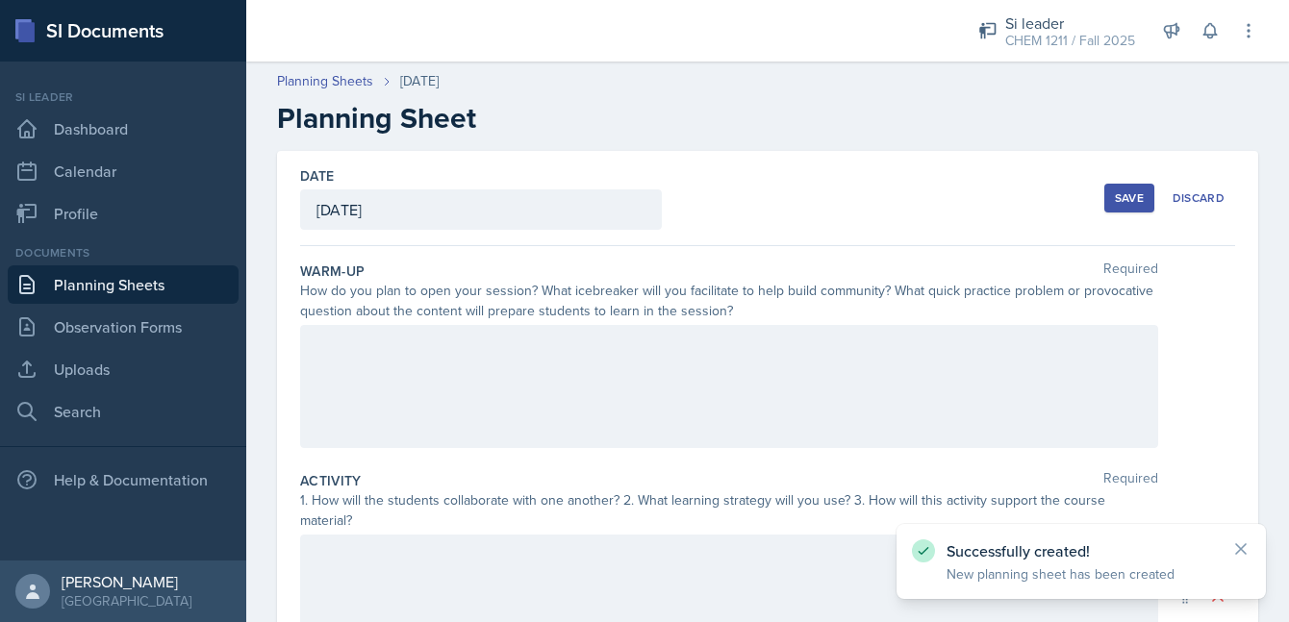
click at [463, 383] on div at bounding box center [729, 386] width 858 height 123
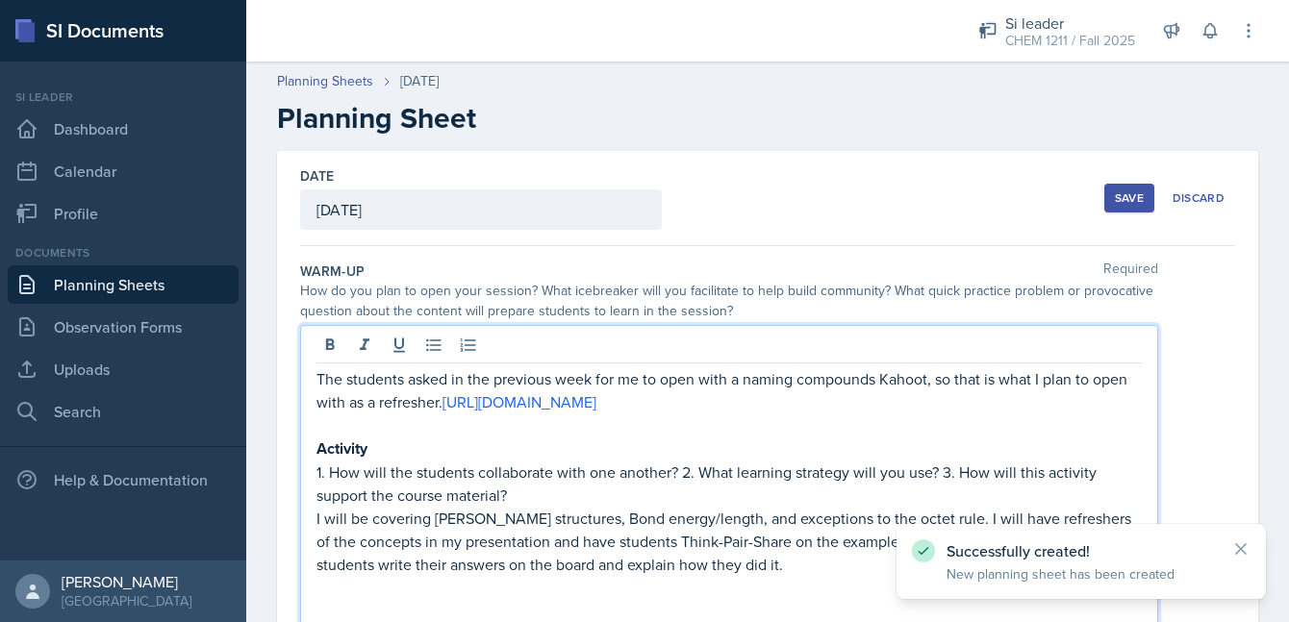
scroll to position [142, 0]
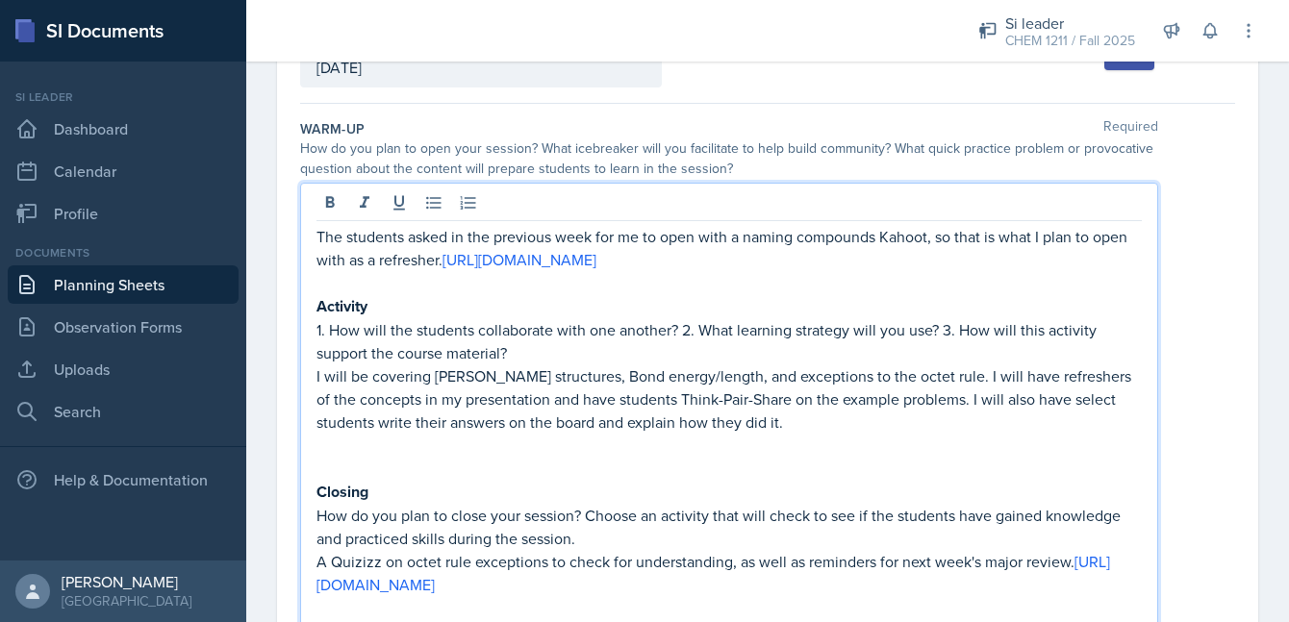
drag, startPoint x: 445, startPoint y: 268, endPoint x: 316, endPoint y: 235, distance: 133.2
click at [316, 235] on p "The students asked in the previous week for me to open with a naming compounds …" at bounding box center [728, 248] width 825 height 46
click at [364, 232] on p "The students asked in the previous week for me to open with a naming compounds …" at bounding box center [728, 248] width 825 height 46
drag, startPoint x: 415, startPoint y: 289, endPoint x: 304, endPoint y: 235, distance: 123.0
click at [304, 234] on div "The students asked in the previous week for me to open with a naming compounds …" at bounding box center [729, 405] width 858 height 445
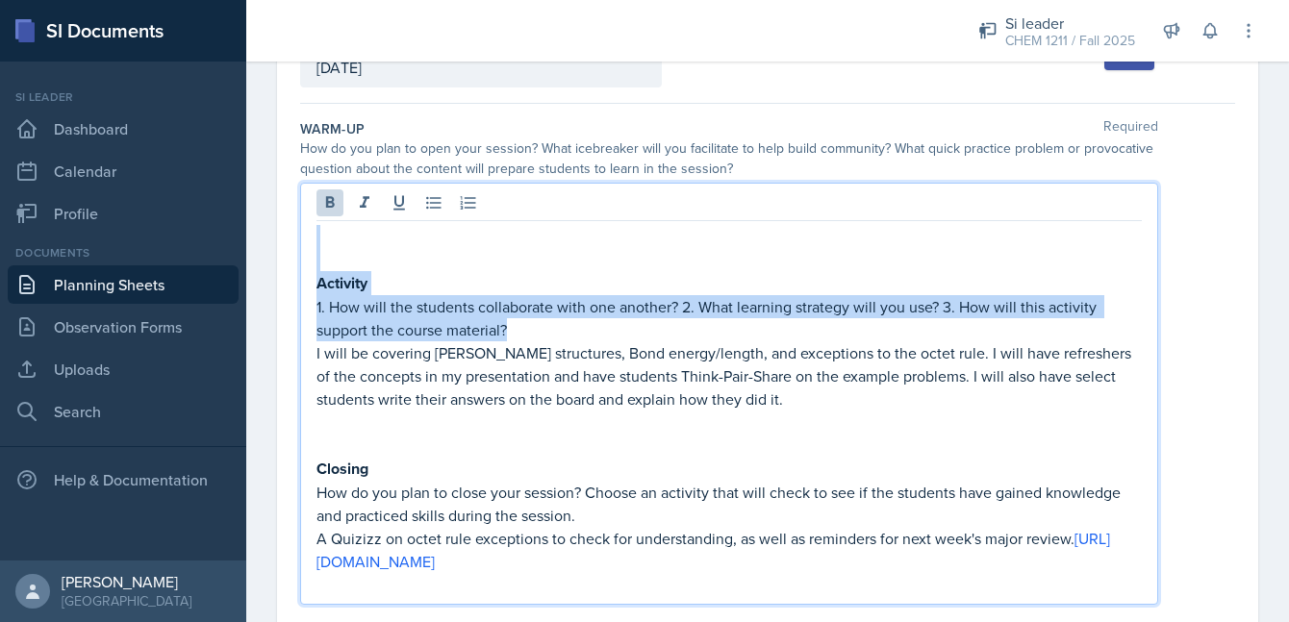
drag, startPoint x: 536, startPoint y: 334, endPoint x: 305, endPoint y: 247, distance: 246.5
click at [305, 247] on div "Activity 1. How will the students collaborate with one another? 2. What learnin…" at bounding box center [729, 394] width 858 height 422
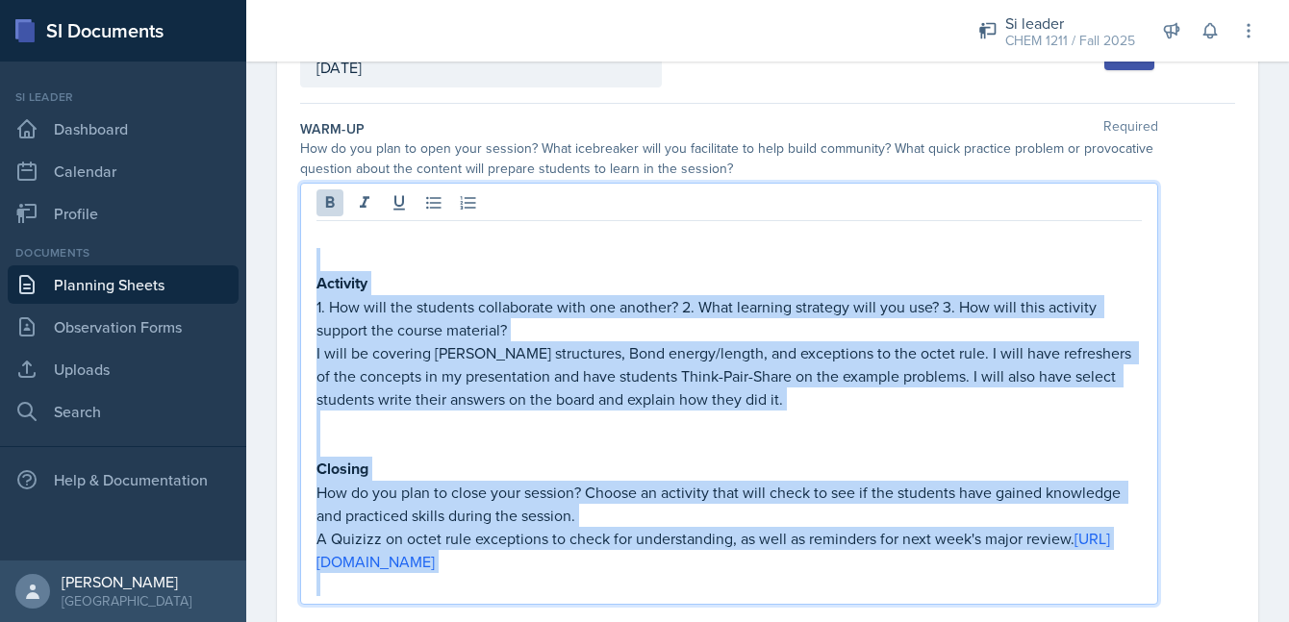
drag, startPoint x: 852, startPoint y: 578, endPoint x: 289, endPoint y: 264, distance: 644.6
click at [289, 264] on div "Date [DATE] [DATE] 28 29 30 1 2 3 4 5 6 7 8 9 10 11 12 13 14 15 16 17 18 19 20 …" at bounding box center [767, 604] width 981 height 1190
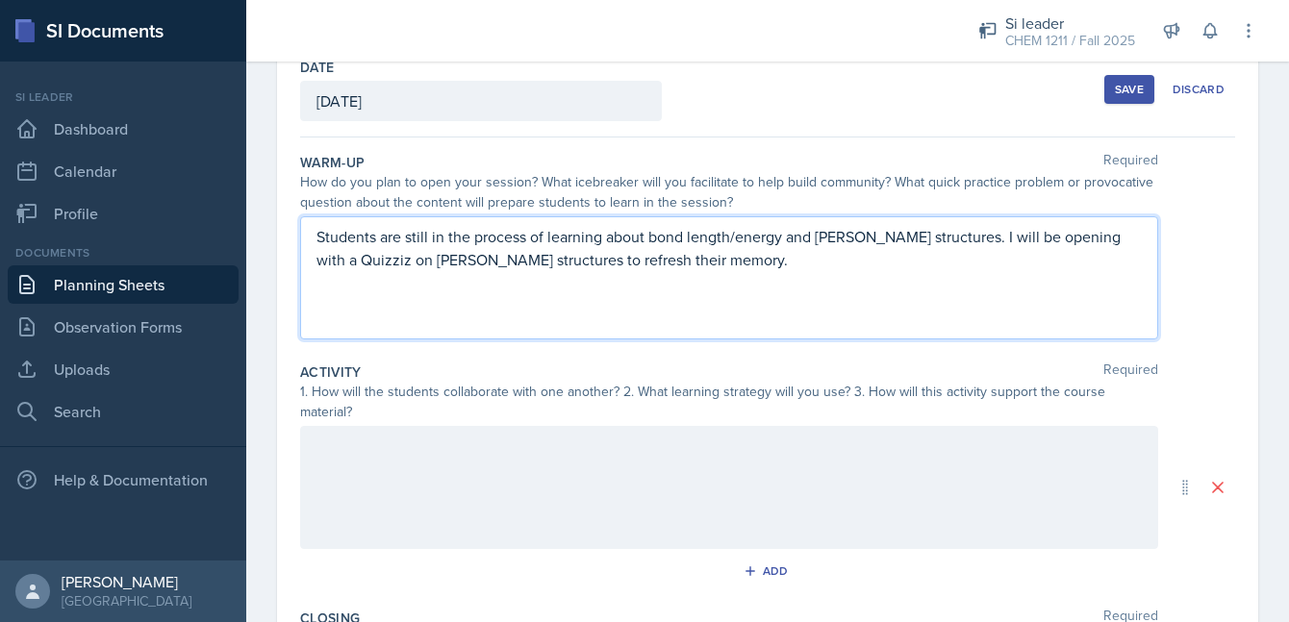
click at [521, 465] on div at bounding box center [729, 487] width 858 height 123
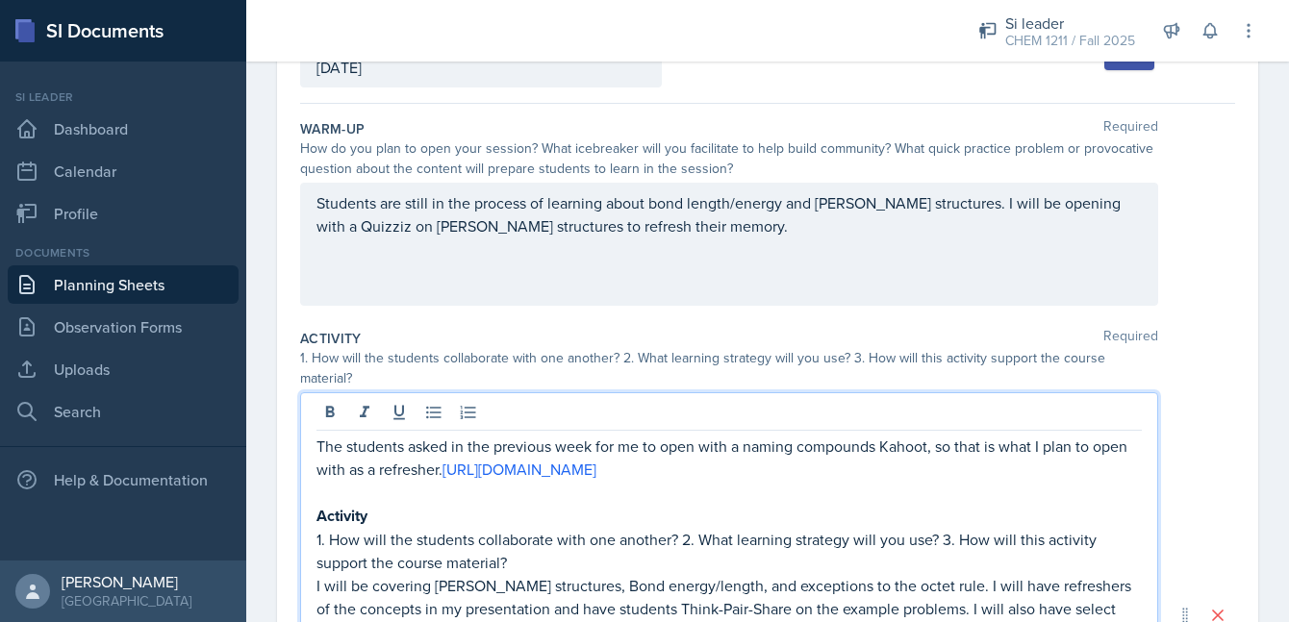
scroll to position [332, 0]
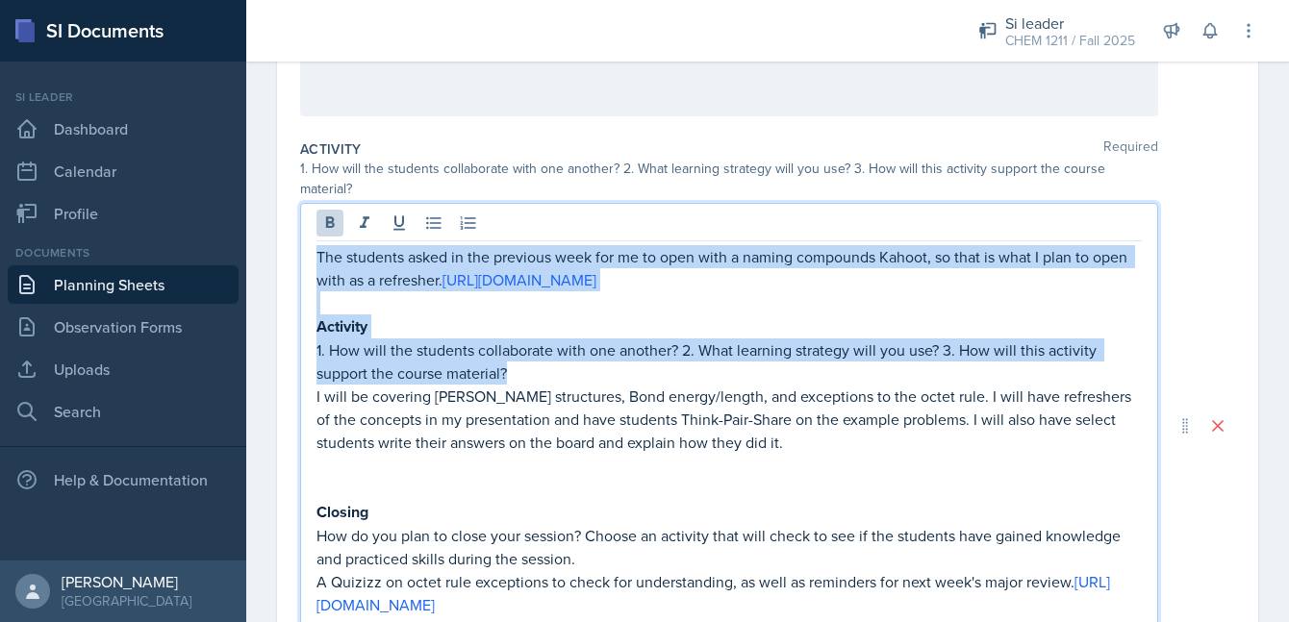
drag, startPoint x: 521, startPoint y: 379, endPoint x: 298, endPoint y: 239, distance: 263.1
click at [297, 235] on div "Date [DATE] [DATE] 28 29 30 1 2 3 4 5 6 7 8 9 10 11 12 13 14 15 16 17 18 19 20 …" at bounding box center [767, 425] width 981 height 1213
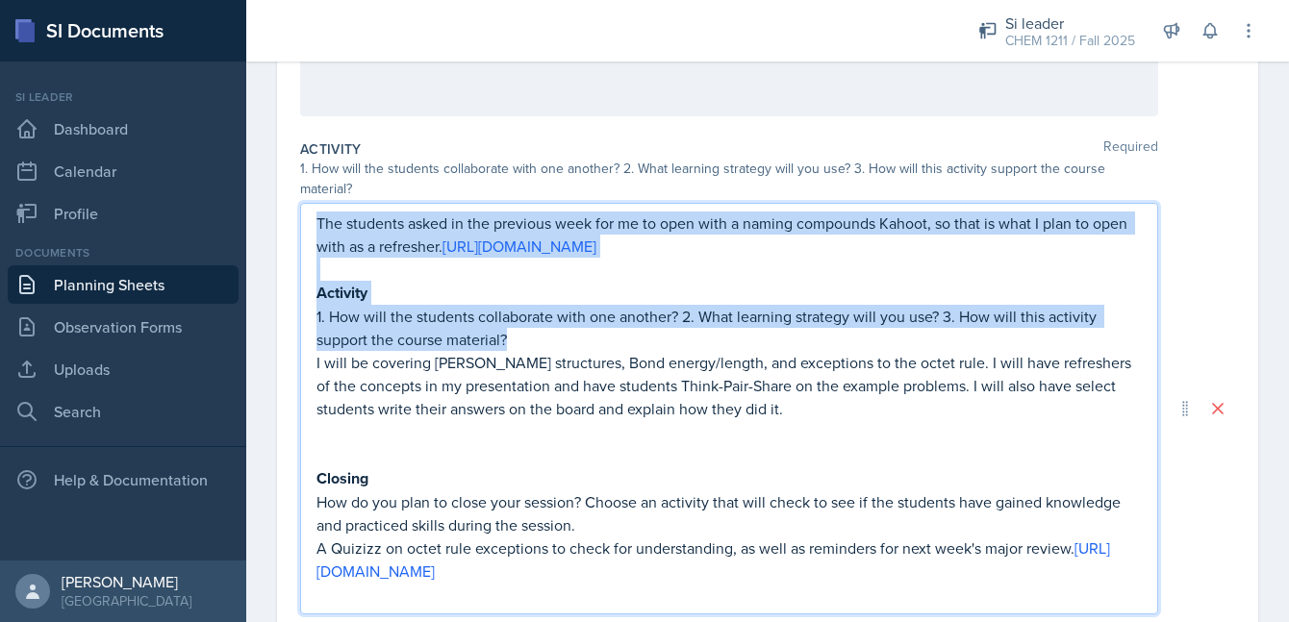
scroll to position [298, 0]
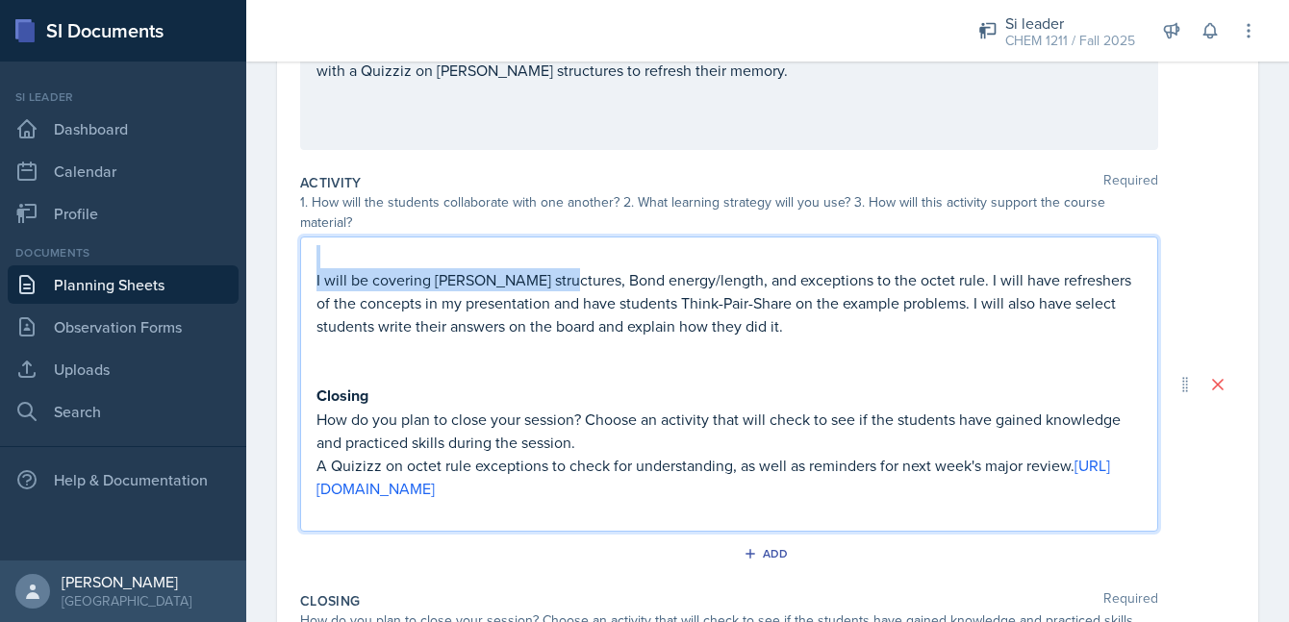
drag, startPoint x: 549, startPoint y: 264, endPoint x: 305, endPoint y: 236, distance: 245.9
click at [303, 237] on div "I will be covering [PERSON_NAME] structures, Bond energy/length, and exceptions…" at bounding box center [729, 384] width 858 height 295
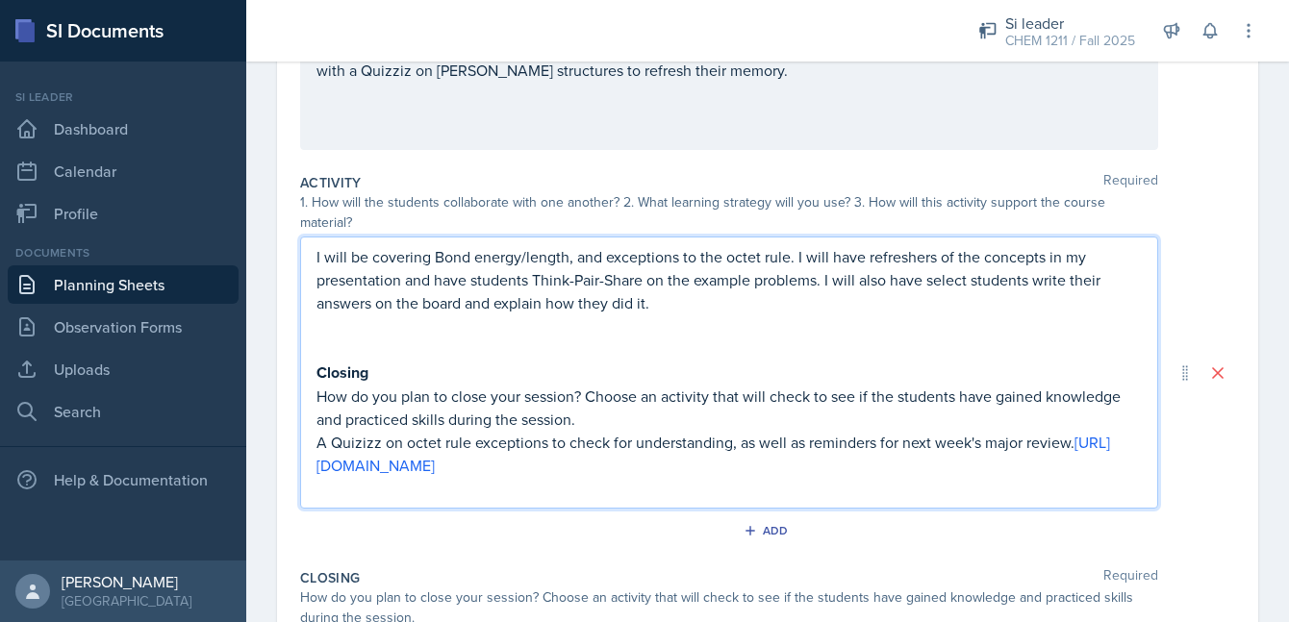
click at [443, 245] on p "I will be covering Bond energy/length, and exceptions to the octet rule. I will…" at bounding box center [728, 279] width 825 height 69
click at [793, 245] on p "I will be covering bond energy/length, and exceptions to the octet rule. I will…" at bounding box center [728, 279] width 825 height 69
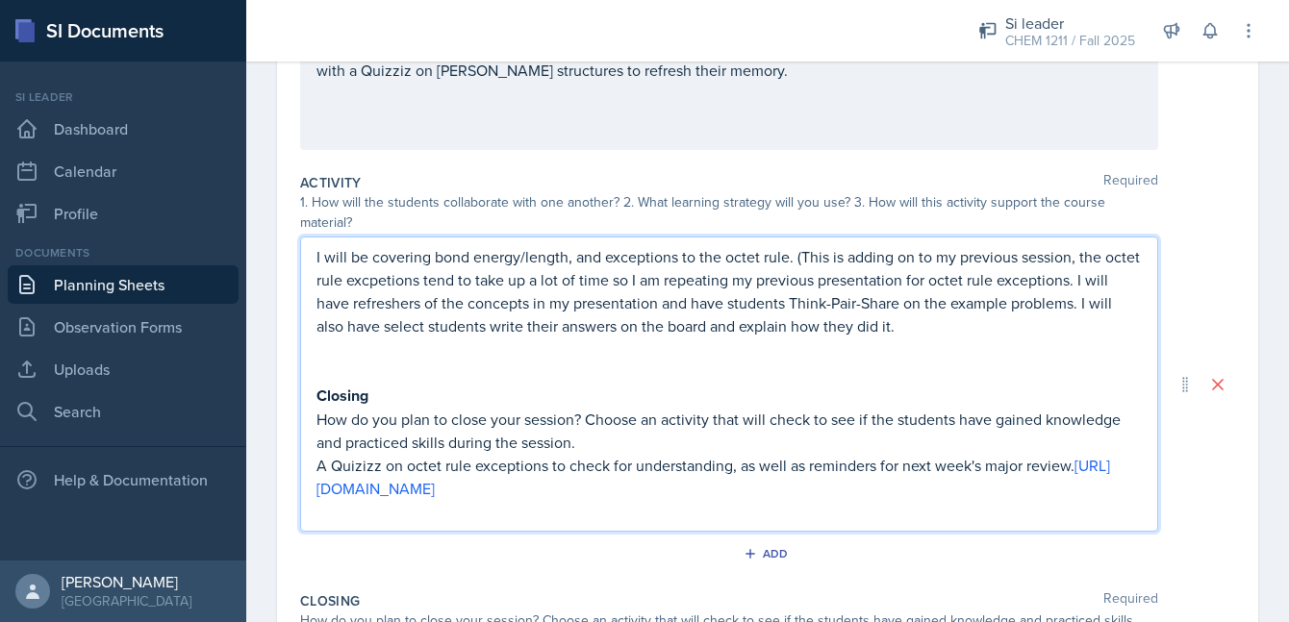
click at [621, 261] on p "I will be covering bond energy/length, and exceptions to the octet rule. (This …" at bounding box center [728, 291] width 825 height 92
click at [376, 255] on p "I will be covering bond energy/length, and exceptions to the octet rule. (This …" at bounding box center [728, 291] width 825 height 92
click at [562, 384] on p "Closing" at bounding box center [728, 396] width 825 height 24
click at [712, 384] on p "Closing" at bounding box center [728, 396] width 825 height 24
click at [1075, 264] on p "I will be covering bond energy/length and exceptions to the octet rule. (This i…" at bounding box center [728, 291] width 825 height 92
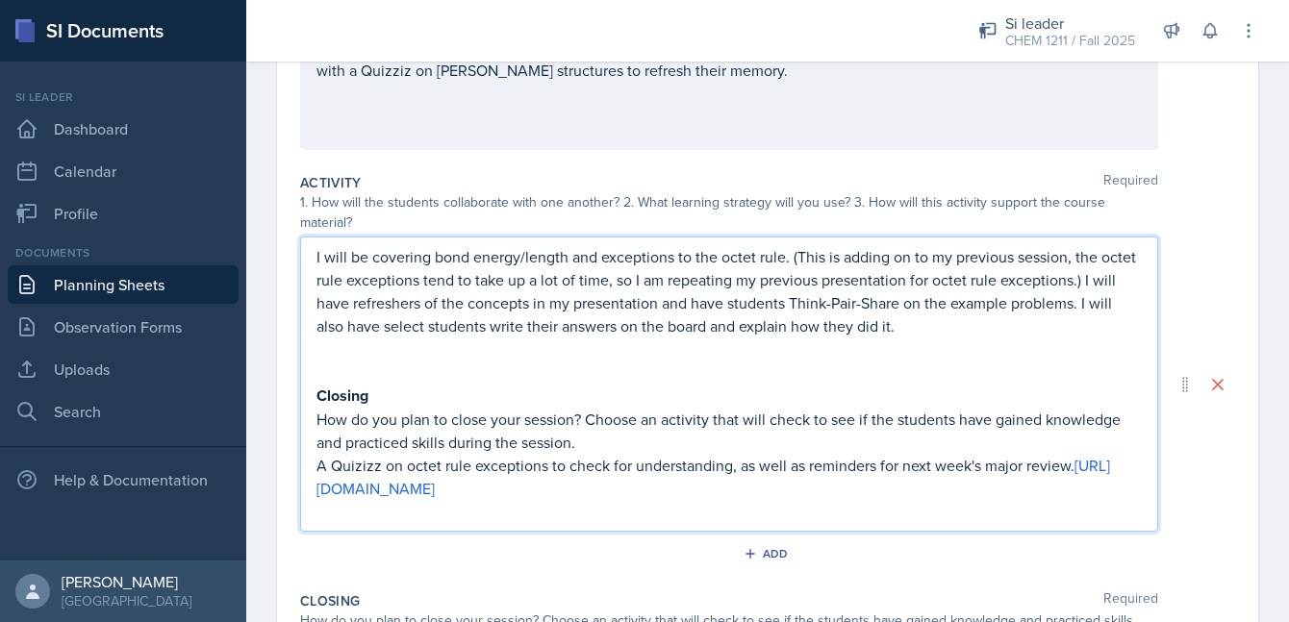
drag, startPoint x: 909, startPoint y: 316, endPoint x: 1076, endPoint y: 304, distance: 167.8
click at [1076, 304] on p "I will be covering bond energy/length and exceptions to the octet rule. (This i…" at bounding box center [728, 291] width 825 height 92
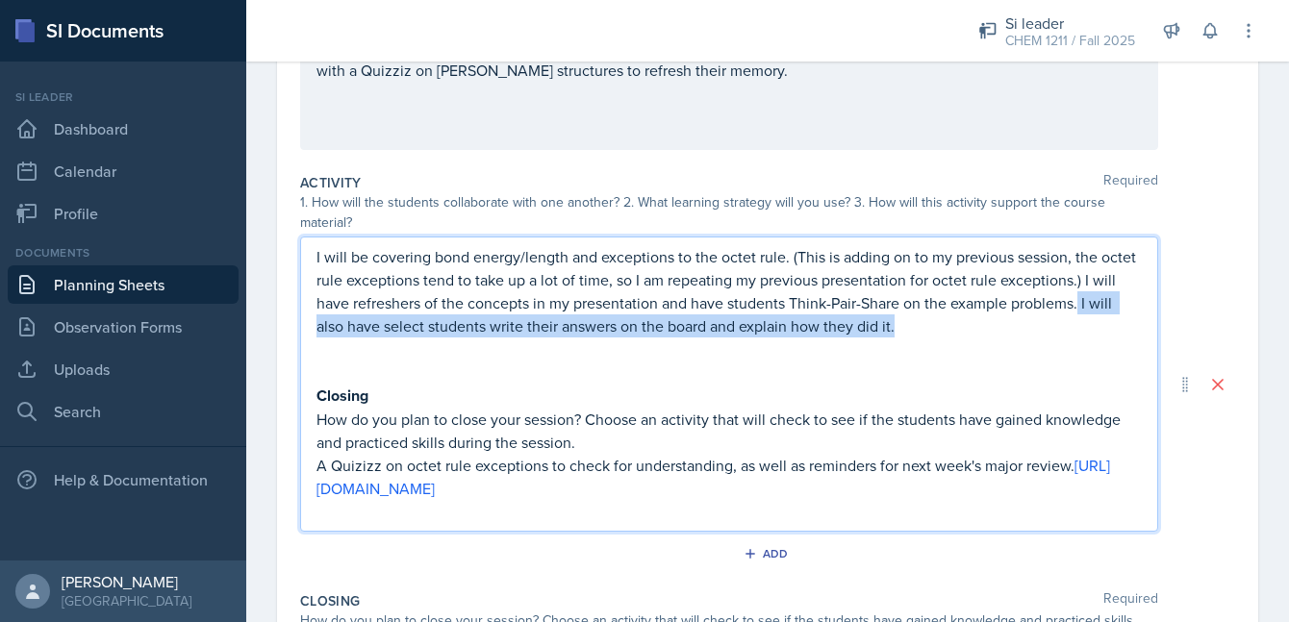
drag, startPoint x: 898, startPoint y: 307, endPoint x: 1082, endPoint y: 282, distance: 185.4
click at [1082, 282] on p "I will be covering bond energy/length and exceptions to the octet rule. (This i…" at bounding box center [728, 291] width 825 height 92
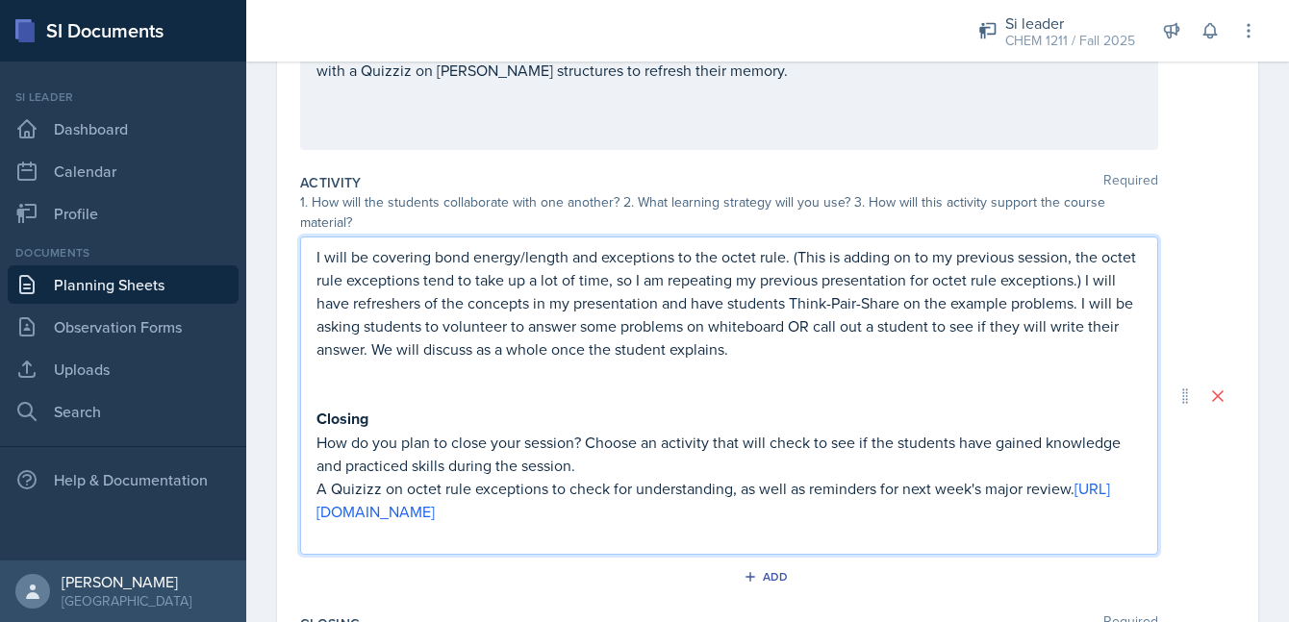
drag, startPoint x: 858, startPoint y: 499, endPoint x: 358, endPoint y: 368, distance: 517.0
click at [354, 361] on div "I will be covering bond energy/length and exceptions to the octet rule. (This i…" at bounding box center [728, 395] width 825 height 301
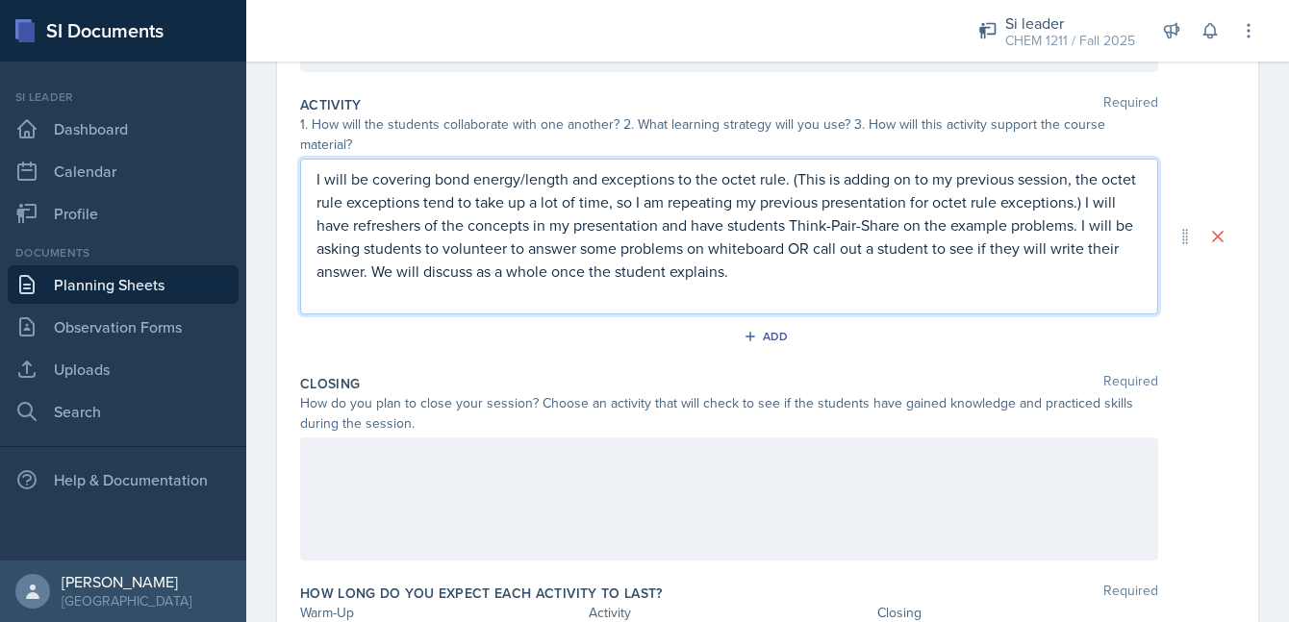
click at [496, 496] on div at bounding box center [729, 499] width 858 height 123
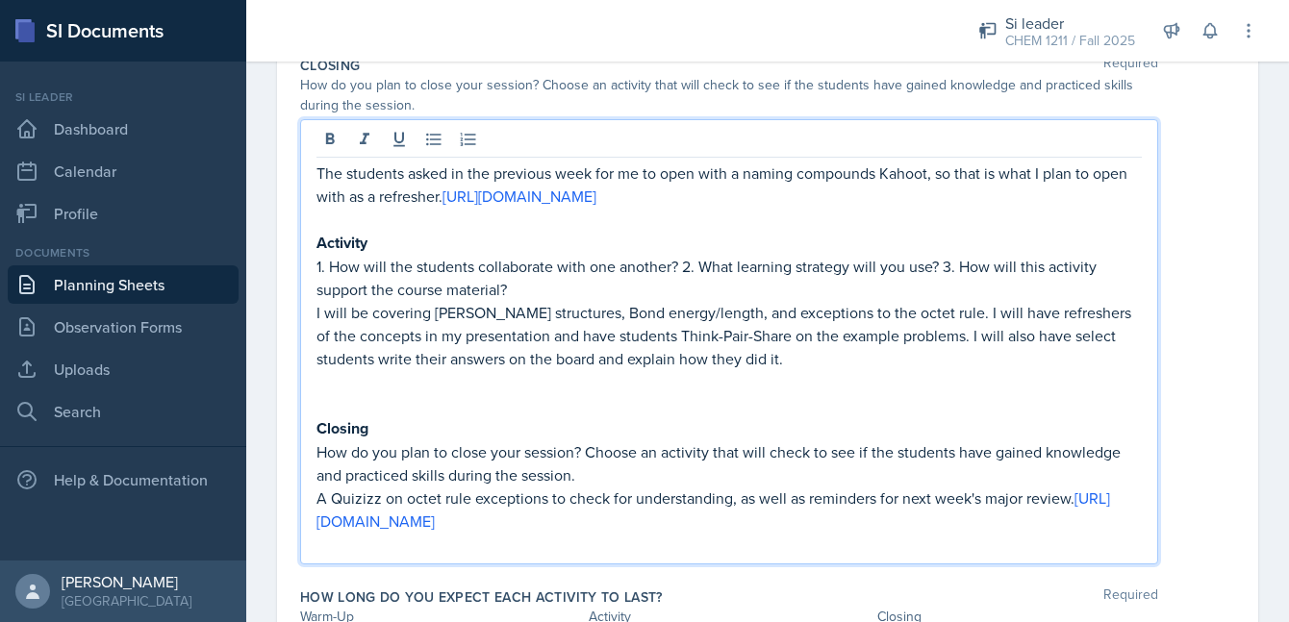
scroll to position [701, 0]
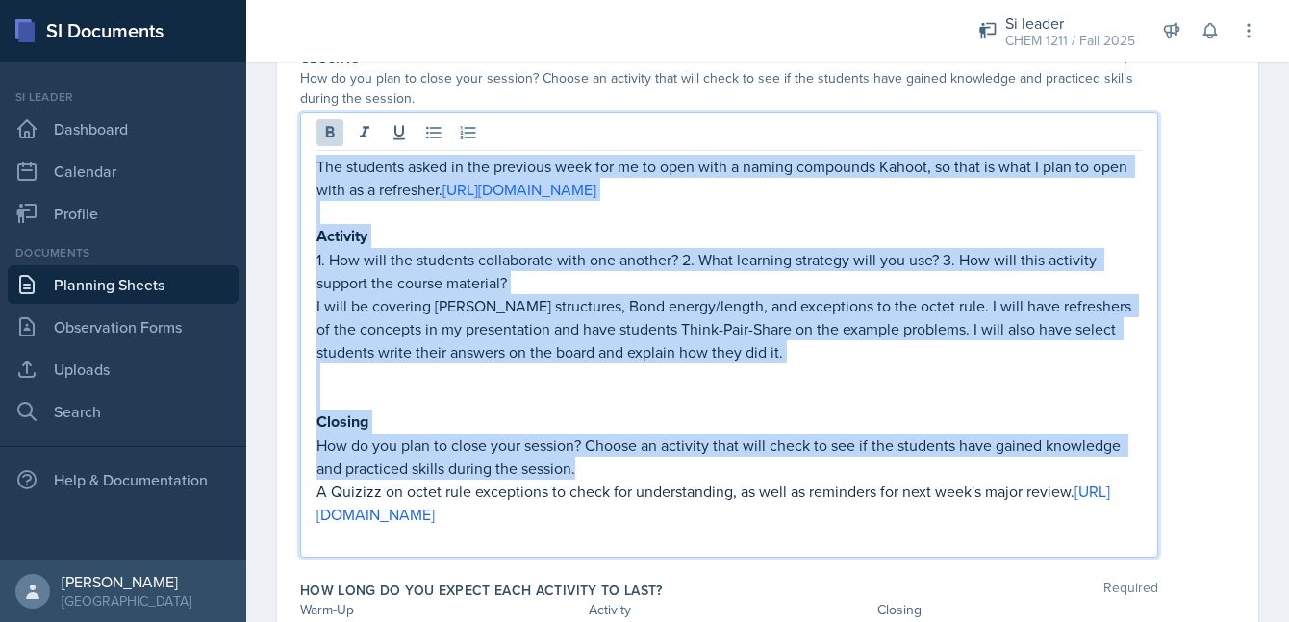
drag, startPoint x: 605, startPoint y: 463, endPoint x: 312, endPoint y: 136, distance: 439.3
click at [312, 134] on div "The students asked in the previous week for me to open with a naming compounds …" at bounding box center [729, 335] width 858 height 445
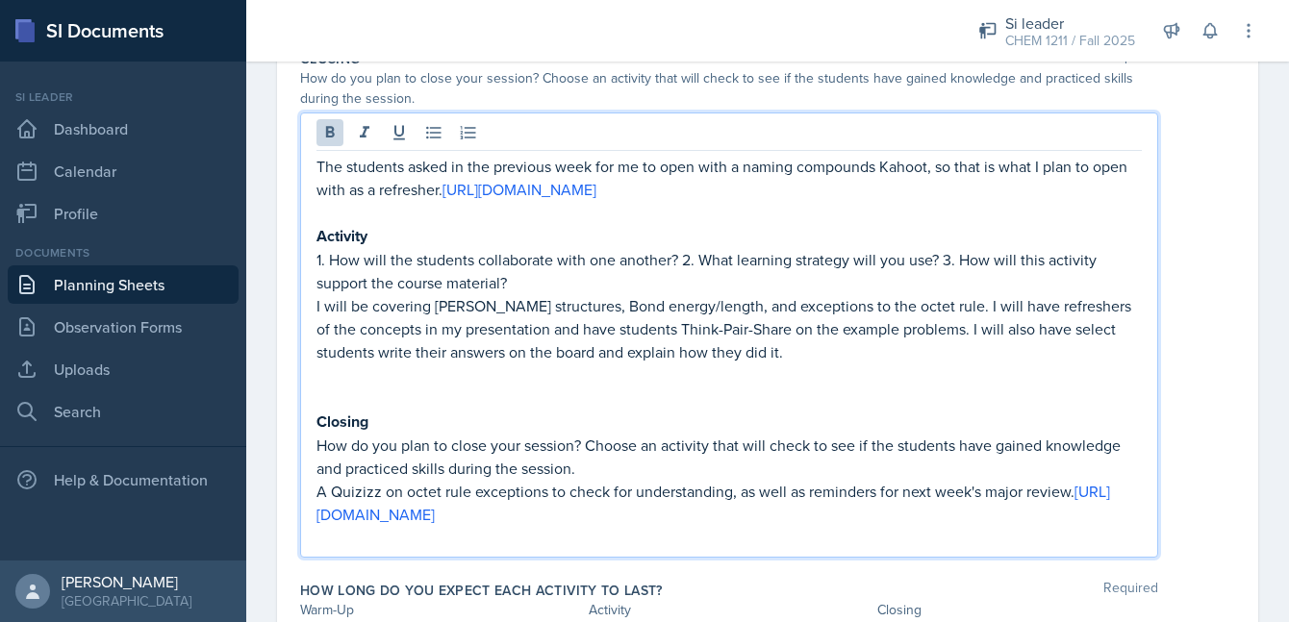
scroll to position [498, 0]
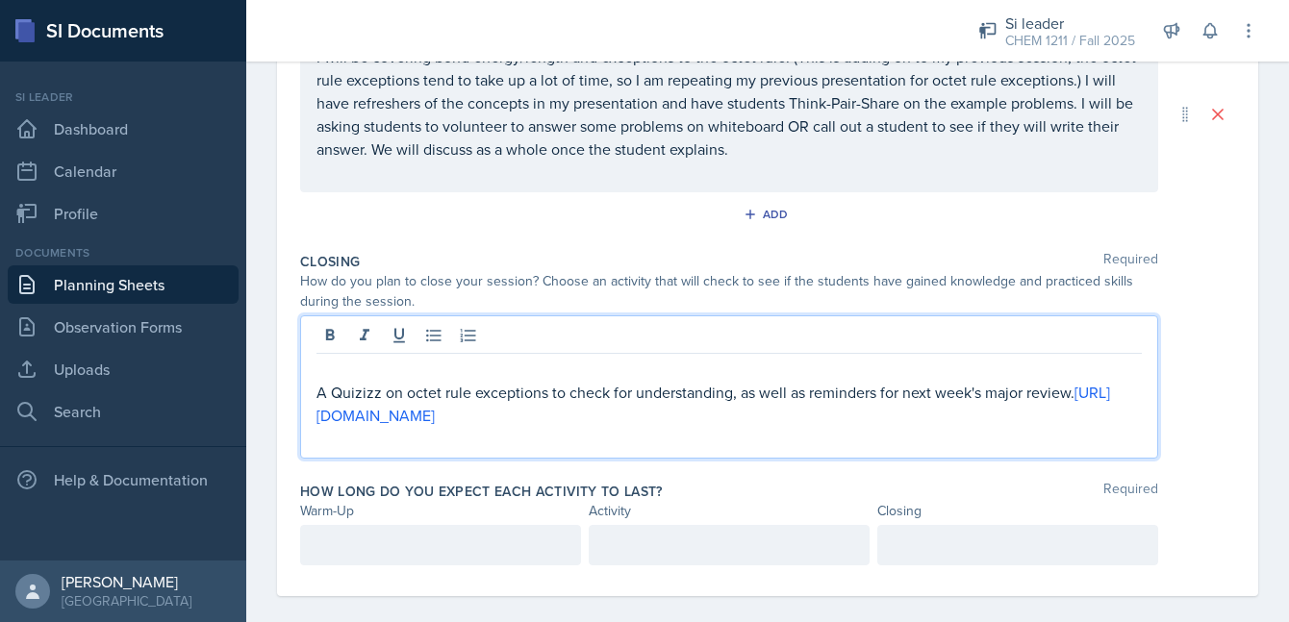
click at [312, 380] on div "A Quizizz on octet rule exceptions to check for understanding, as well as remin…" at bounding box center [729, 386] width 858 height 143
click at [316, 381] on p "A Quizizz on octet rule exceptions to check for understanding, as well as remin…" at bounding box center [728, 404] width 825 height 46
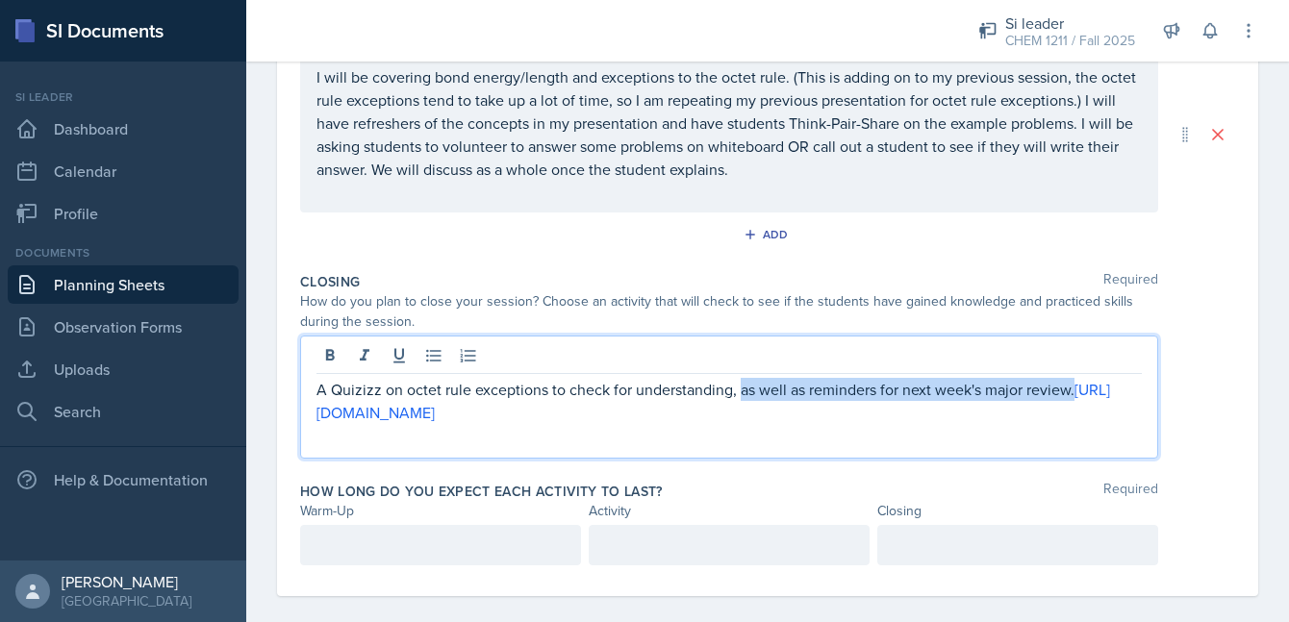
drag, startPoint x: 365, startPoint y: 391, endPoint x: 738, endPoint y: 375, distance: 373.5
click at [738, 378] on p "A Quizizz on octet rule exceptions to check for understanding, as well as remin…" at bounding box center [728, 401] width 825 height 46
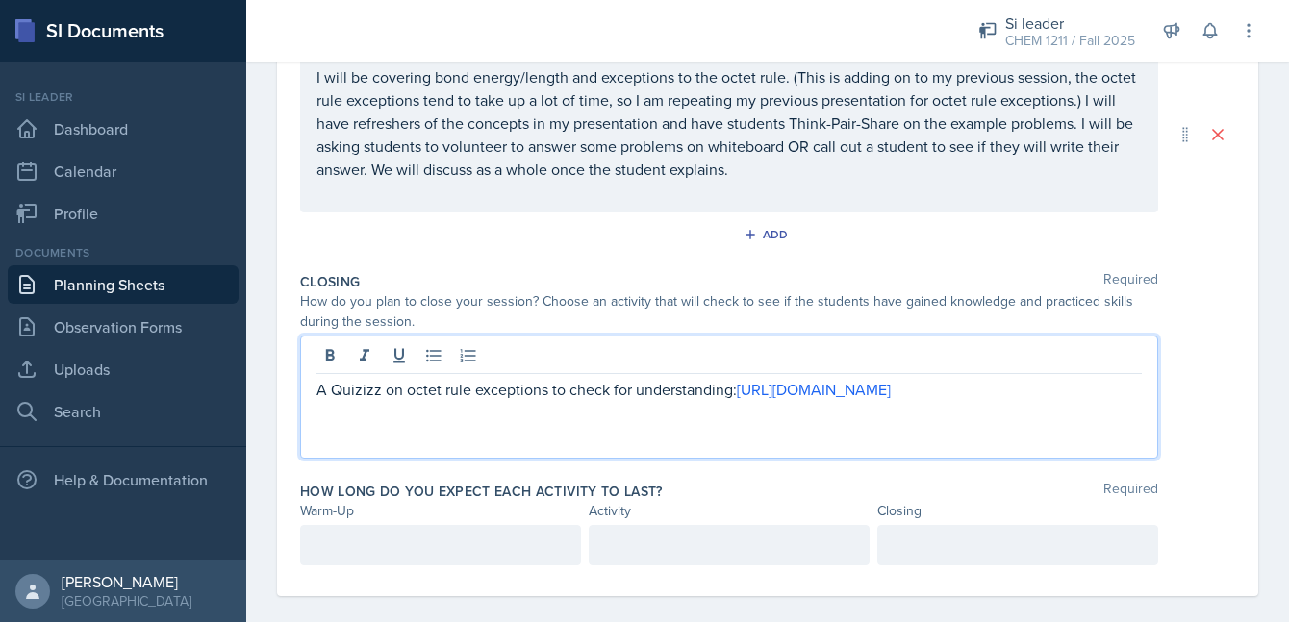
click at [617, 239] on div "Activity Required 1. How will the students collaborate with one another? 2. Wha…" at bounding box center [767, 125] width 935 height 279
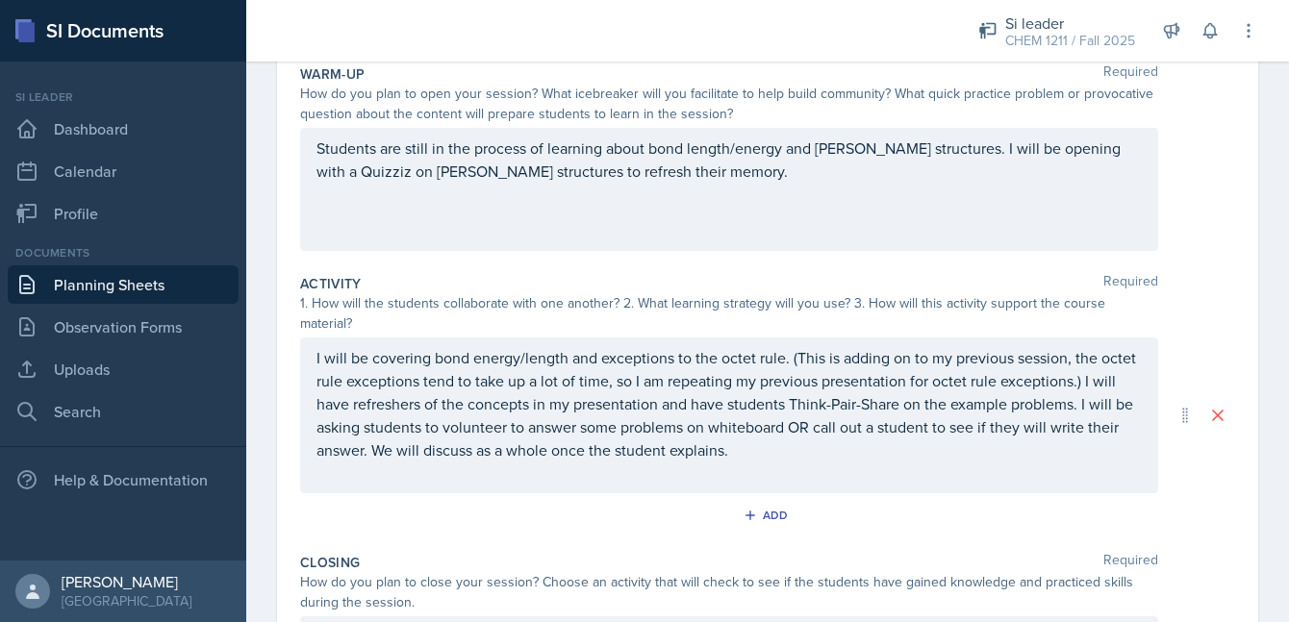
scroll to position [94, 0]
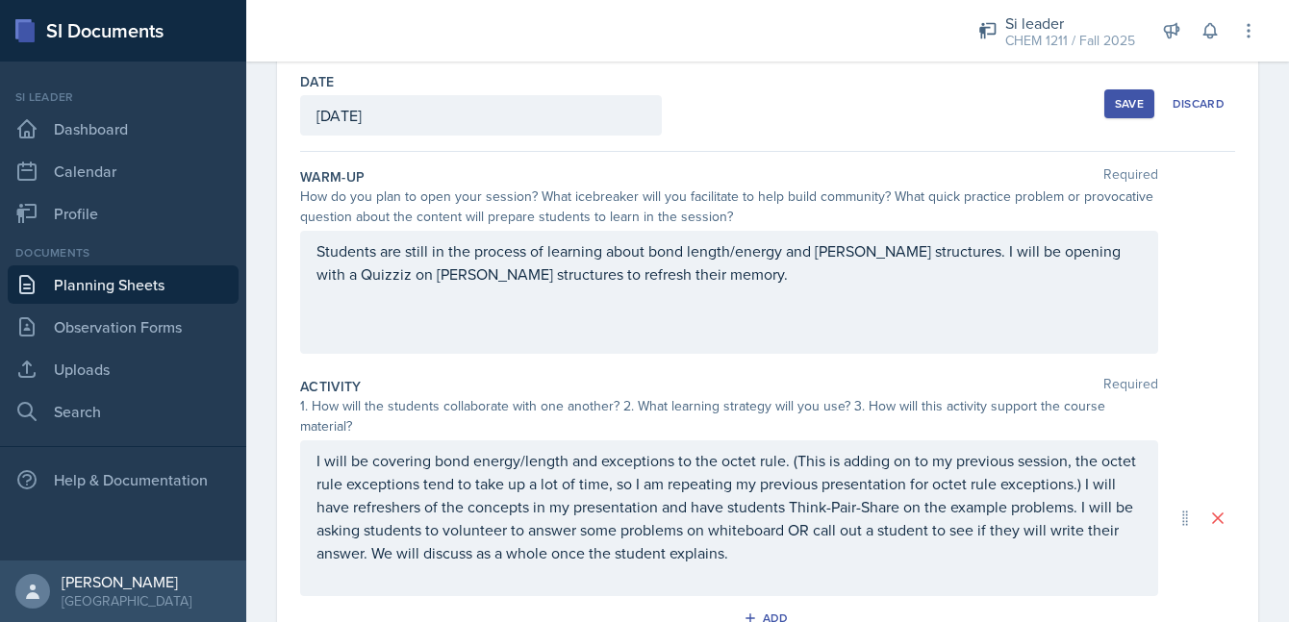
click at [650, 269] on div "Students are still in the process of learning about bond length/energy and [PER…" at bounding box center [729, 292] width 858 height 123
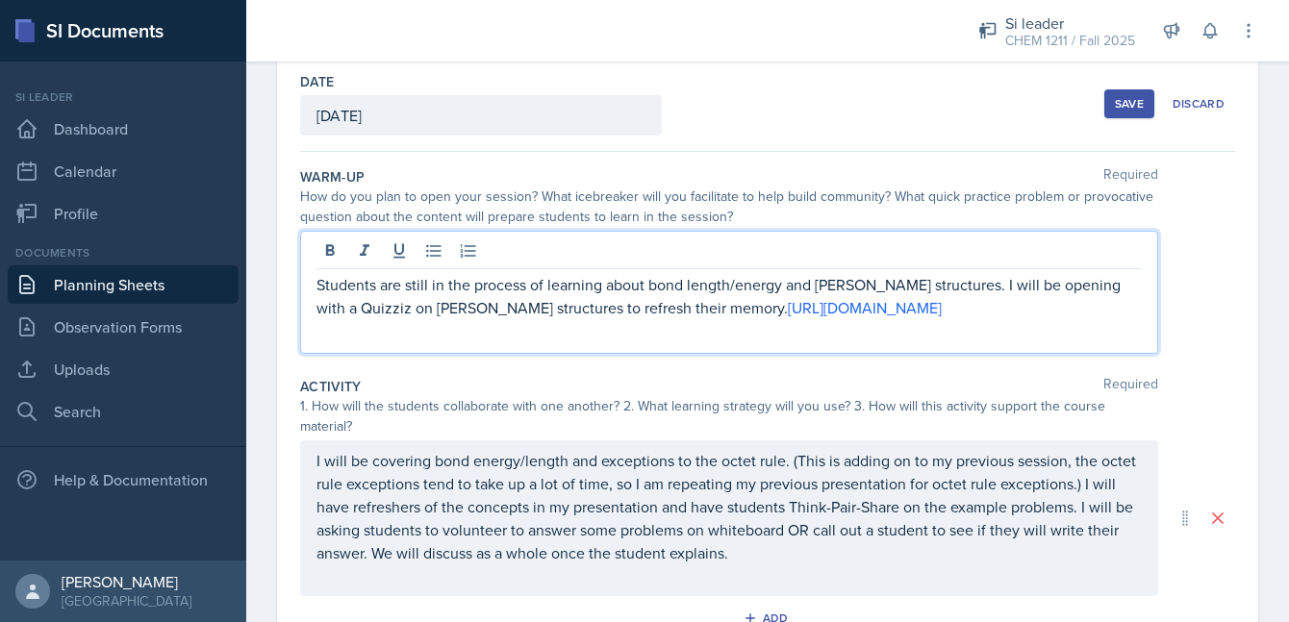
click at [626, 379] on div "Activity Required" at bounding box center [767, 386] width 935 height 19
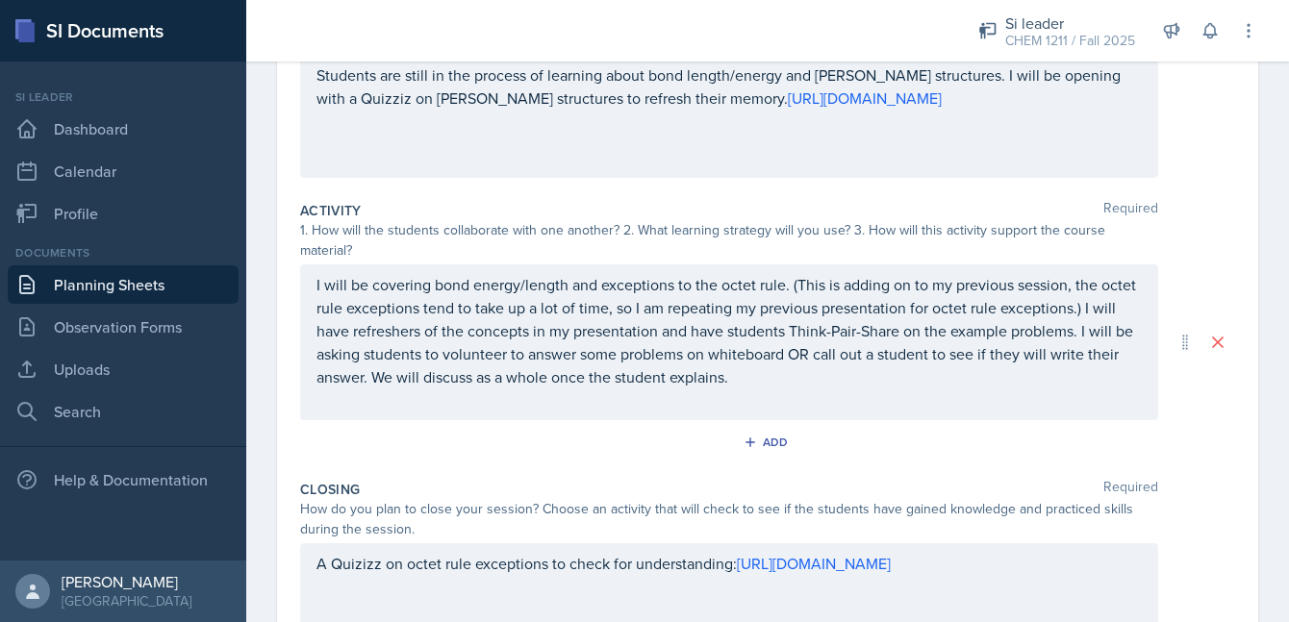
scroll to position [378, 0]
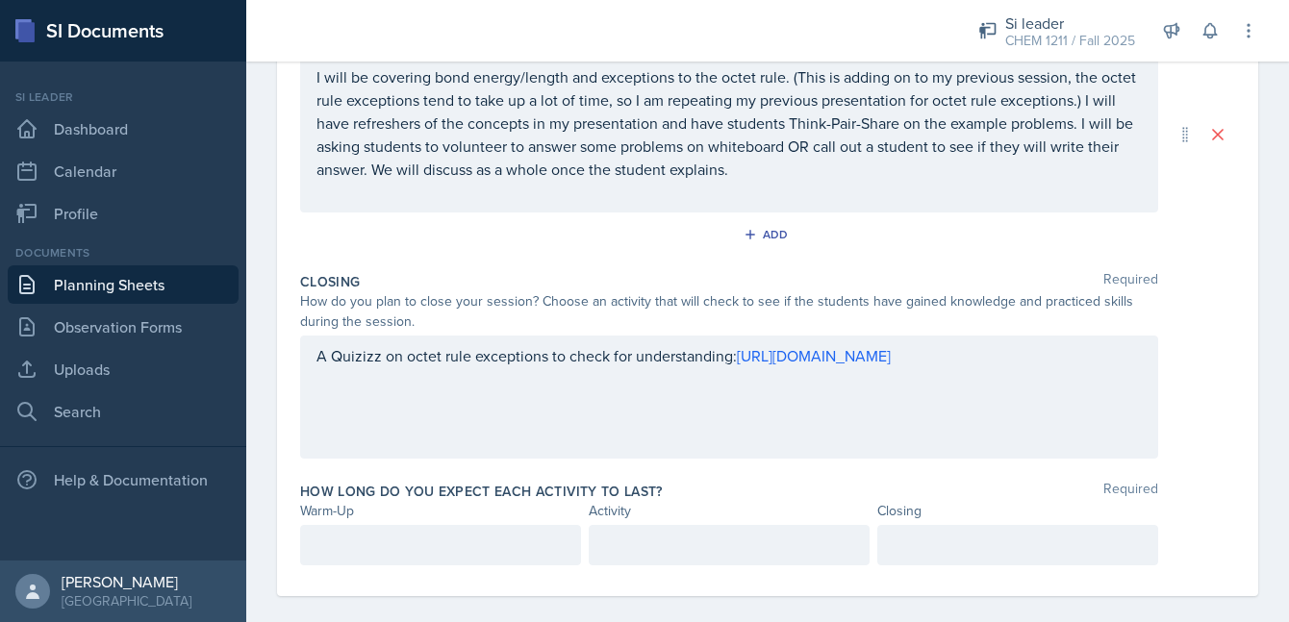
click at [413, 534] on p at bounding box center [440, 545] width 248 height 23
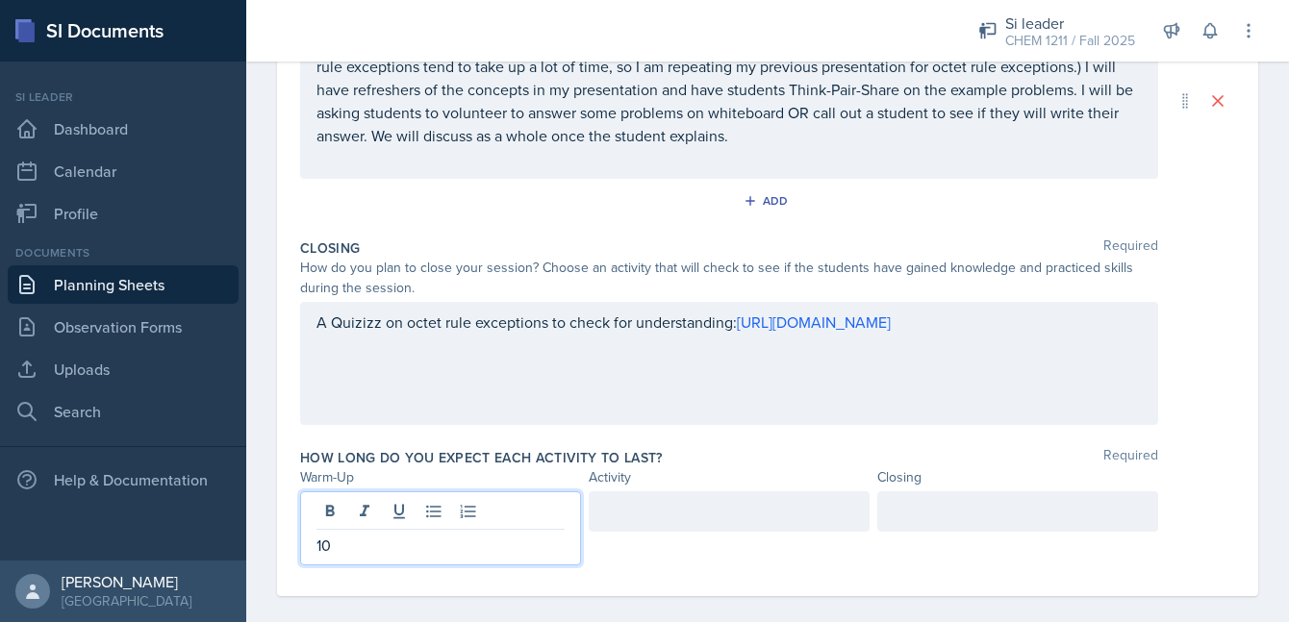
click at [608, 491] on div at bounding box center [729, 511] width 281 height 40
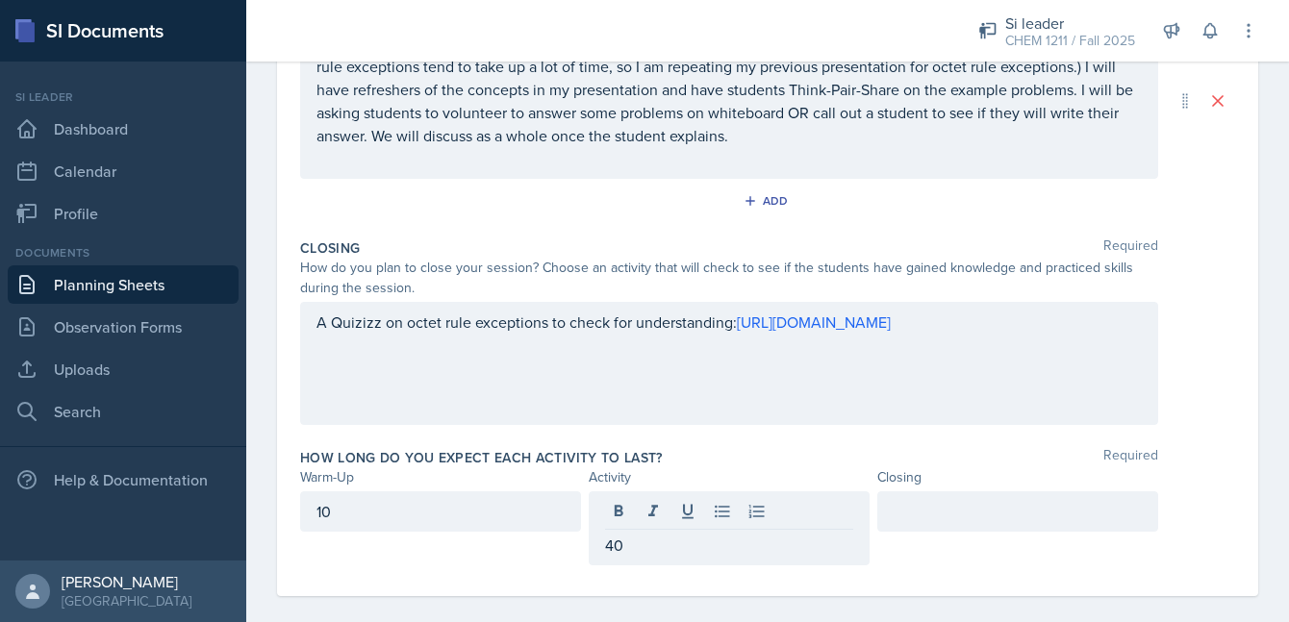
click at [890, 491] on div at bounding box center [1017, 511] width 281 height 40
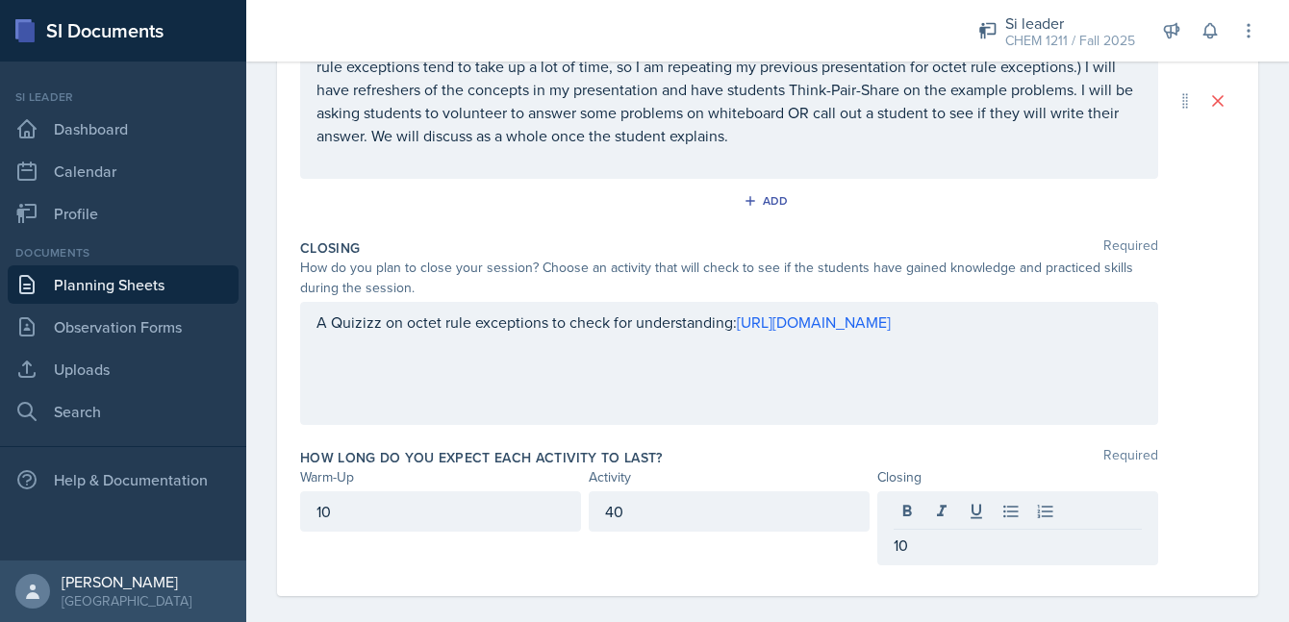
click at [801, 448] on div "How long do you expect each activity to last? Required" at bounding box center [767, 457] width 935 height 19
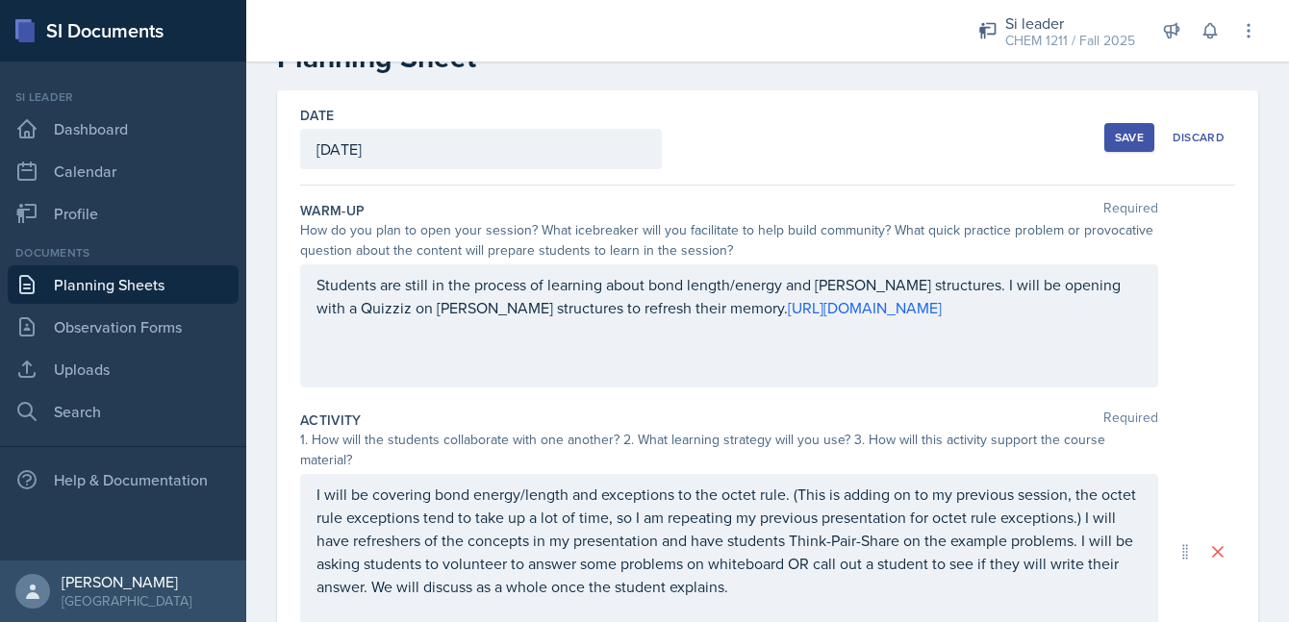
scroll to position [49, 0]
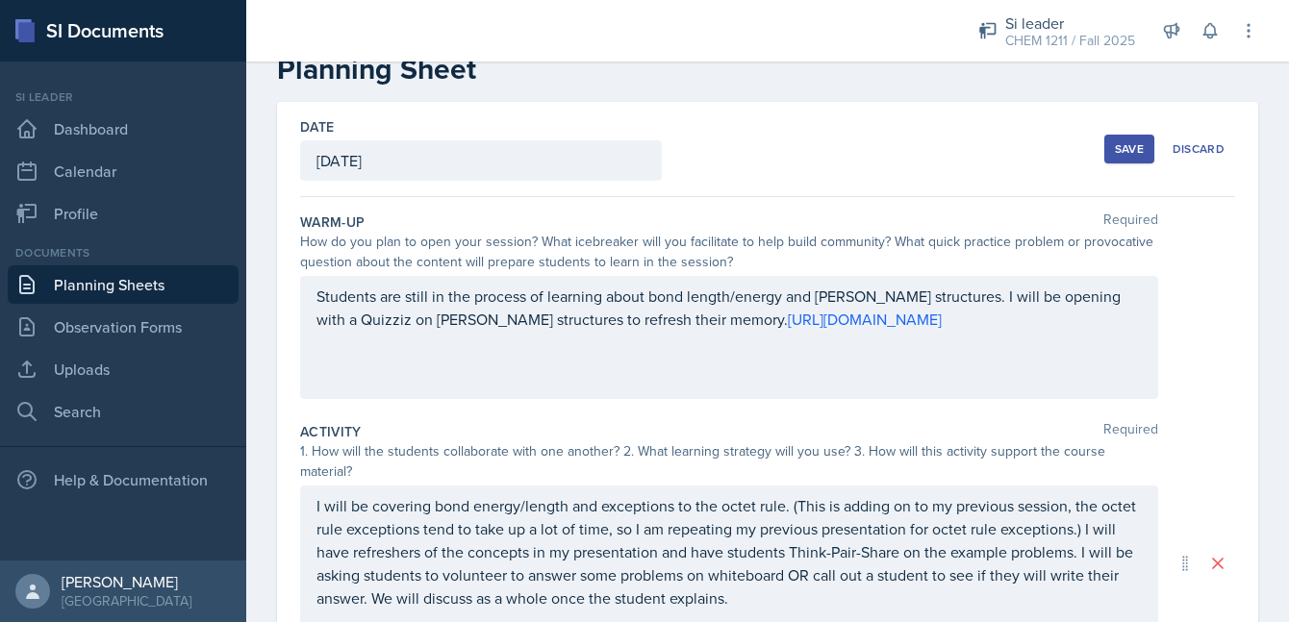
click at [1120, 157] on button "Save" at bounding box center [1129, 149] width 50 height 29
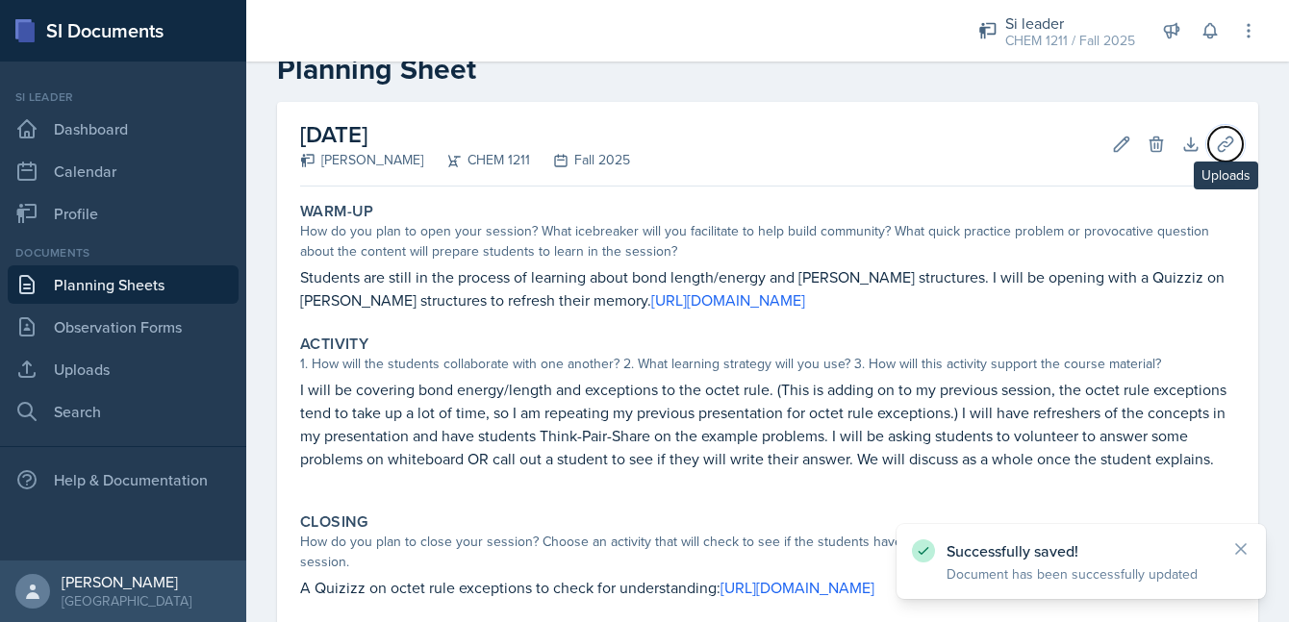
click at [1226, 146] on icon at bounding box center [1225, 144] width 19 height 19
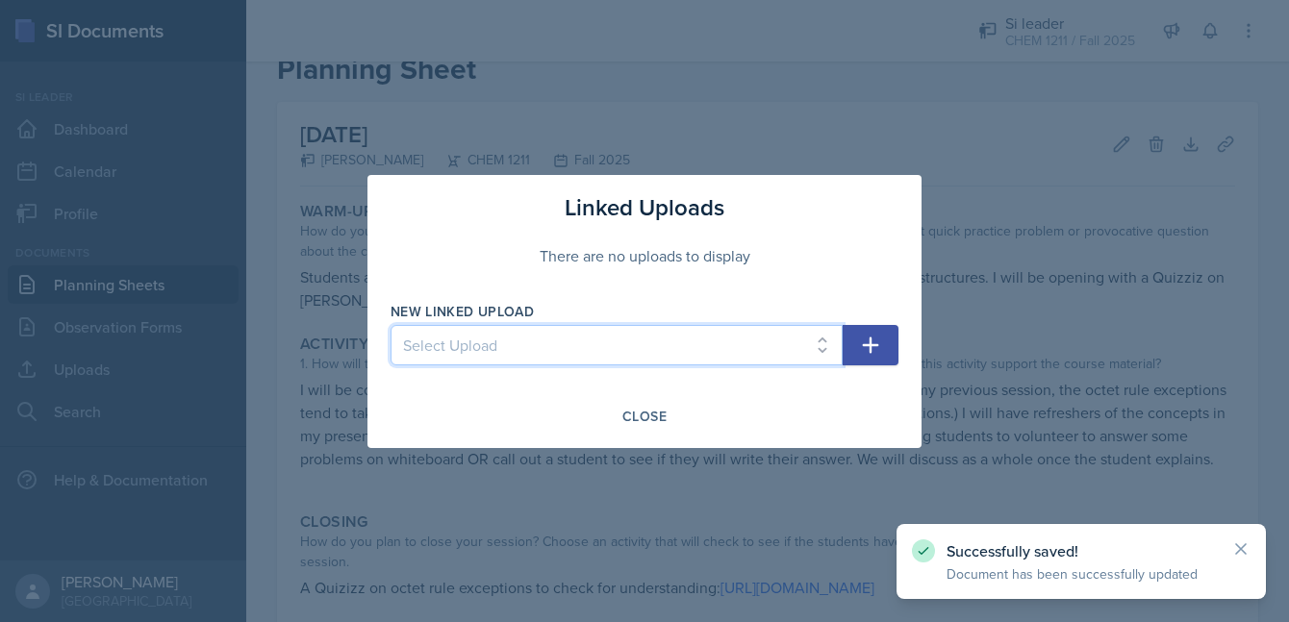
click at [782, 348] on select "Select Upload Session 1 Session 2 Session 2 Worksheet Session 3 Session 4 Sessi…" at bounding box center [616, 345] width 452 height 40
select select "3e97783c-c0db-46db-90b5-37ab77c47509"
click at [390, 325] on select "Select Upload Session 1 Session 2 Session 2 Worksheet Session 3 Session 4 Sessi…" at bounding box center [616, 345] width 452 height 40
click at [875, 338] on icon "button" at bounding box center [870, 345] width 23 height 23
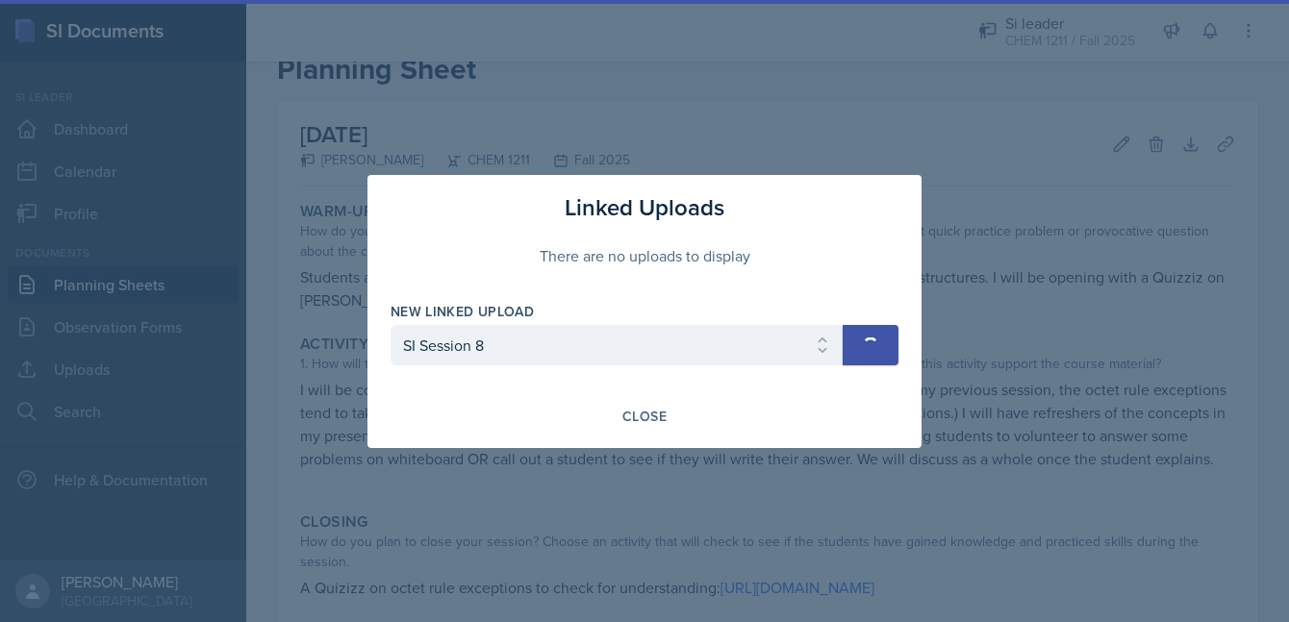
select select
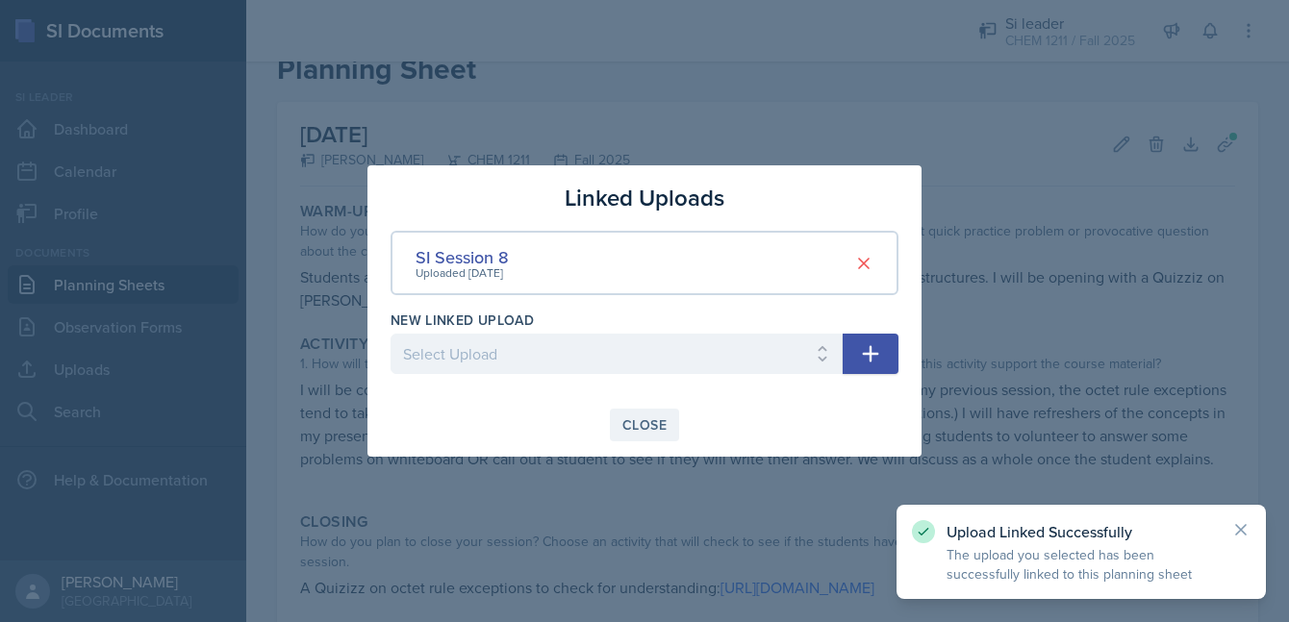
click at [641, 429] on div "Close" at bounding box center [644, 424] width 44 height 15
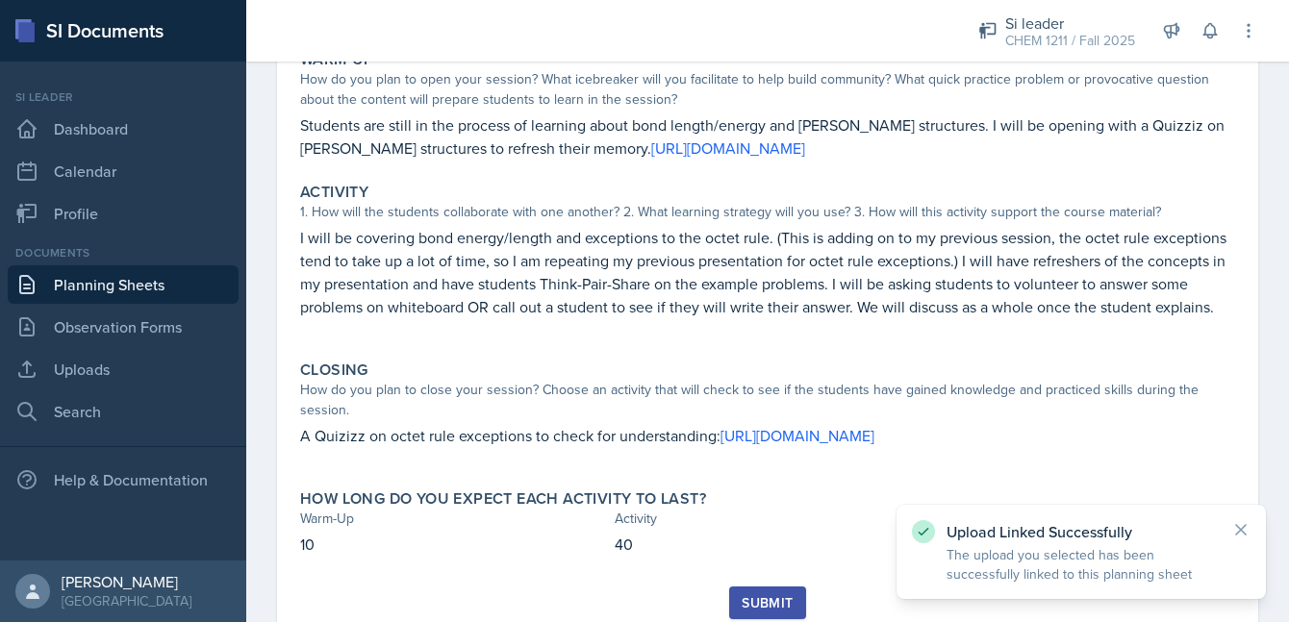
scroll to position [267, 0]
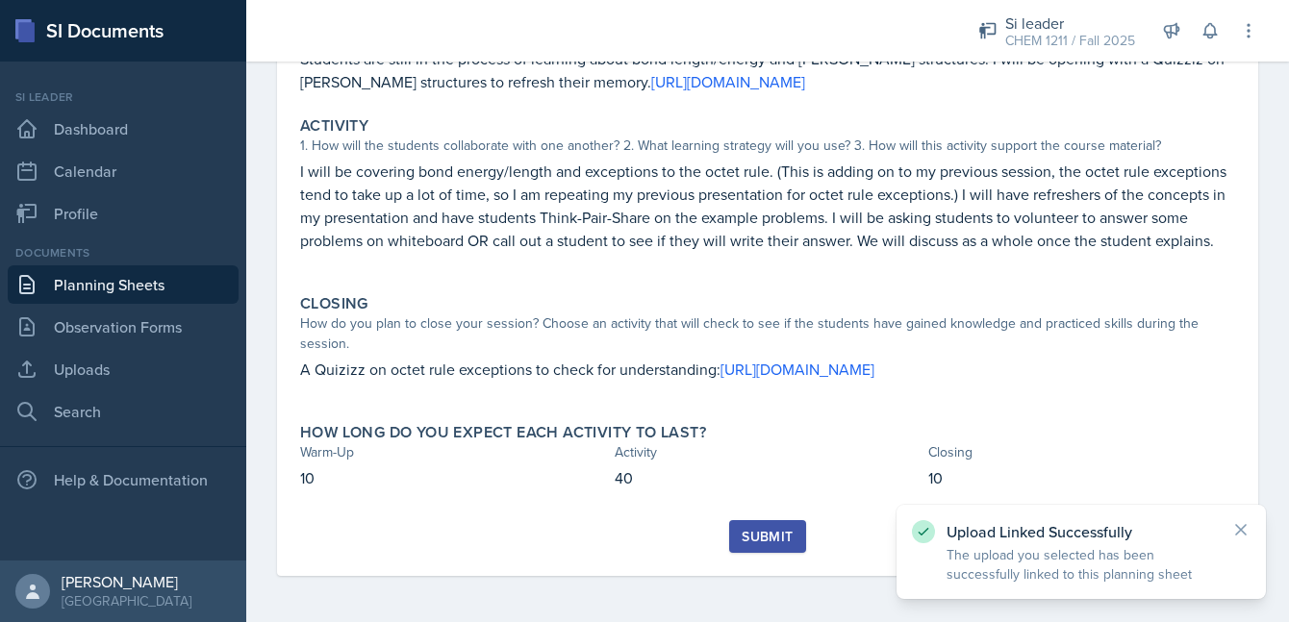
click at [770, 529] on div "Submit" at bounding box center [767, 536] width 51 height 15
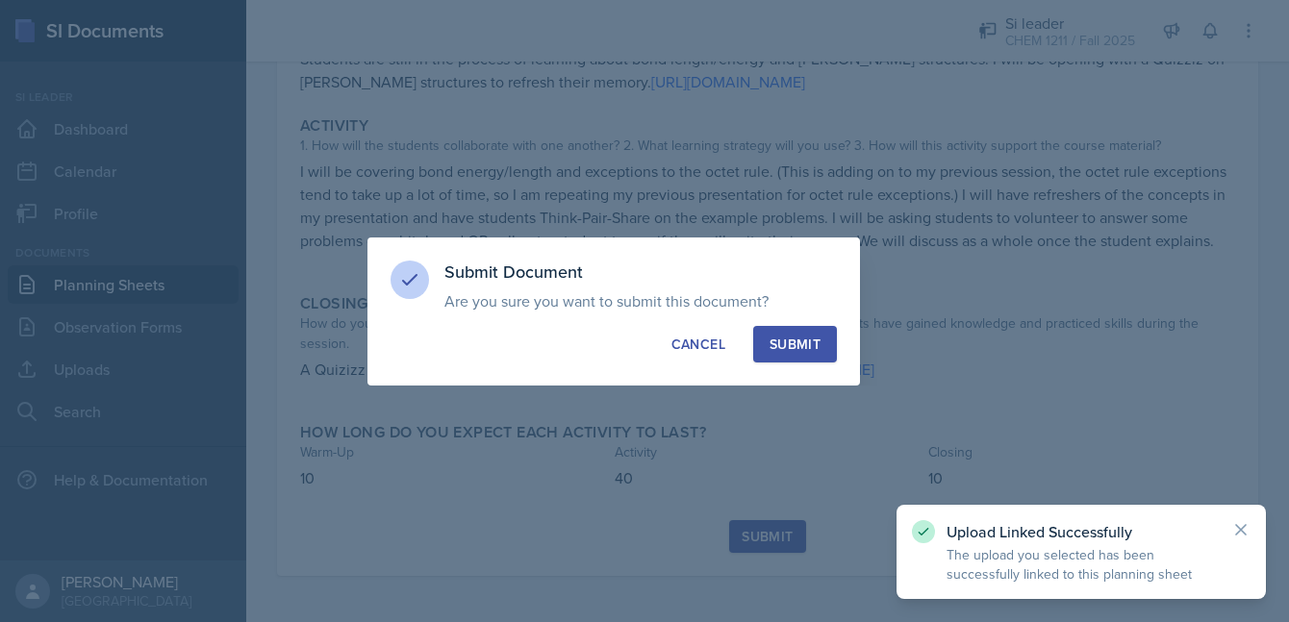
click at [775, 351] on div "Submit" at bounding box center [794, 344] width 51 height 19
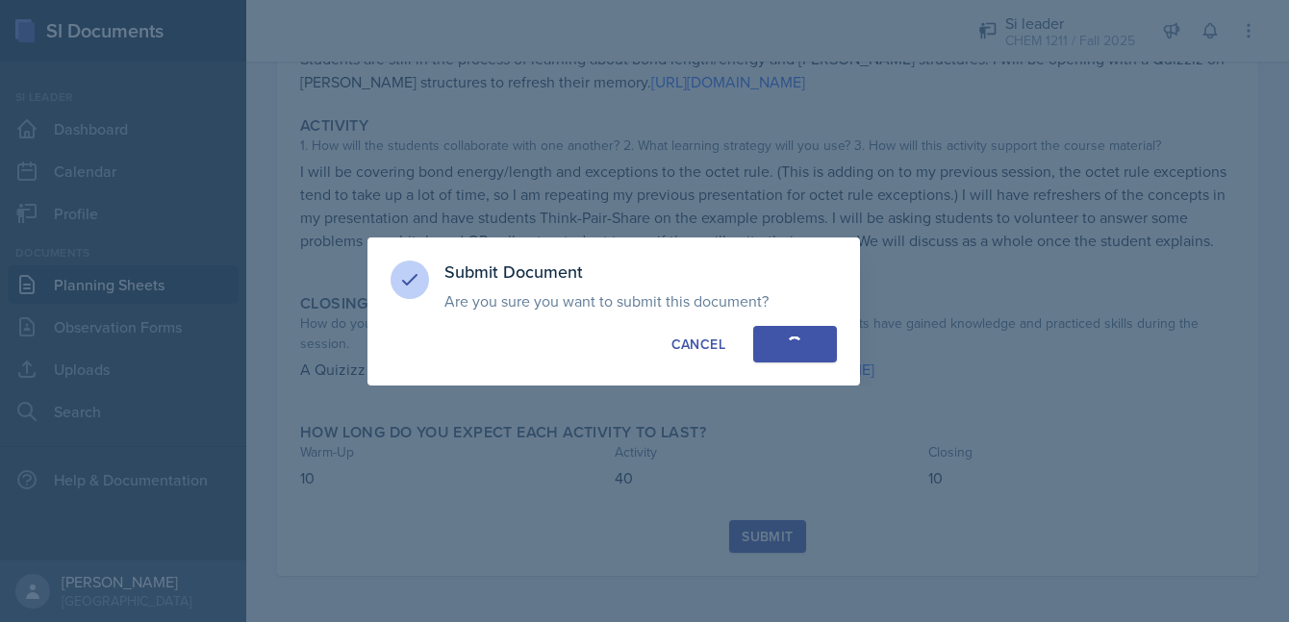
scroll to position [212, 0]
